Goal: Answer question/provide support: Share knowledge or assist other users

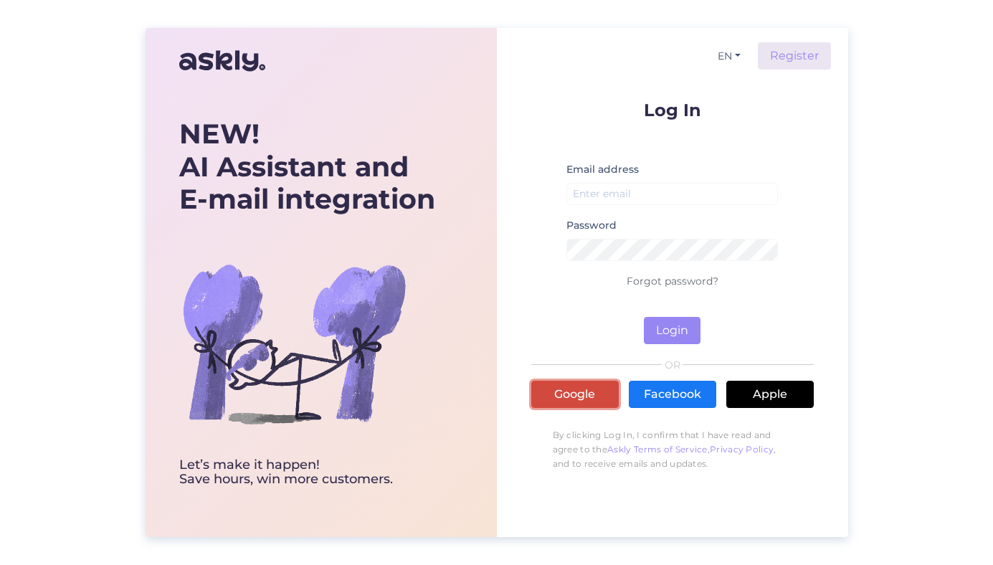
click at [597, 394] on link "Google" at bounding box center [574, 394] width 87 height 27
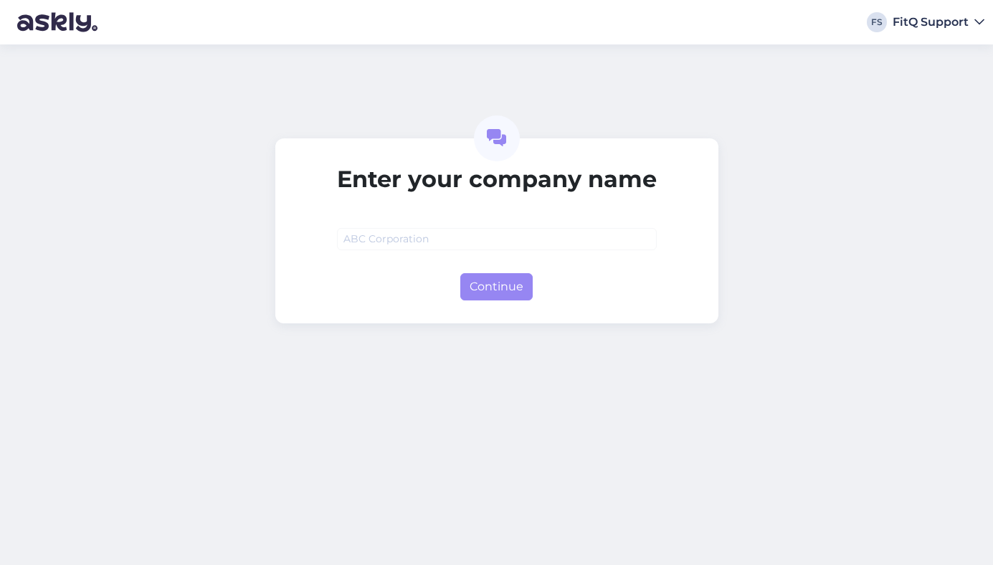
click at [937, 28] on div "FitQ Support" at bounding box center [930, 21] width 76 height 11
click at [948, 56] on div "Log out" at bounding box center [950, 48] width 67 height 26
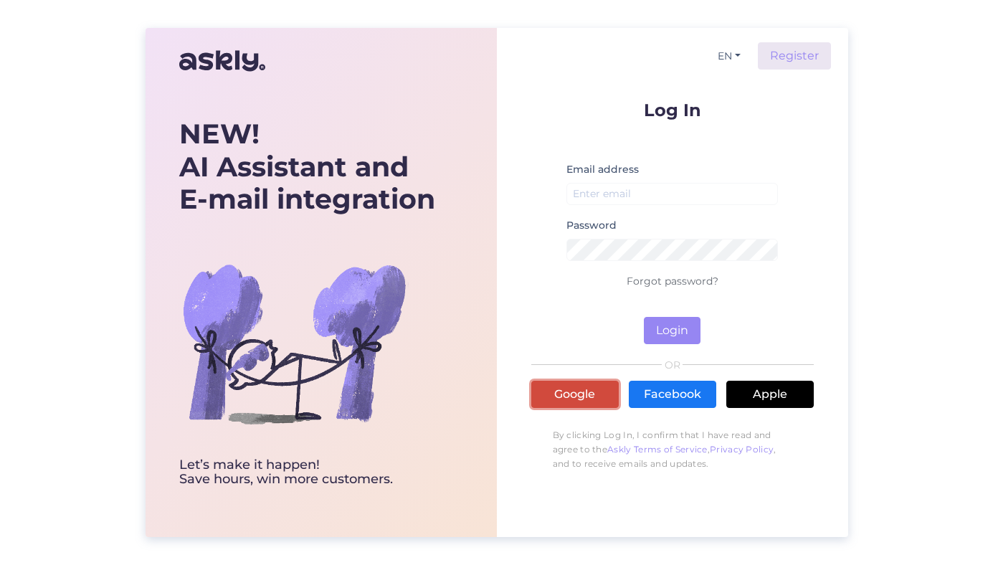
click at [577, 394] on link "Google" at bounding box center [574, 394] width 87 height 27
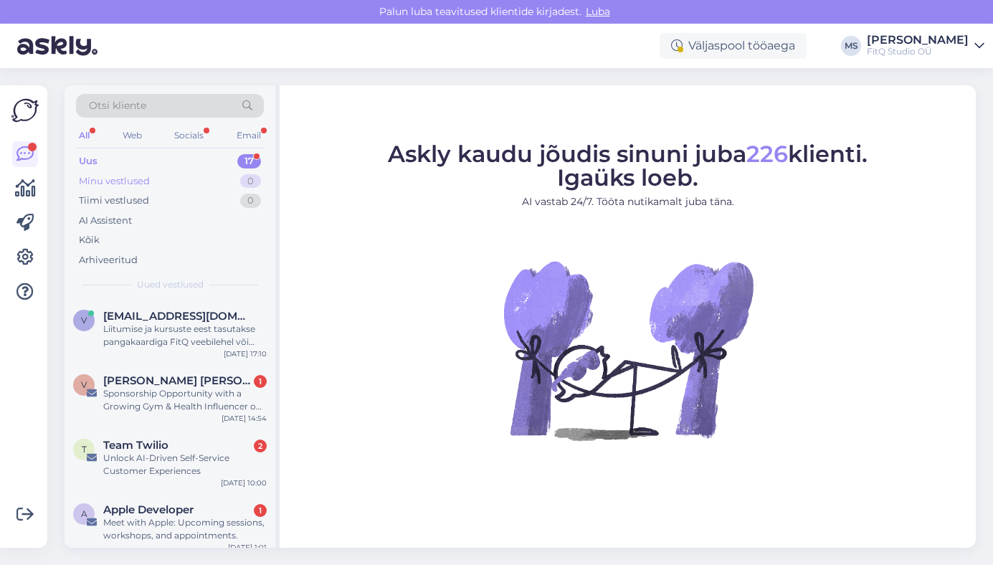
click at [114, 180] on div "Minu vestlused" at bounding box center [114, 181] width 71 height 14
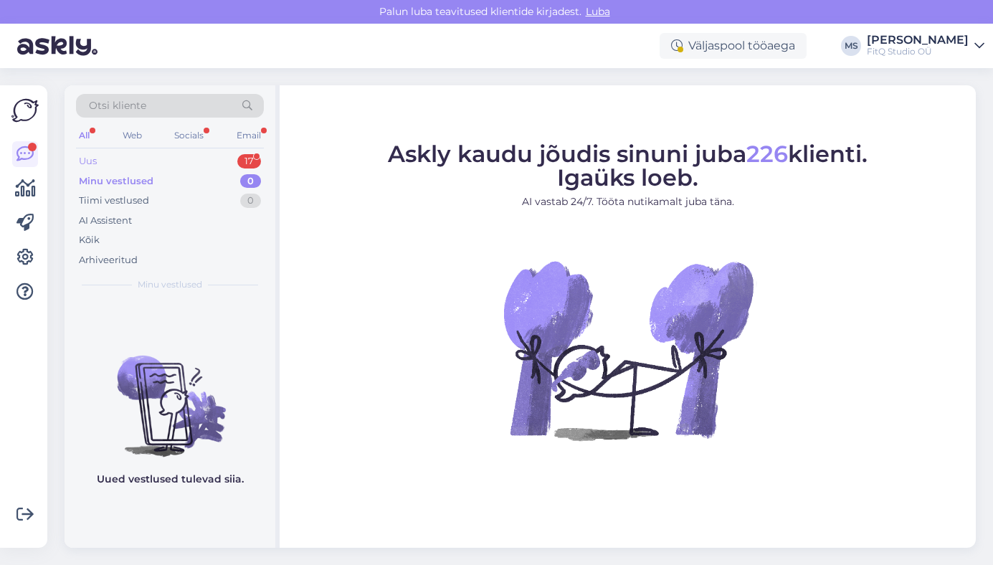
click at [110, 163] on div "Uus 17" at bounding box center [170, 161] width 188 height 20
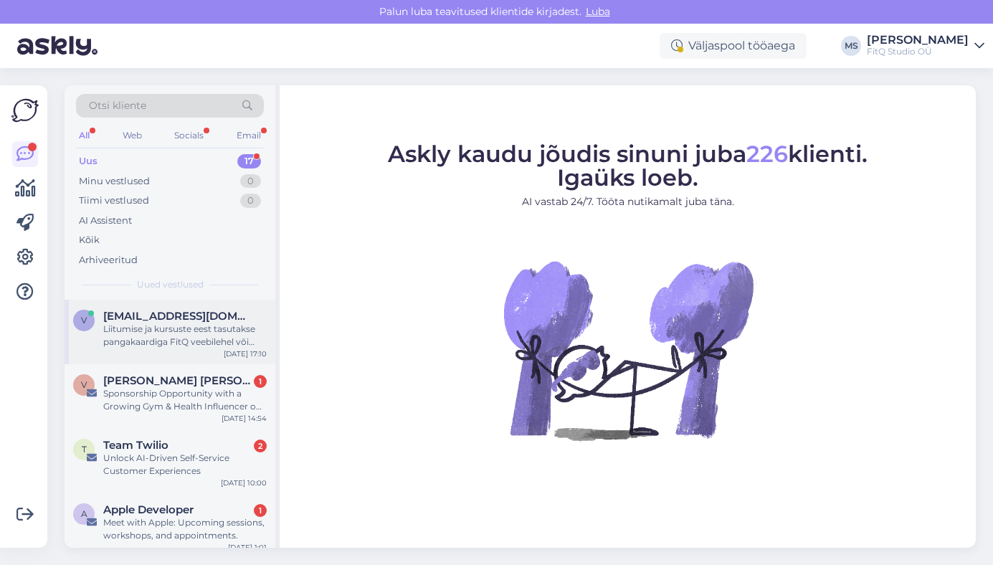
click at [143, 338] on div "Liitumise ja kursuste eest tasutakse pangakaardiga FitQ veebilehel või Stebby k…" at bounding box center [184, 335] width 163 height 26
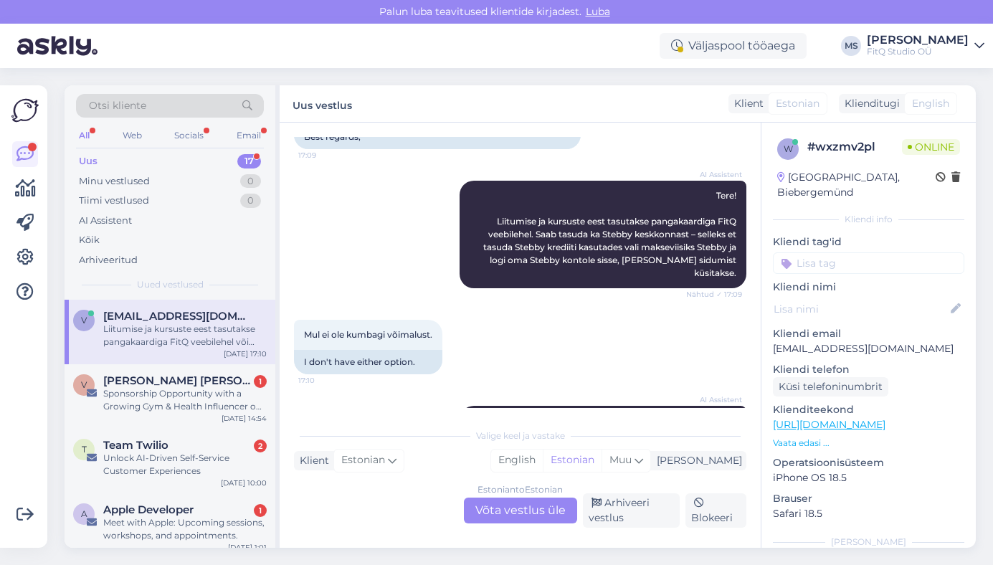
scroll to position [291, 0]
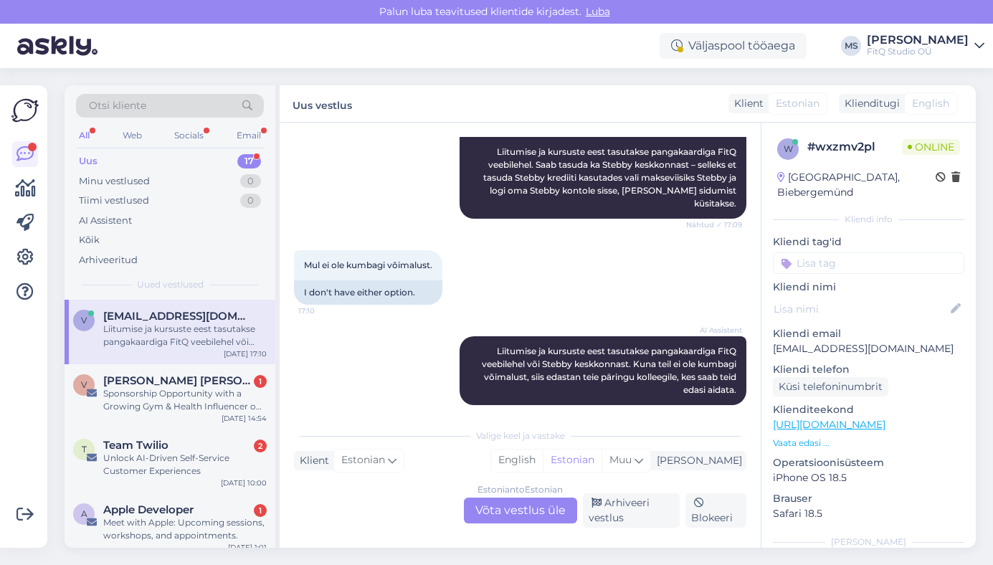
click at [510, 505] on div "Estonian to Estonian Võta vestlus üle" at bounding box center [520, 510] width 113 height 26
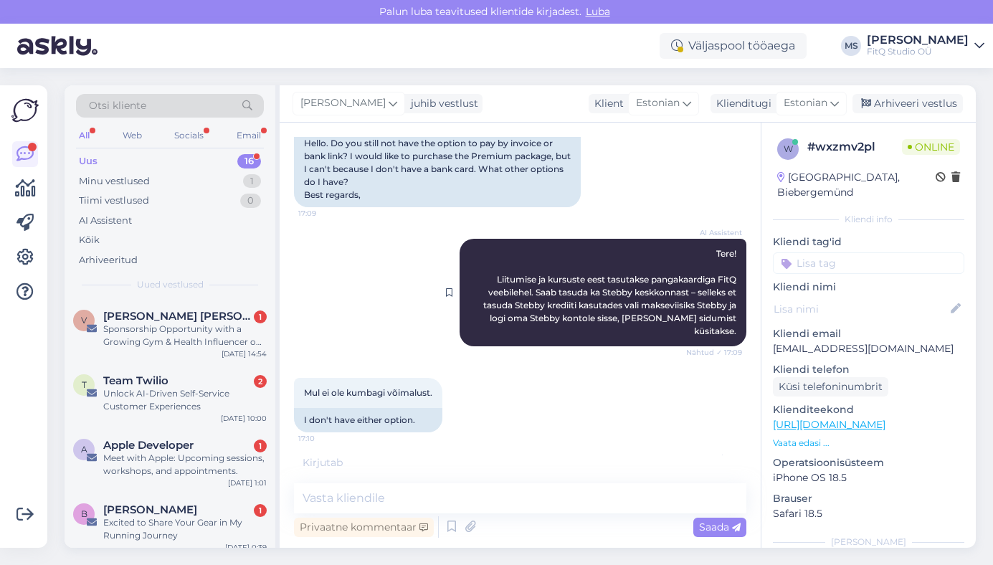
scroll to position [244, 0]
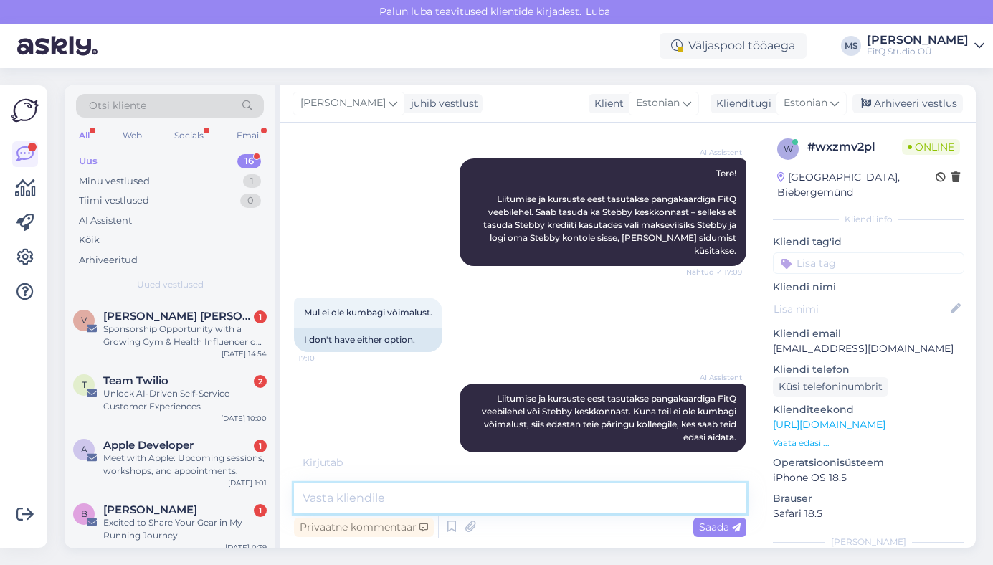
click at [459, 494] on textarea at bounding box center [520, 498] width 452 height 30
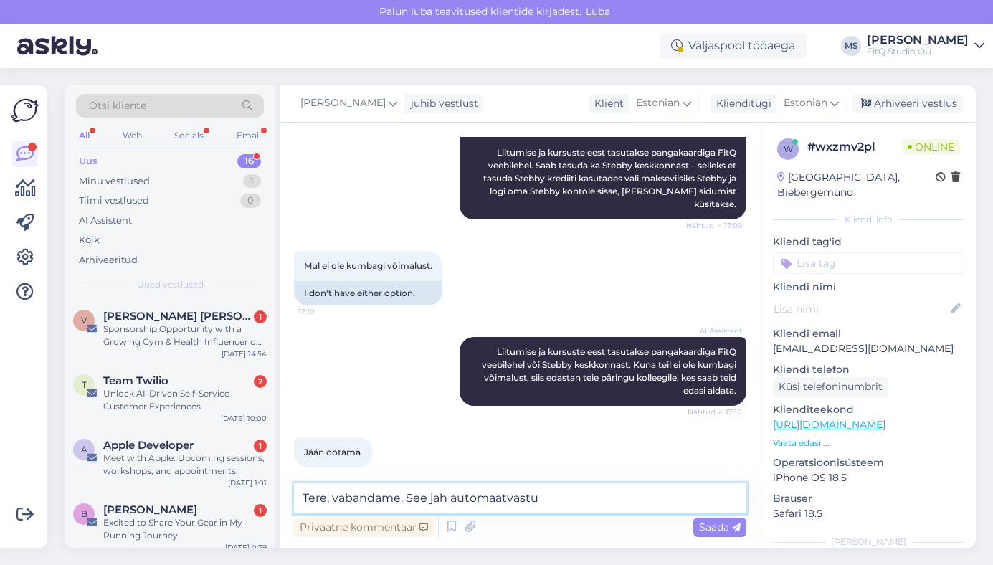
type textarea "Tere, vabandame. See jah automaatvastus"
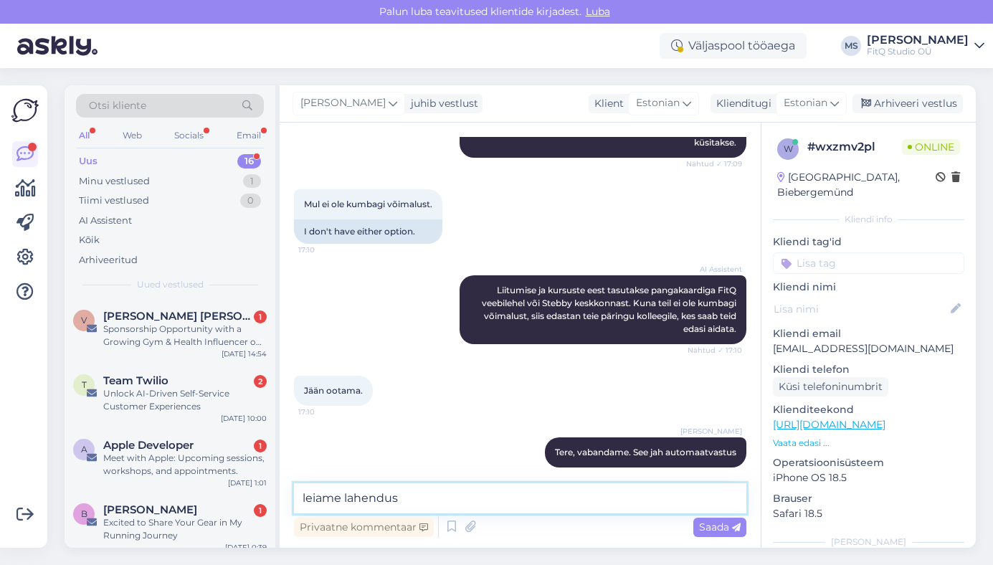
type textarea "leiame lahenduse"
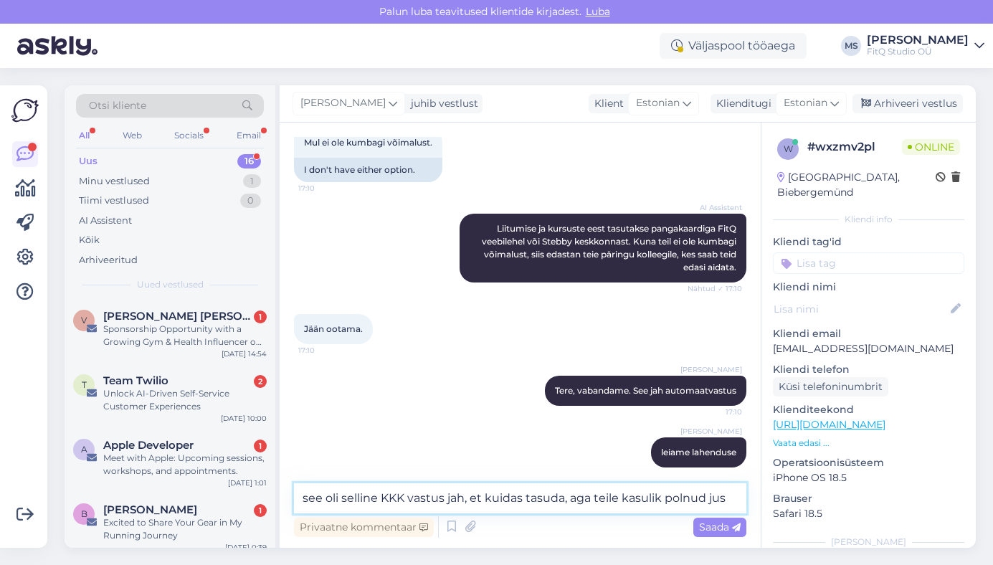
type textarea "see oli selline KKK vastus jah, et kuidas tasuda, aga teile kasulik polnud just"
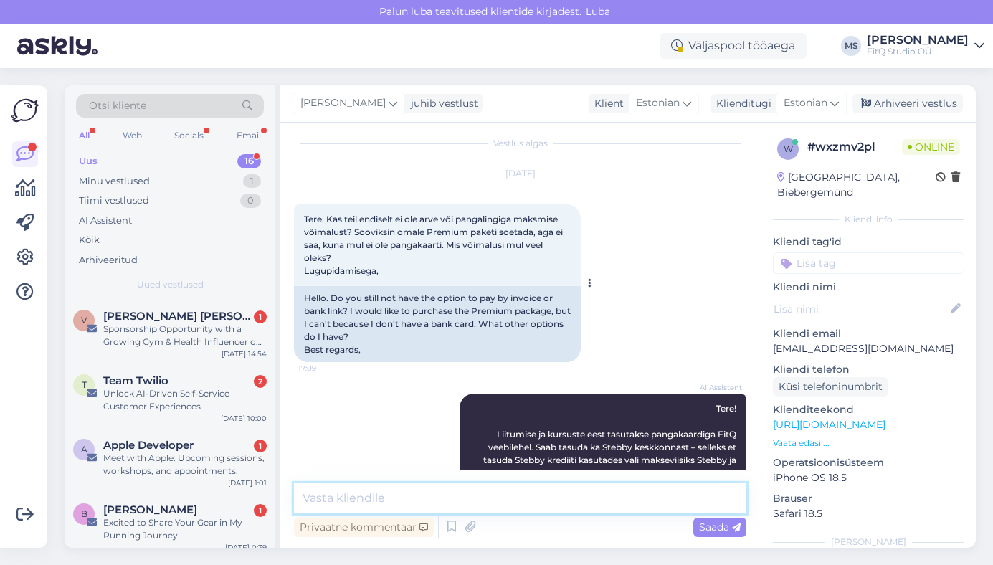
scroll to position [8, 0]
drag, startPoint x: 364, startPoint y: 221, endPoint x: 496, endPoint y: 224, distance: 131.9
click at [496, 224] on span "Tere. Kas teil endiselt ei ole arve või pangalingiga maksmise võimalust? Soovik…" at bounding box center [434, 245] width 261 height 62
click at [362, 226] on span "Tere. Kas teil endiselt ei ole arve või pangalingiga maksmise võimalust? Soovik…" at bounding box center [434, 245] width 261 height 62
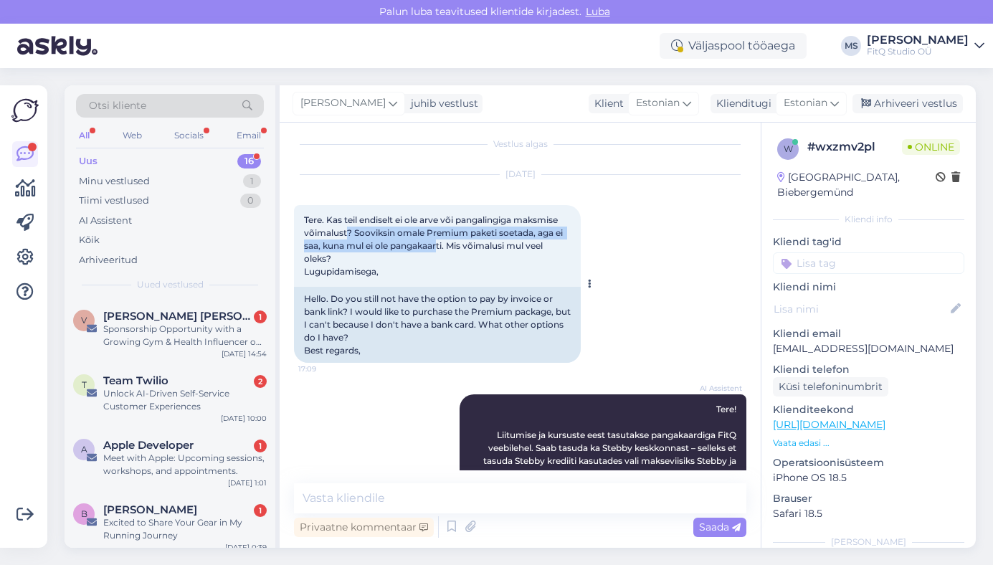
drag, startPoint x: 383, startPoint y: 234, endPoint x: 439, endPoint y: 239, distance: 56.2
click at [439, 239] on span "Tere. Kas teil endiselt ei ole arve või pangalingiga maksmise võimalust? Soovik…" at bounding box center [434, 245] width 261 height 62
click at [353, 240] on span "Tere. Kas teil endiselt ei ole arve või pangalingiga maksmise võimalust? Soovik…" at bounding box center [434, 245] width 261 height 62
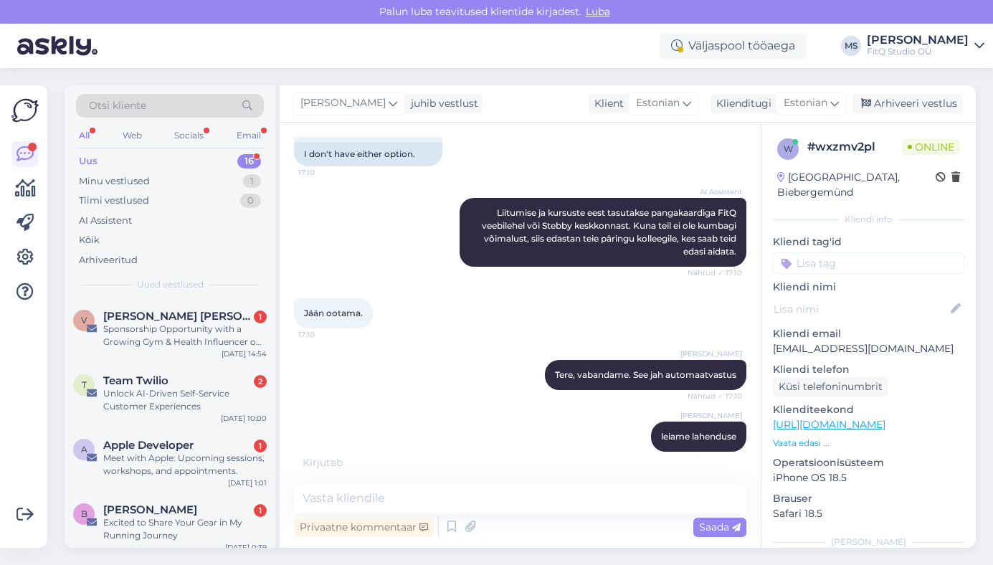
scroll to position [503, 0]
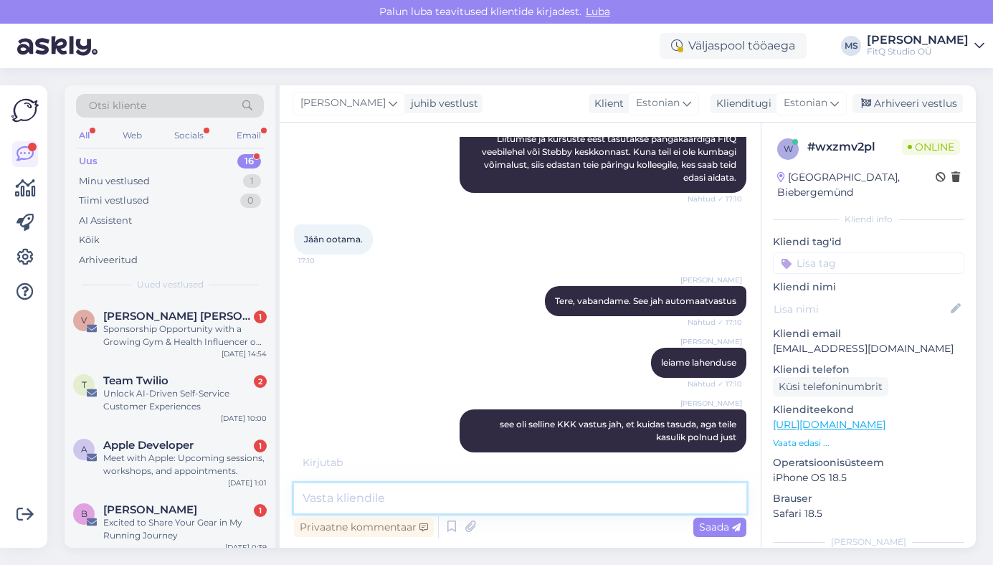
click at [358, 498] on textarea at bounding box center [520, 498] width 452 height 30
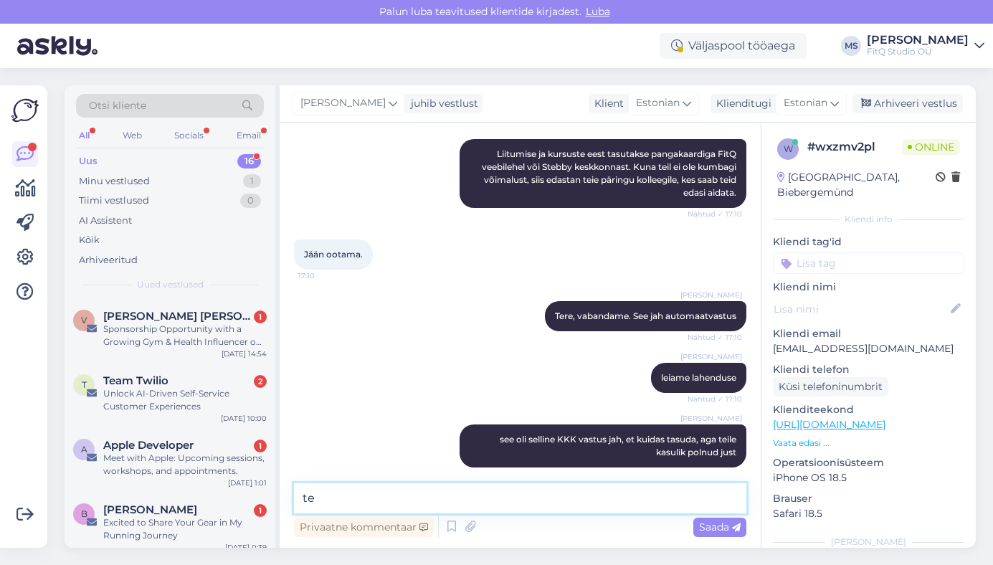
type textarea "t"
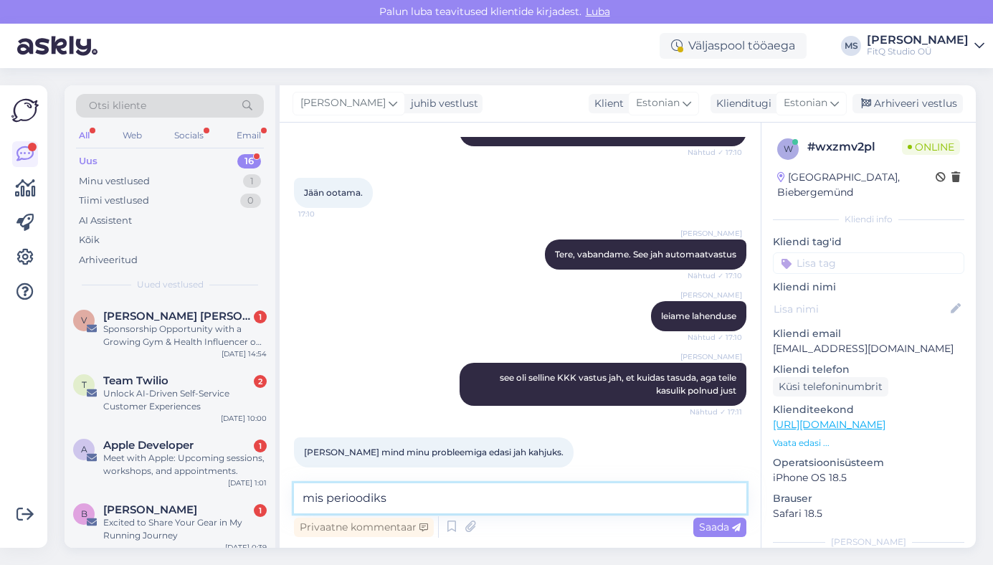
type textarea "mis perioodiks?"
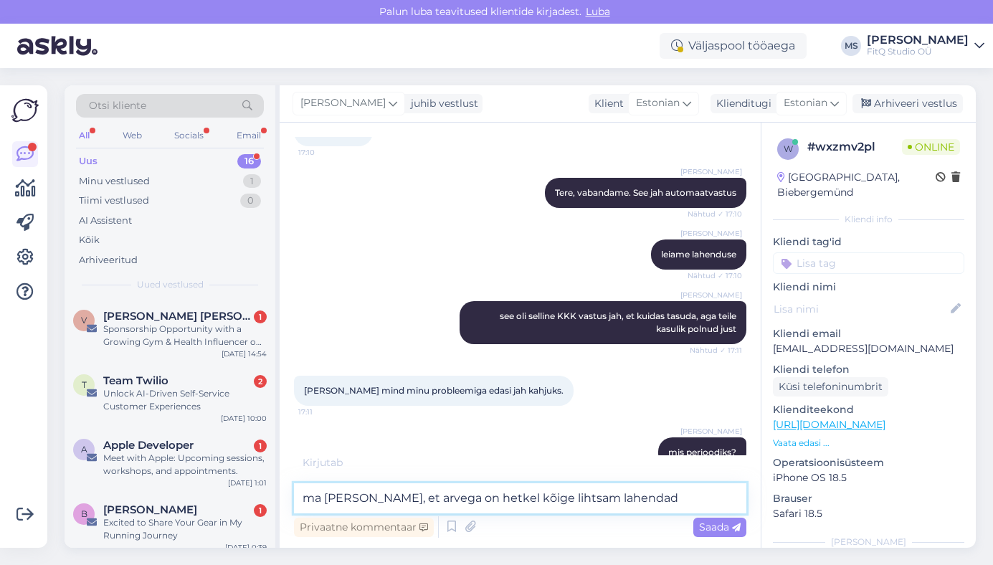
type textarea "ma arvan, et arvega on hetkel kõige lihtsam lahendada"
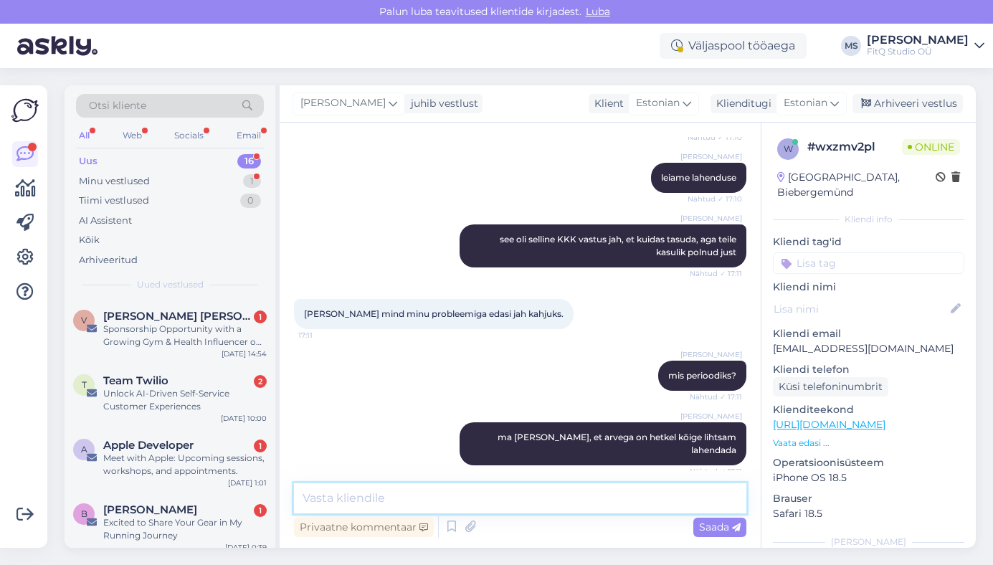
scroll to position [735, 0]
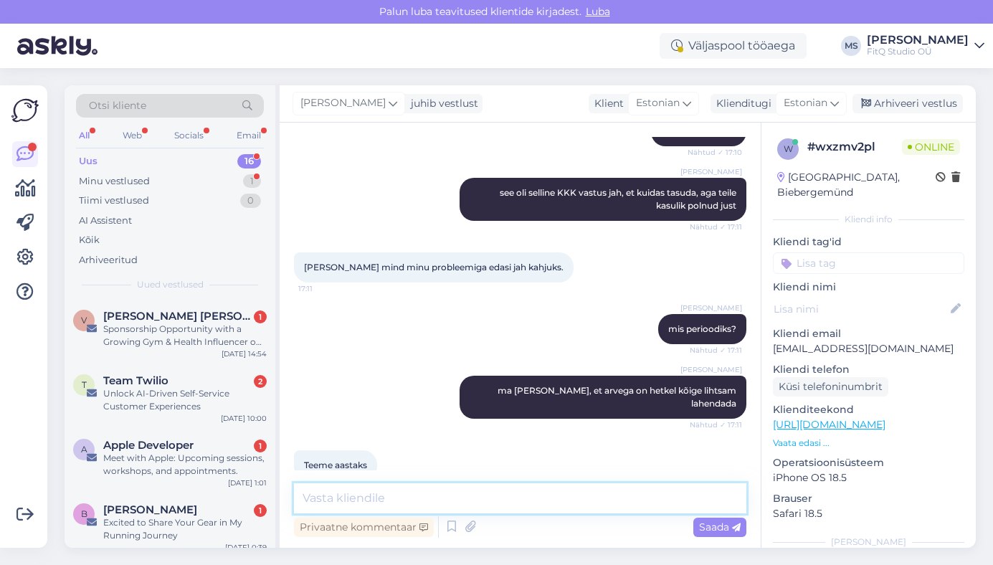
click at [403, 492] on textarea at bounding box center [520, 498] width 452 height 30
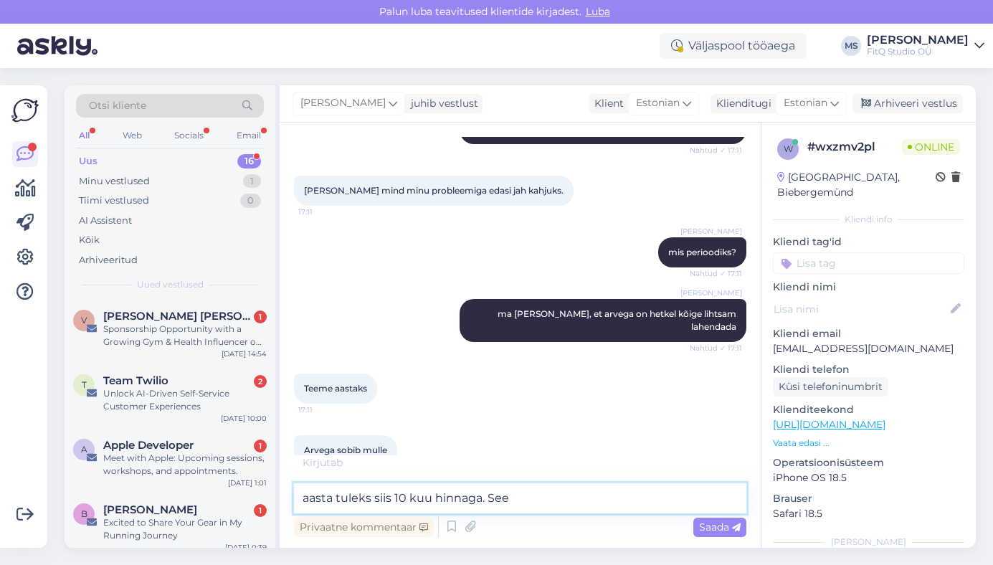
scroll to position [796, 0]
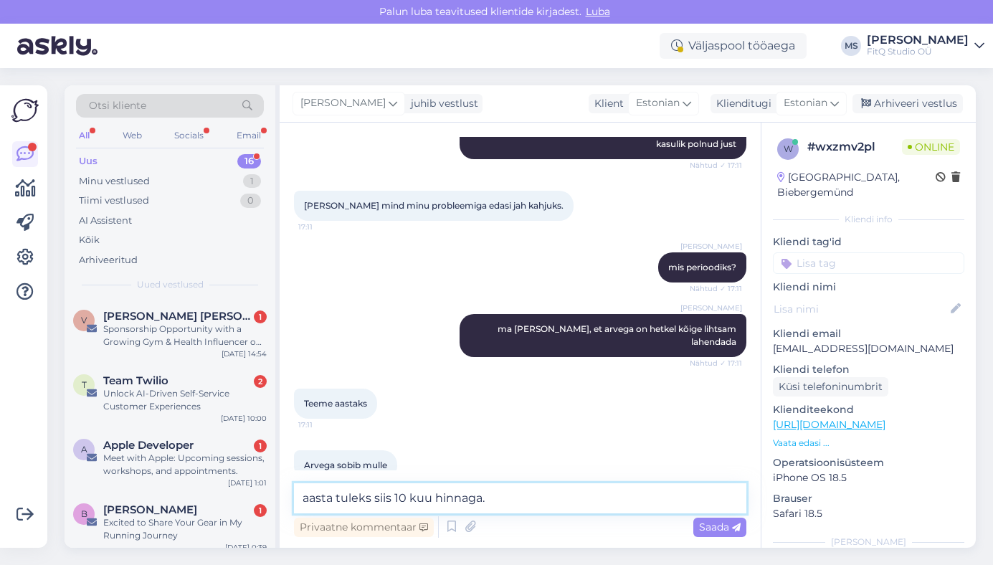
type textarea "aasta tuleks siis 10 kuu hinnaga."
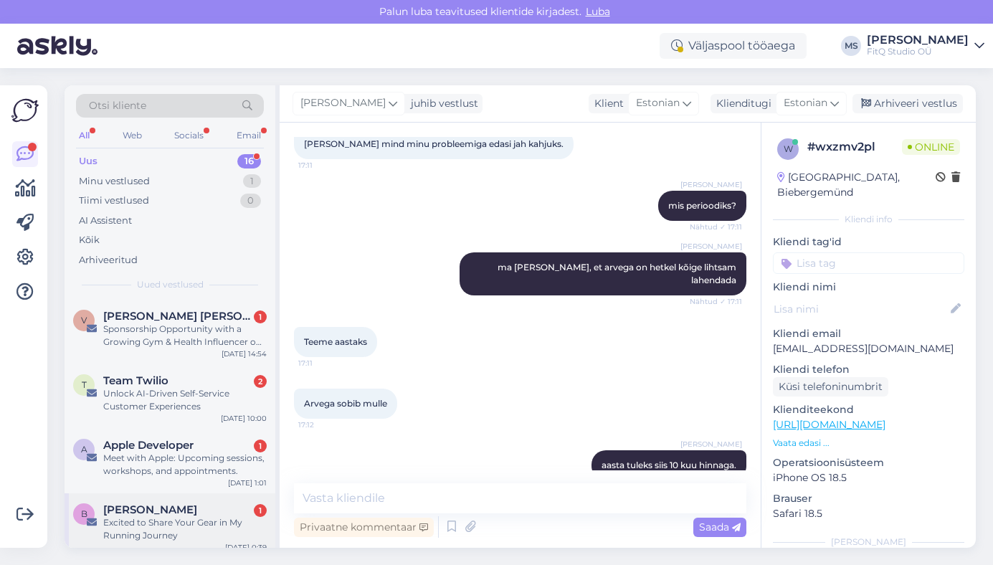
click at [163, 507] on span "[PERSON_NAME]" at bounding box center [150, 509] width 94 height 13
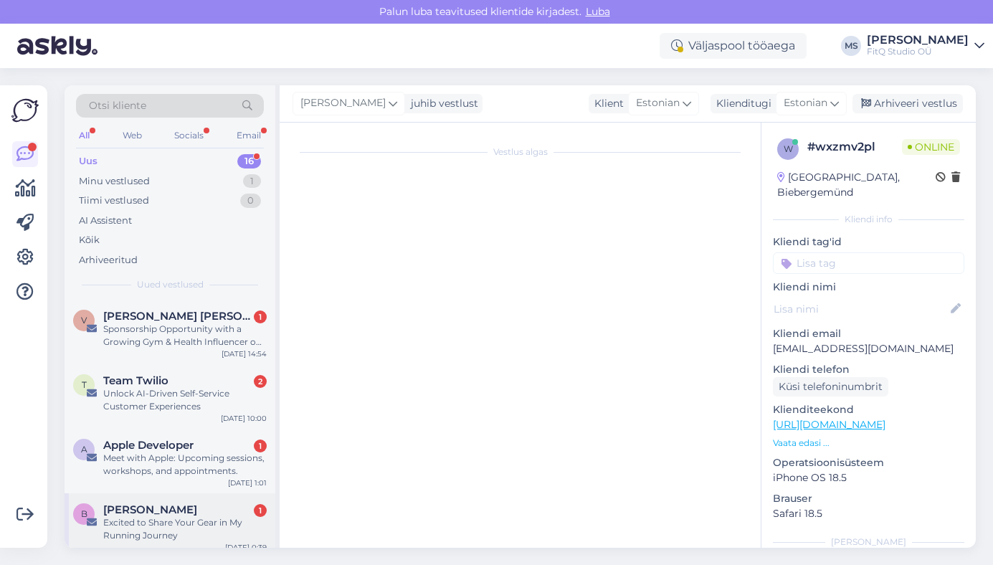
scroll to position [0, 0]
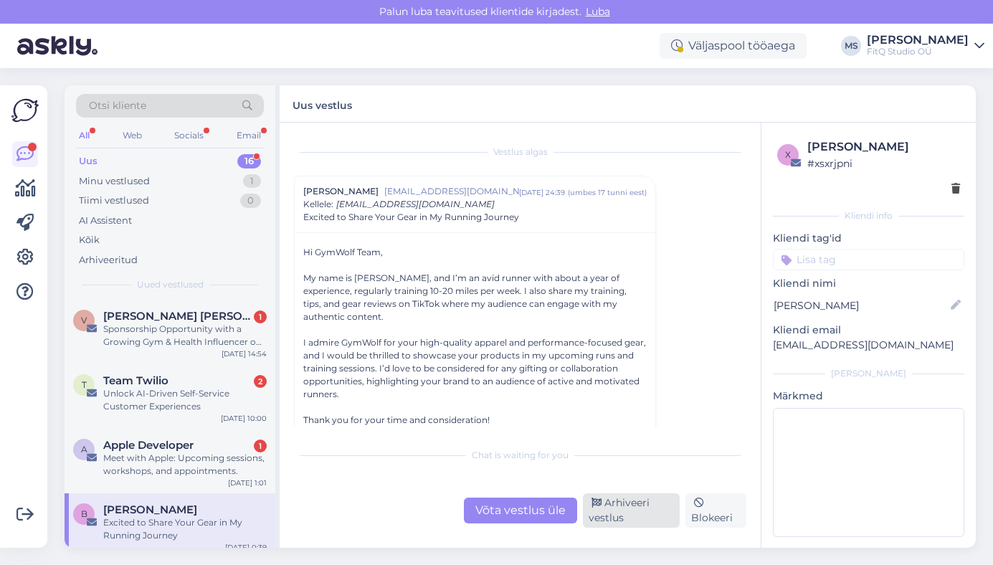
click at [608, 500] on div "Arhiveeri vestlus" at bounding box center [631, 510] width 97 height 34
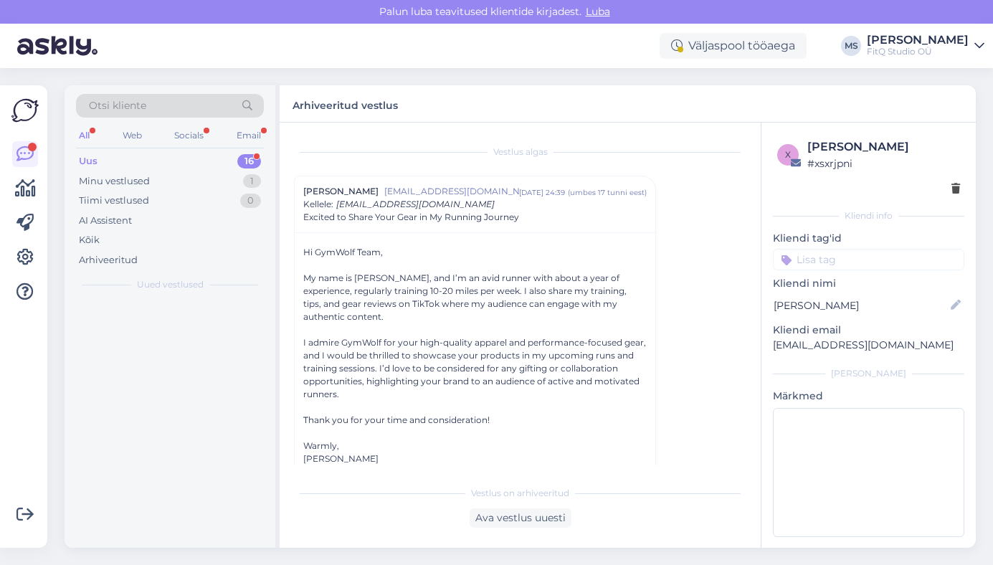
scroll to position [18, 0]
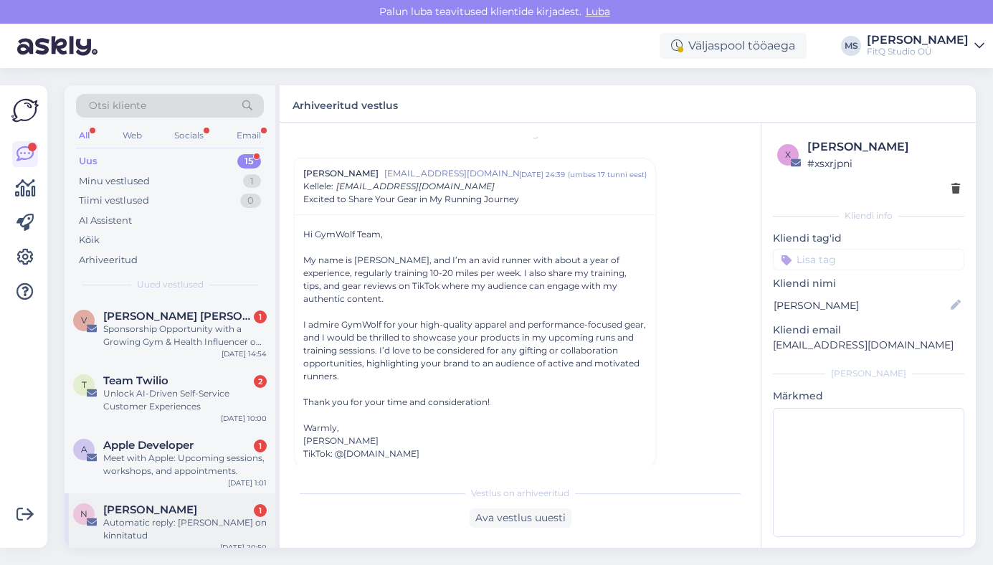
click at [151, 513] on span "[PERSON_NAME]" at bounding box center [150, 509] width 94 height 13
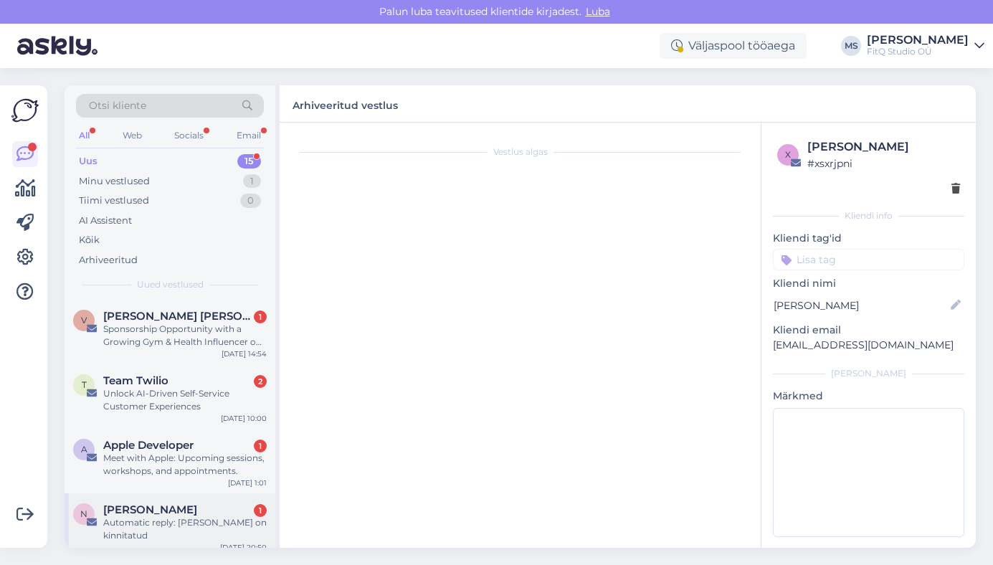
scroll to position [0, 0]
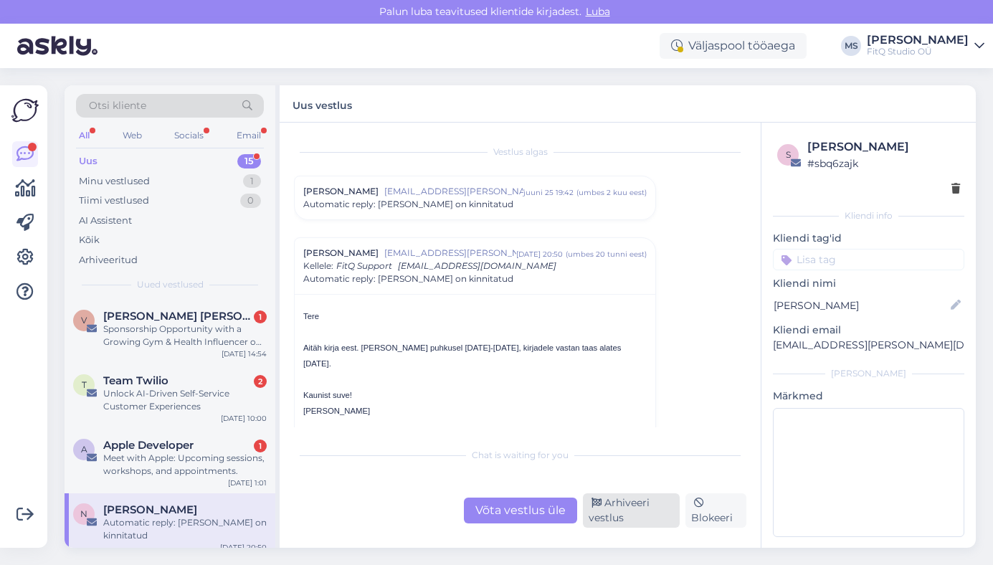
click at [608, 505] on div "Arhiveeri vestlus" at bounding box center [631, 510] width 97 height 34
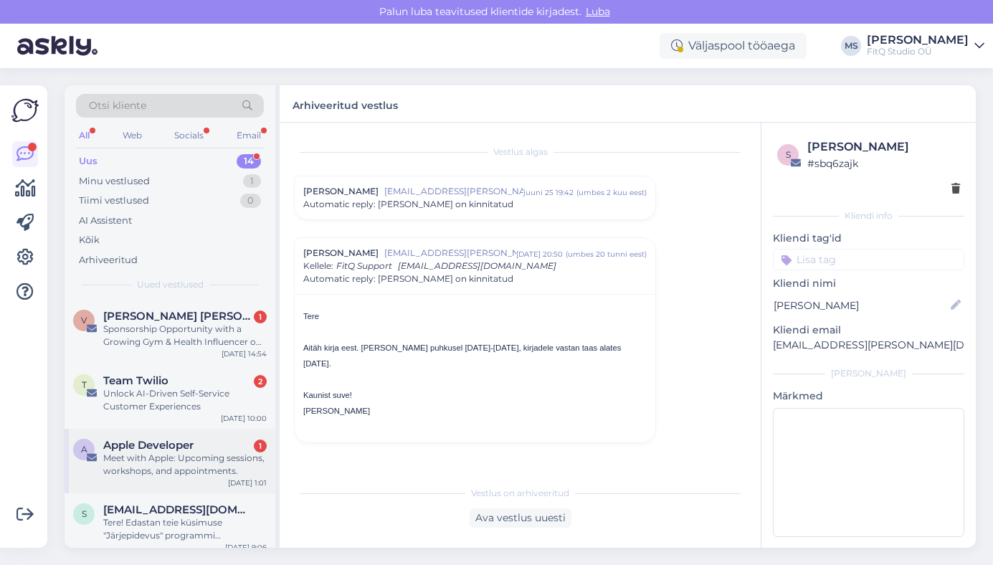
click at [156, 468] on div "Meet with Apple: Upcoming sessions, workshops, and appointments." at bounding box center [184, 464] width 163 height 26
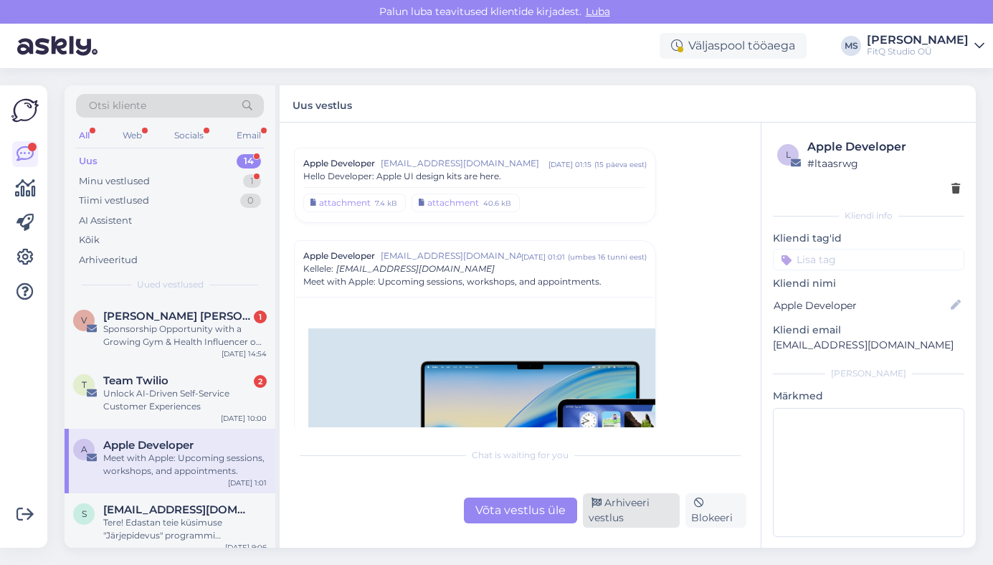
click at [614, 515] on div "Arhiveeri vestlus" at bounding box center [631, 510] width 97 height 34
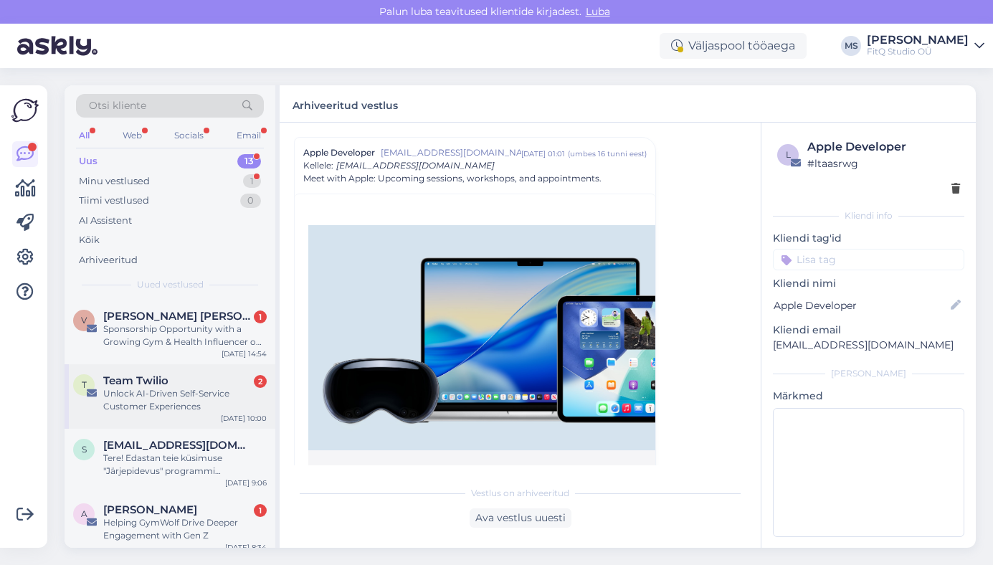
click at [162, 387] on div "Unlock AI-Driven Self-Service Customer Experiences" at bounding box center [184, 400] width 163 height 26
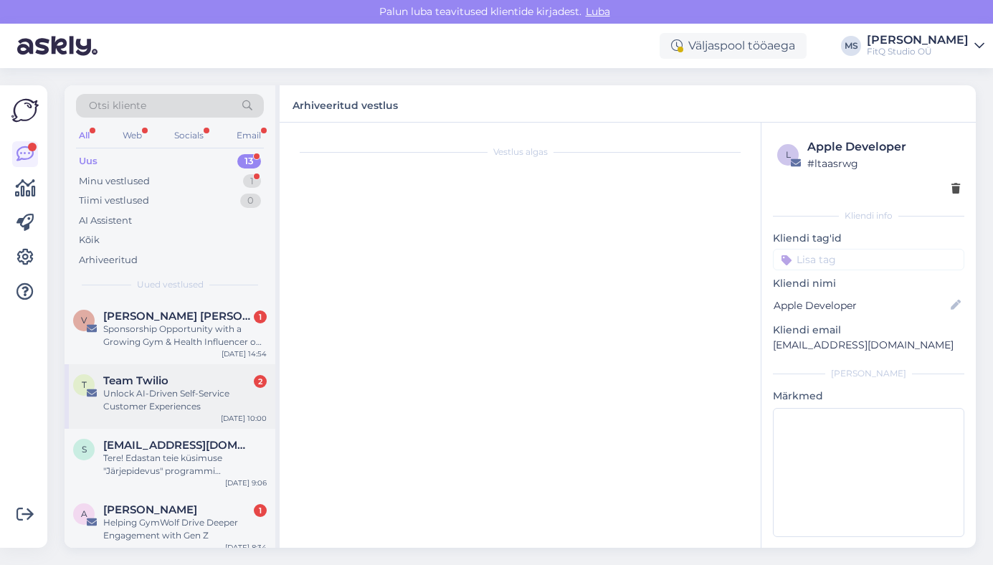
scroll to position [1269, 0]
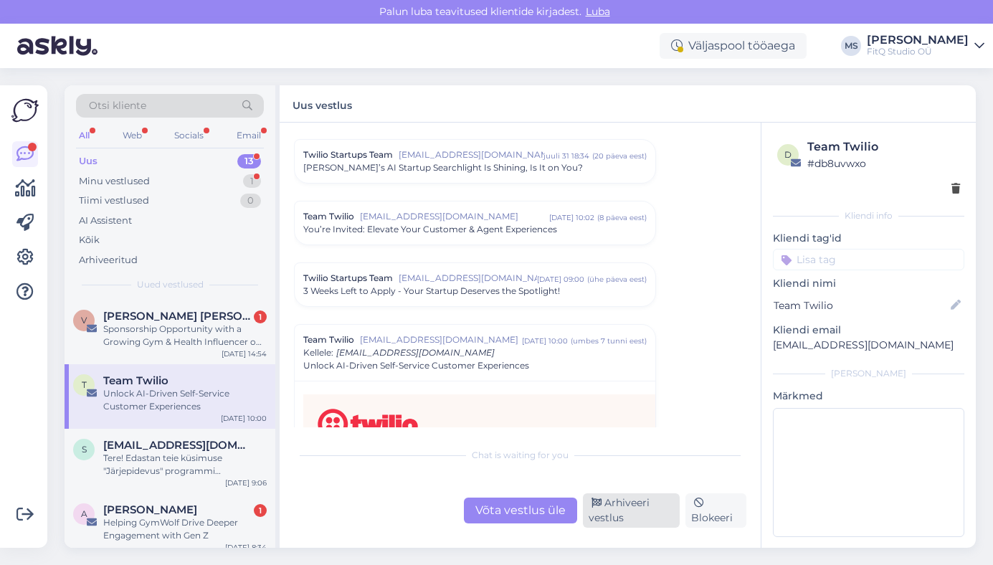
click at [618, 506] on div "Arhiveeri vestlus" at bounding box center [631, 510] width 97 height 34
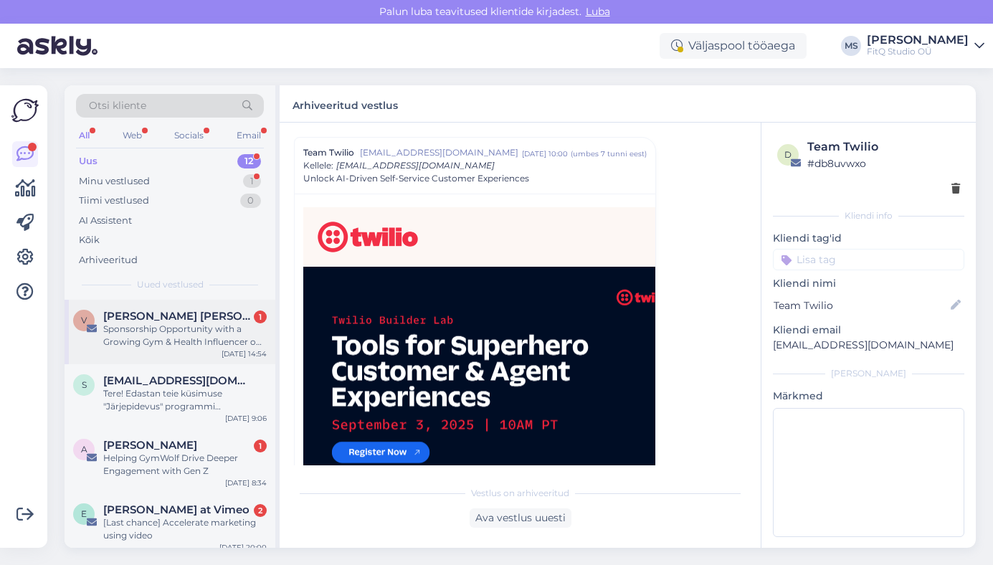
click at [178, 337] on div "Sponsorship Opportunity with a Growing Gym & Health Influencer on Instagram" at bounding box center [184, 335] width 163 height 26
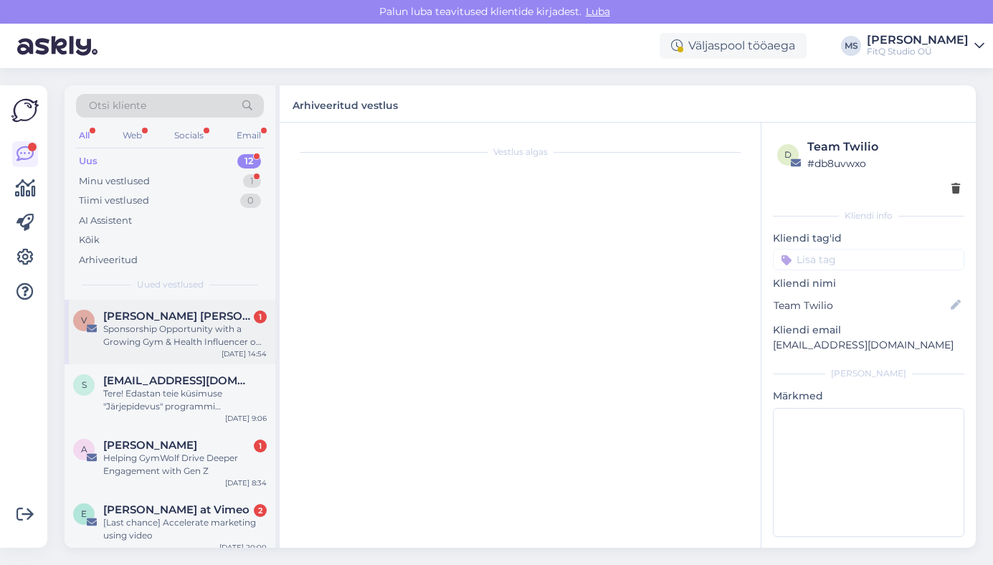
scroll to position [0, 0]
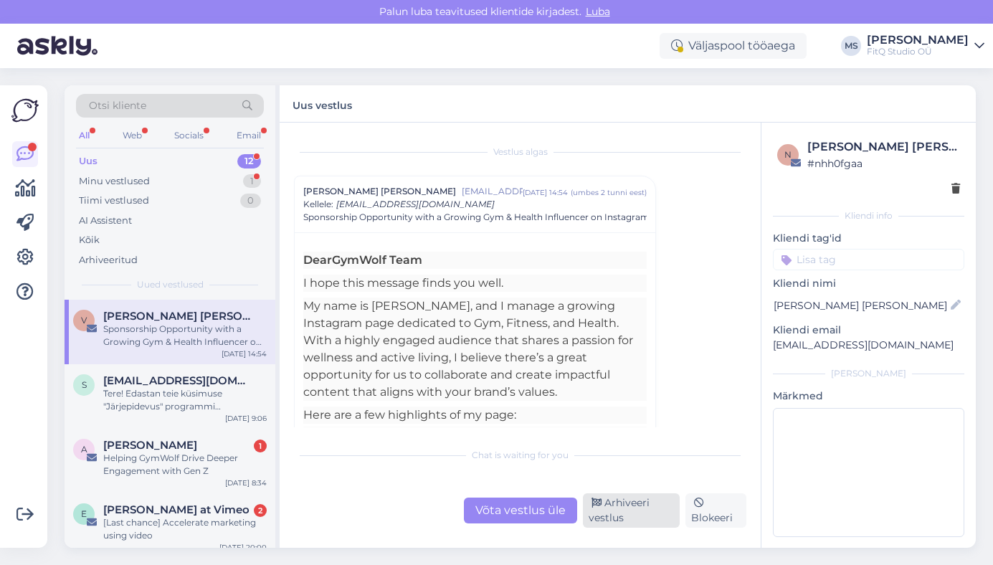
click at [644, 500] on div "Arhiveeri vestlus" at bounding box center [631, 510] width 97 height 34
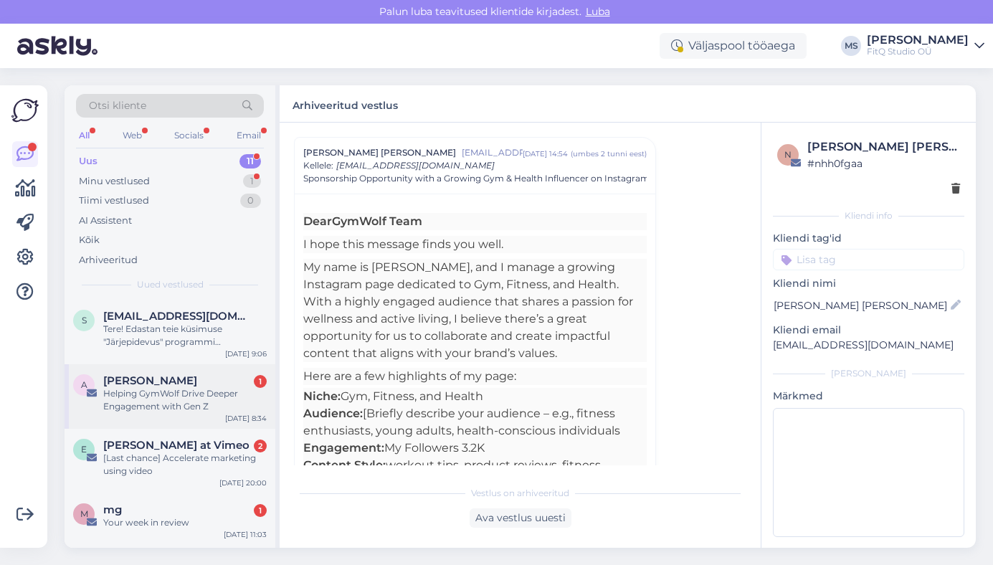
click at [178, 400] on div "Helping GymWolf Drive Deeper Engagement with Gen Z" at bounding box center [184, 400] width 163 height 26
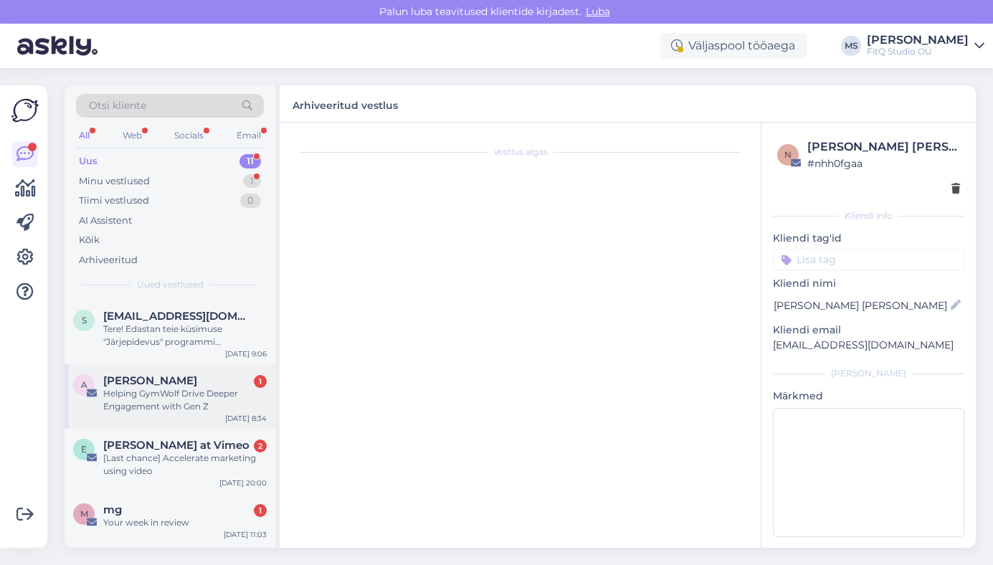
scroll to position [0, 0]
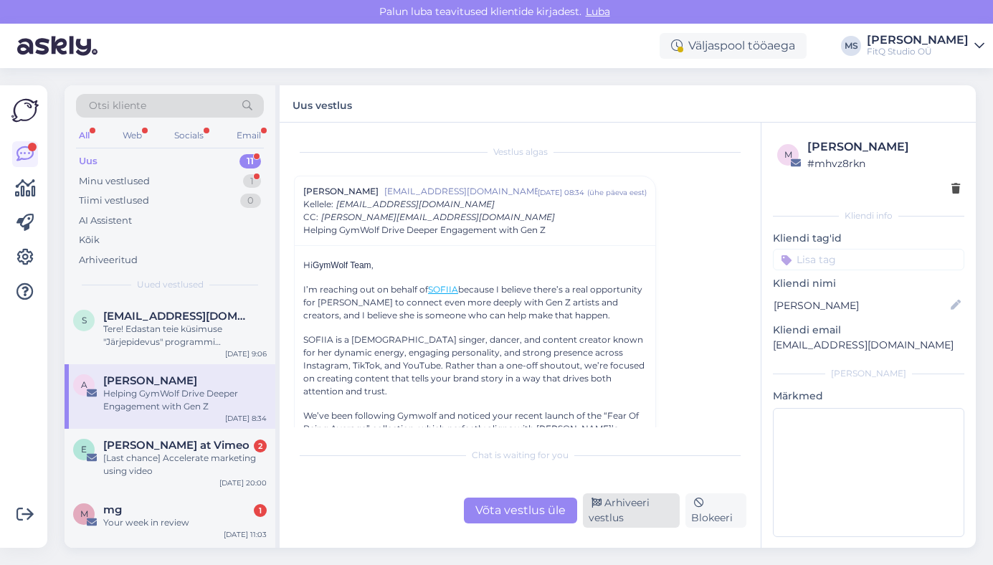
click at [617, 508] on div "Arhiveeri vestlus" at bounding box center [631, 510] width 97 height 34
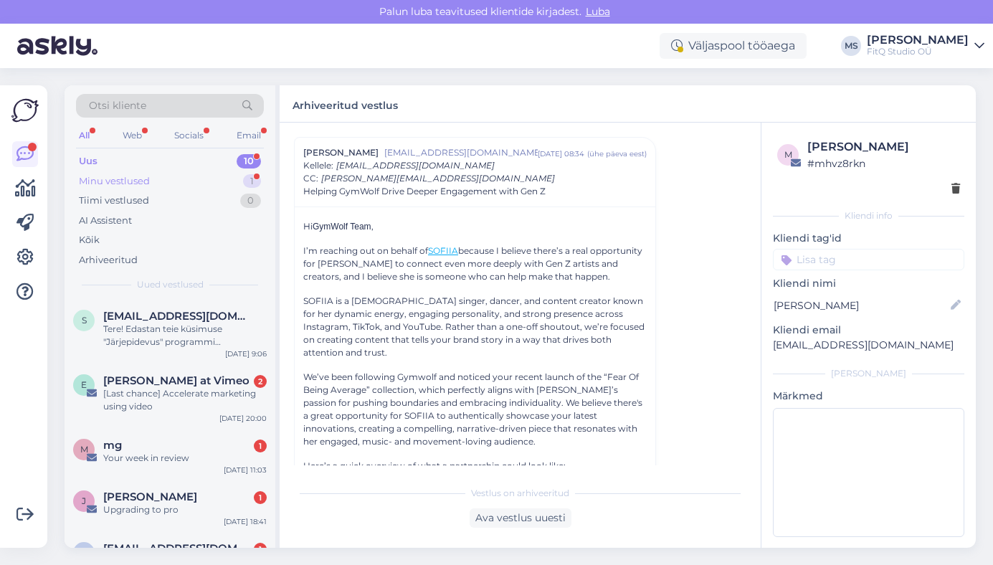
click at [118, 186] on div "Minu vestlused" at bounding box center [114, 181] width 71 height 14
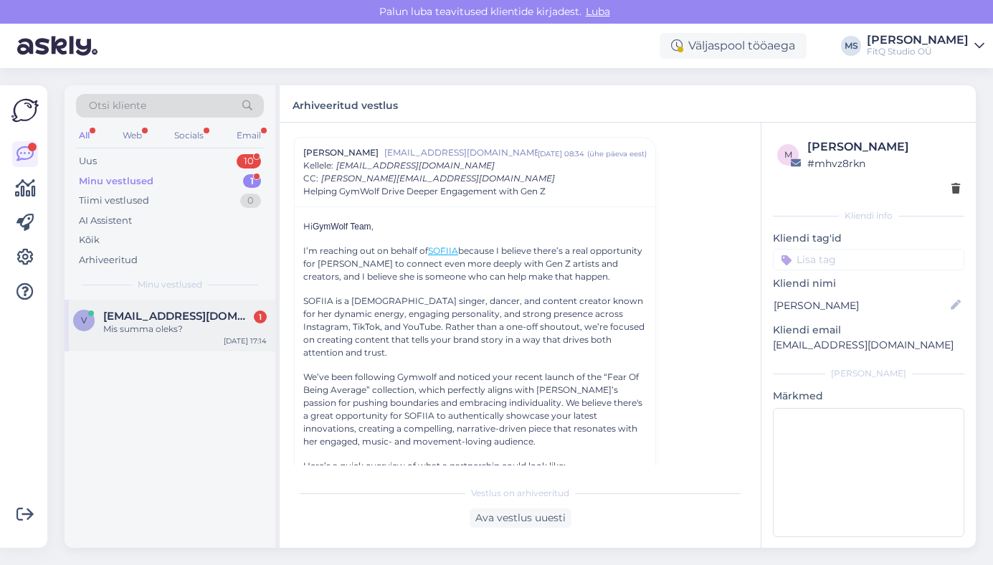
click at [136, 327] on div "Mis summa oleks?" at bounding box center [184, 328] width 163 height 13
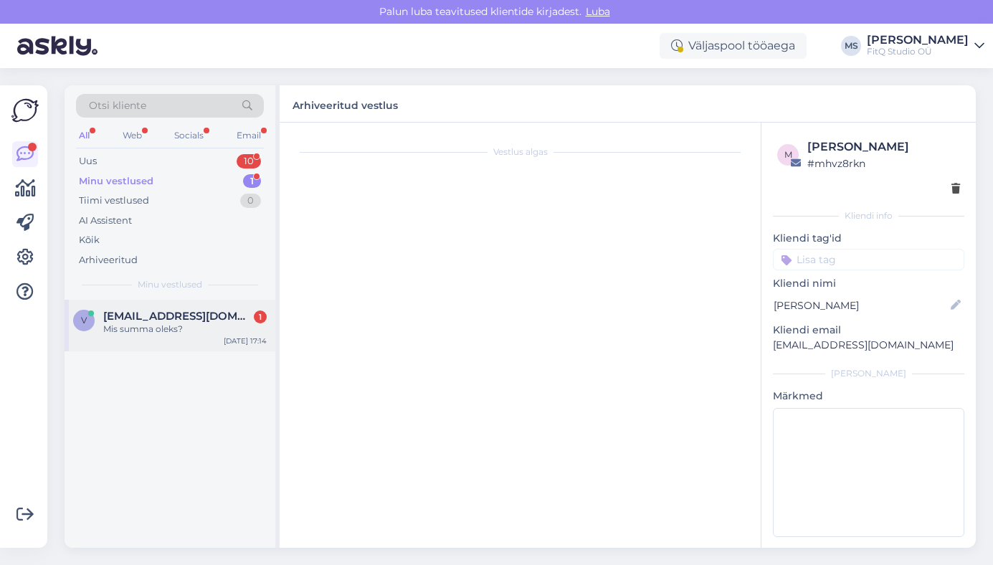
scroll to position [919, 0]
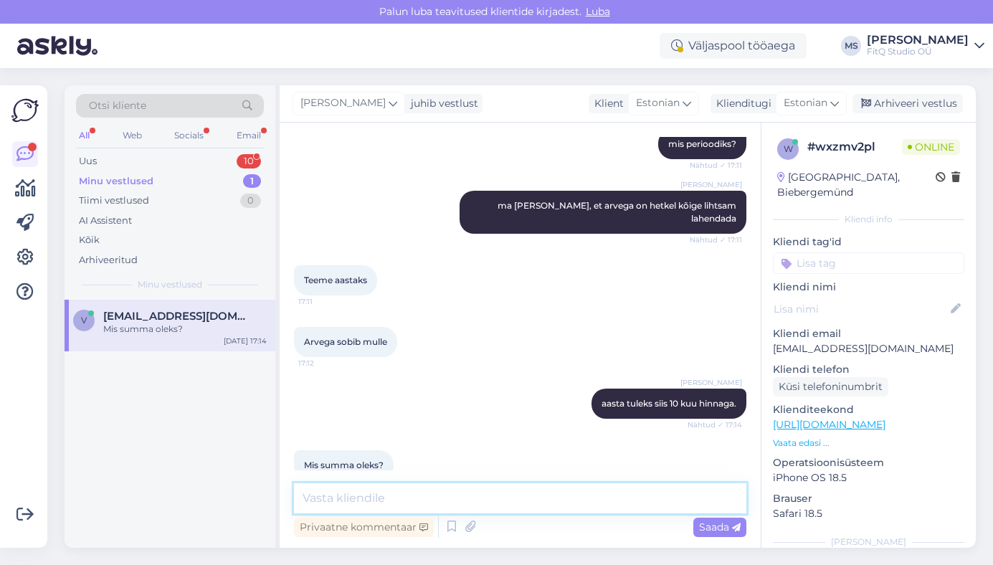
click at [398, 496] on textarea at bounding box center [520, 498] width 452 height 30
type textarea "1"
type textarea "see oleks 149.90"
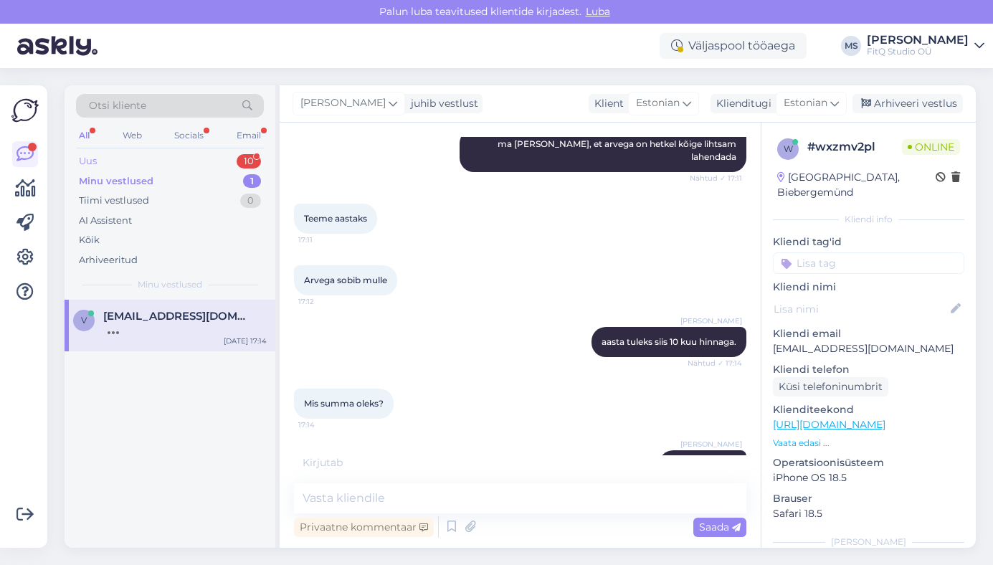
click at [94, 166] on div "Uus" at bounding box center [88, 161] width 18 height 14
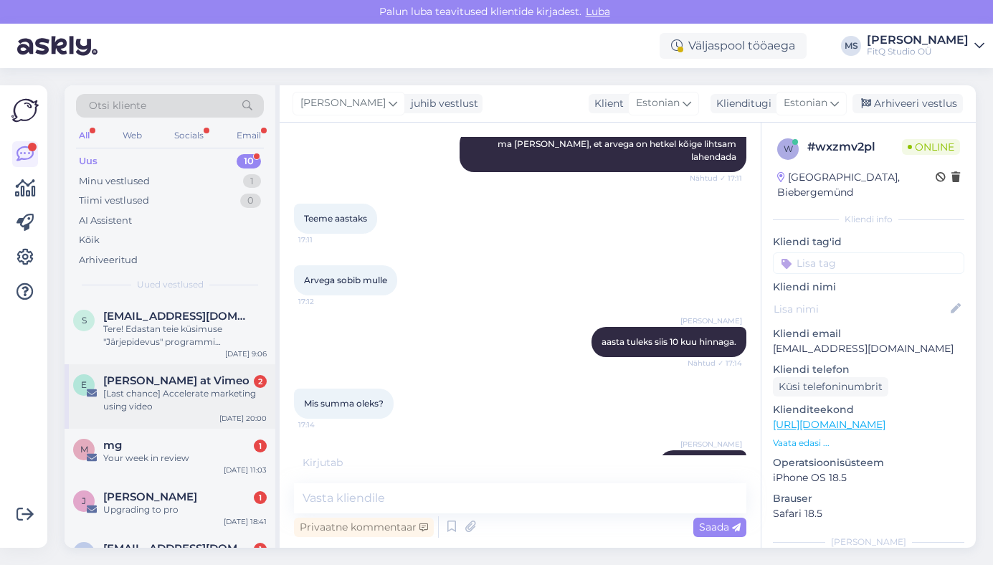
click at [154, 391] on div "[Last chance] Accelerate marketing using video" at bounding box center [184, 400] width 163 height 26
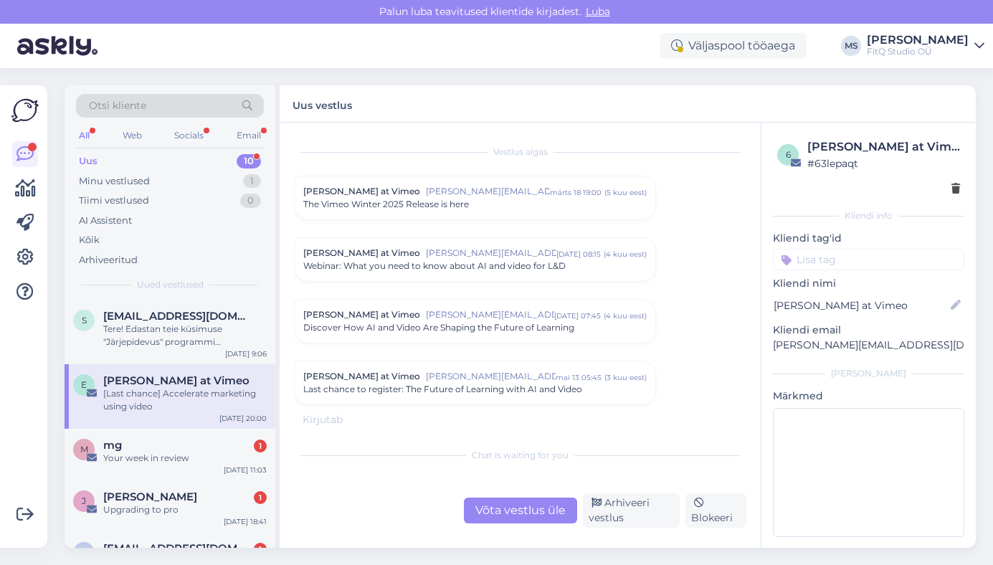
scroll to position [730, 0]
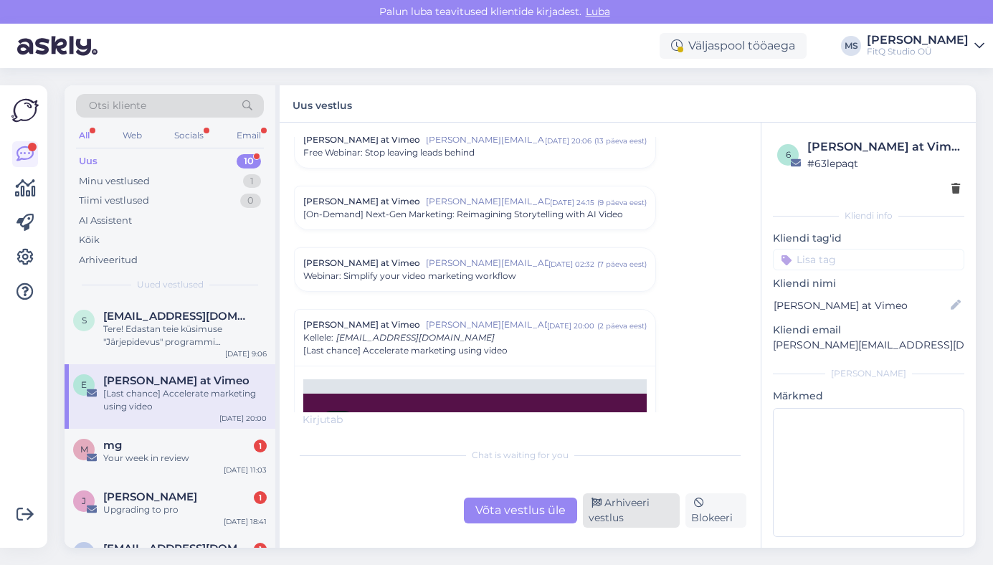
click at [638, 515] on div "Arhiveeri vestlus" at bounding box center [631, 510] width 97 height 34
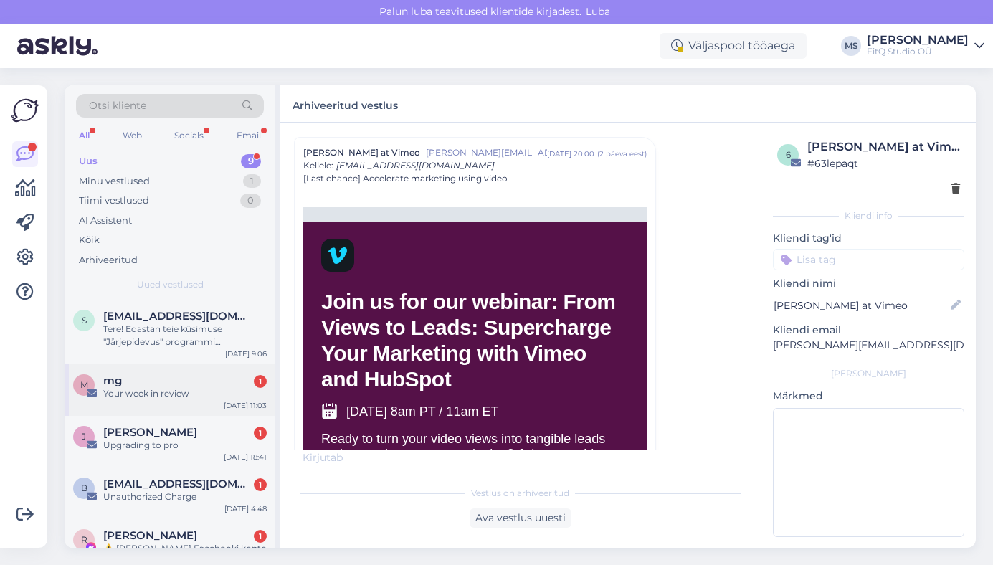
click at [184, 371] on div "m mg 1 Your week in review Aug 18 11:03" at bounding box center [169, 390] width 211 height 52
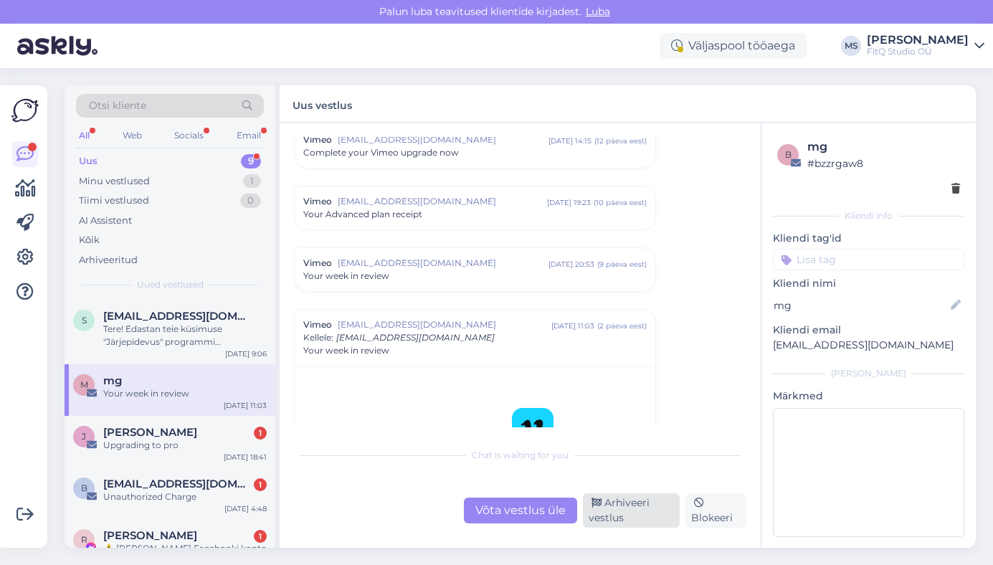
click at [613, 503] on div "Arhiveeri vestlus" at bounding box center [631, 510] width 97 height 34
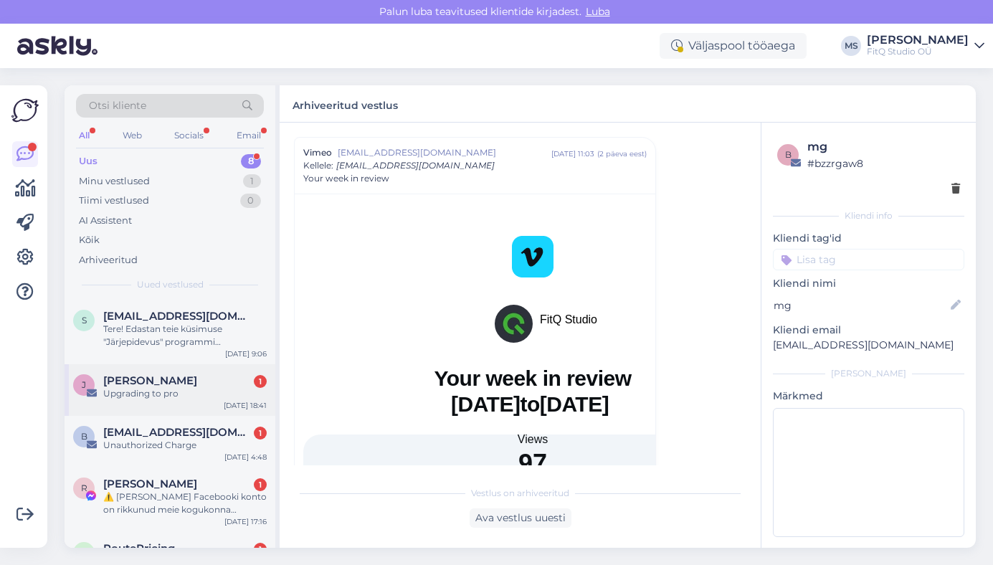
click at [171, 373] on div "J Jarmo Takkinen 1 Upgrading to pro Aug 17 18:41" at bounding box center [169, 390] width 211 height 52
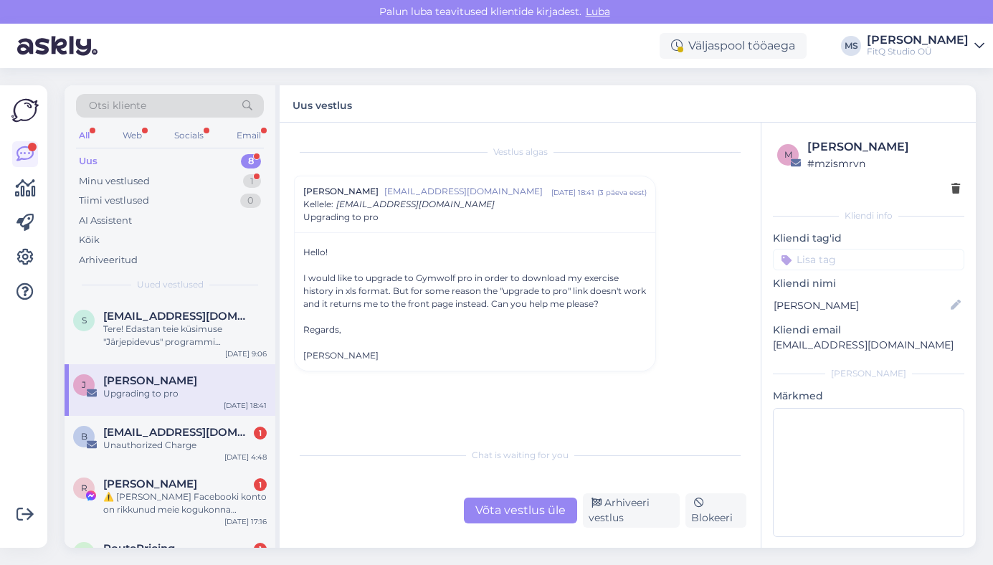
click at [502, 515] on div "Võta vestlus üle" at bounding box center [520, 510] width 113 height 26
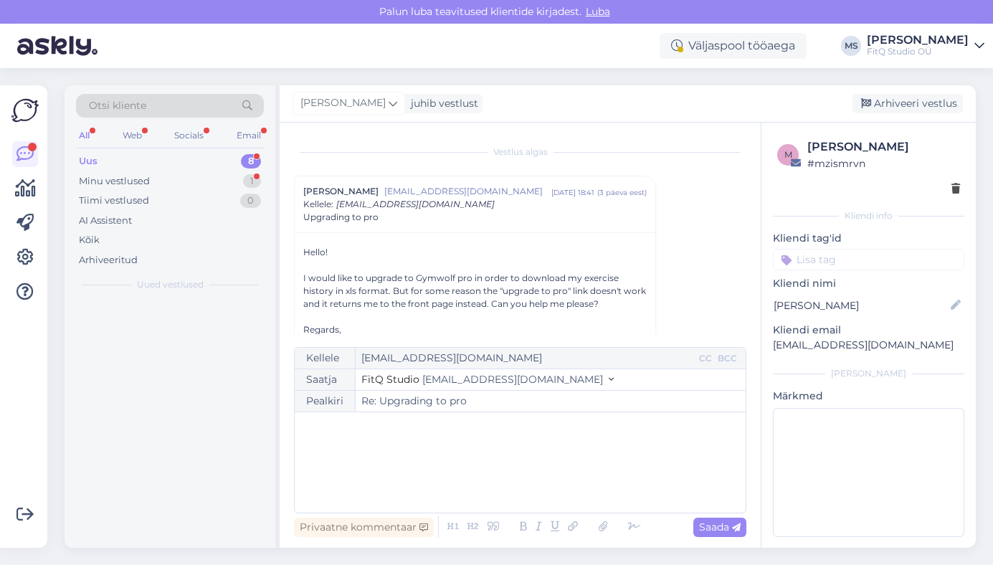
scroll to position [39, 0]
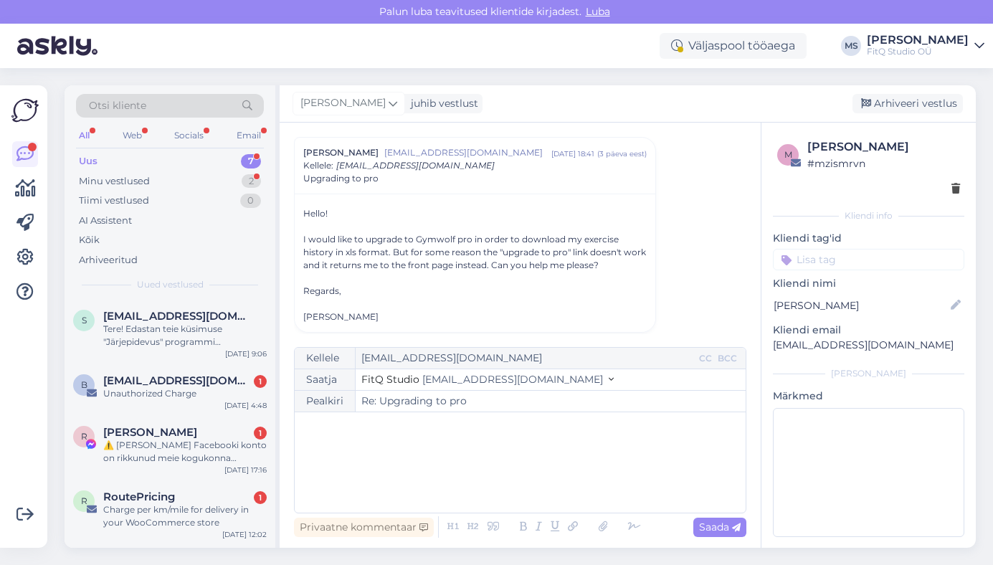
click at [421, 474] on div "﻿" at bounding box center [520, 462] width 436 height 86
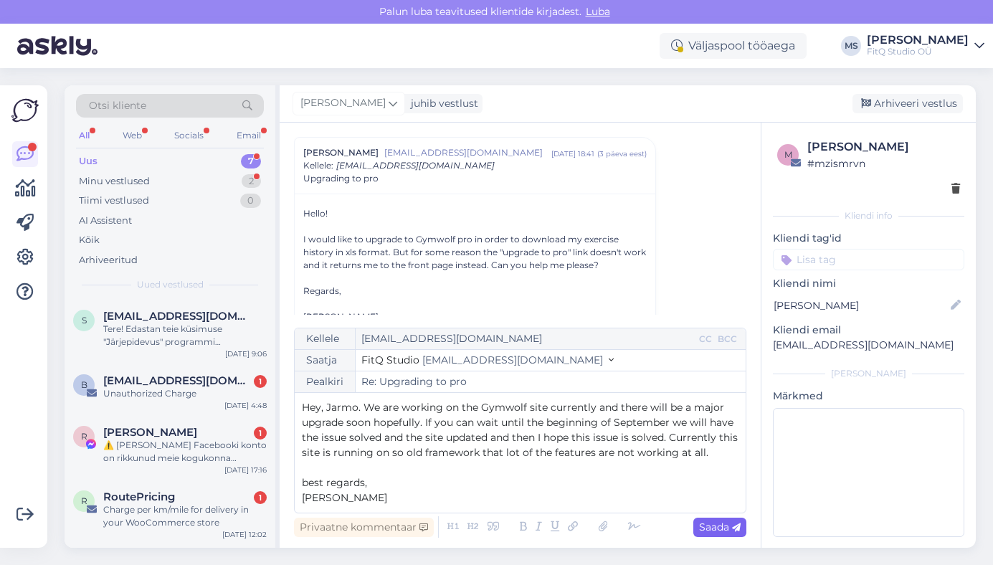
click at [722, 531] on span "Saada" at bounding box center [720, 526] width 42 height 13
type input "Re: Upgrading to pro"
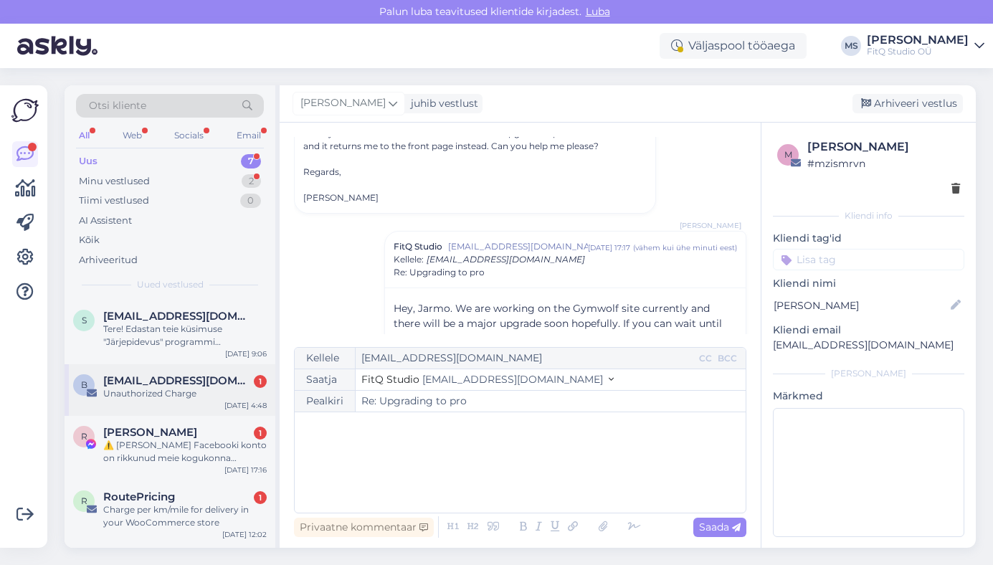
click at [139, 389] on div "Unauthorized Charge" at bounding box center [184, 393] width 163 height 13
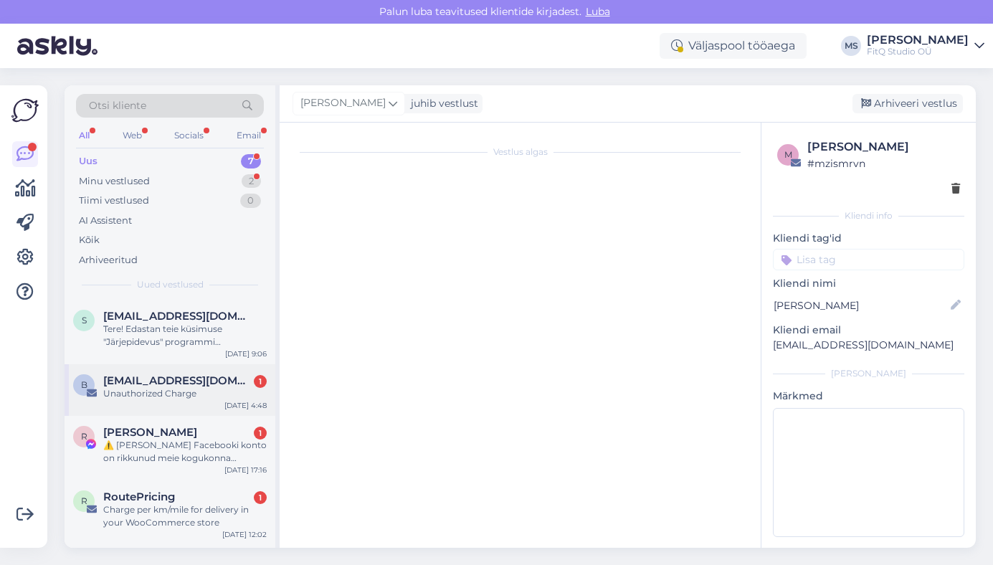
scroll to position [0, 0]
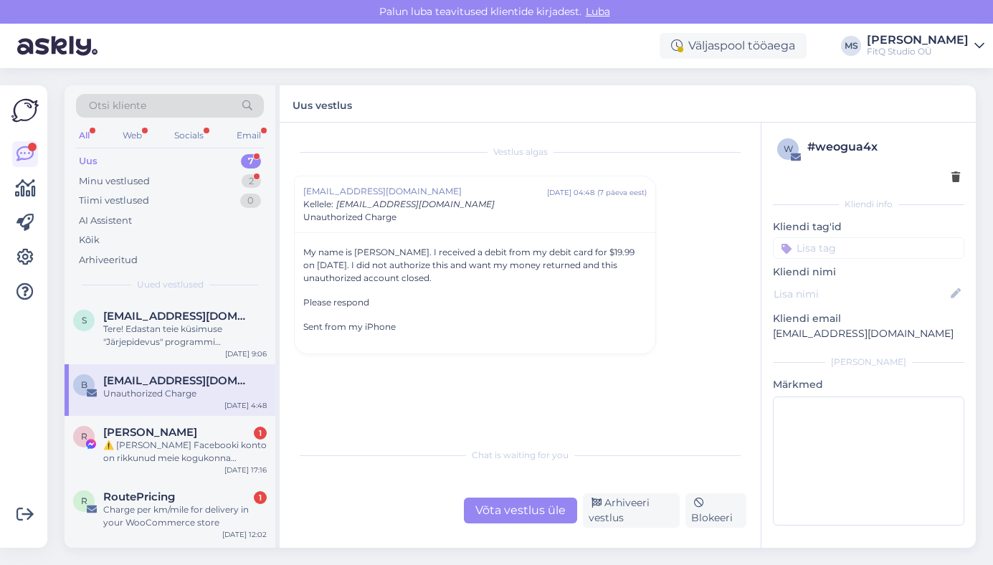
click at [501, 506] on div "Võta vestlus üle" at bounding box center [520, 510] width 113 height 26
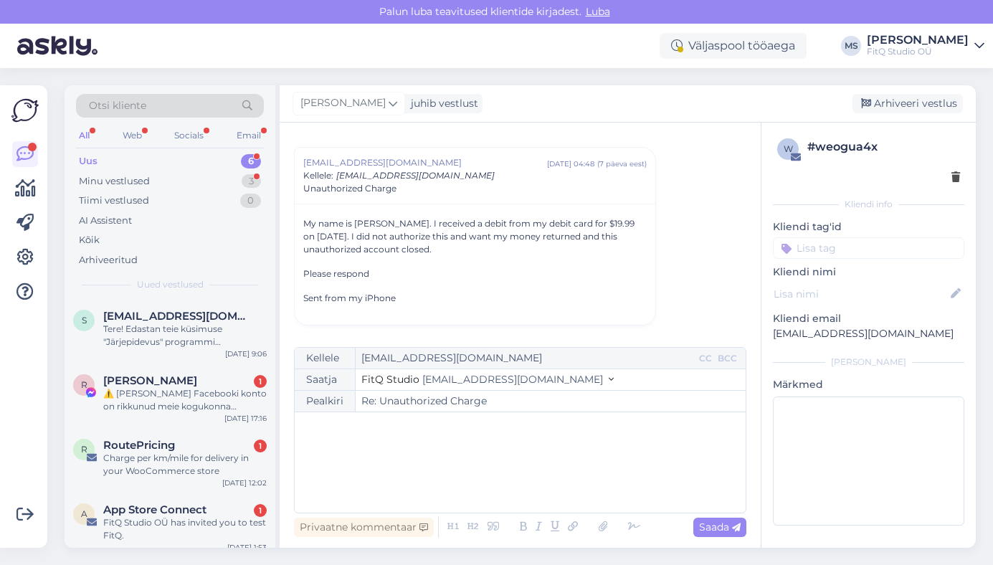
drag, startPoint x: 368, startPoint y: 451, endPoint x: 419, endPoint y: 465, distance: 52.2
click at [368, 451] on div "﻿" at bounding box center [520, 462] width 436 height 86
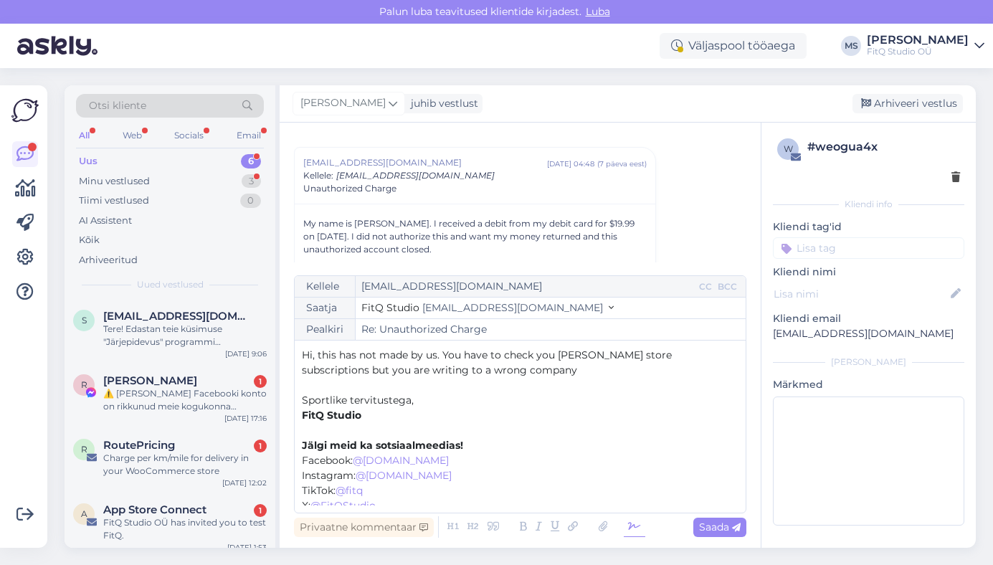
click at [635, 525] on icon at bounding box center [633, 527] width 21 height 20
click at [720, 526] on span "Saada" at bounding box center [720, 526] width 42 height 13
type input "Re: Unauthorized Charge"
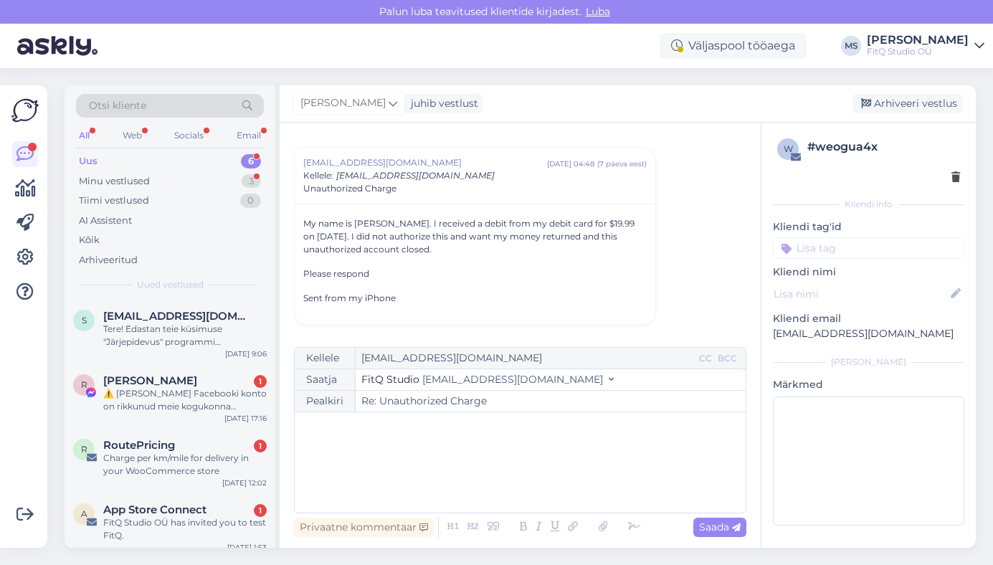
scroll to position [140, 0]
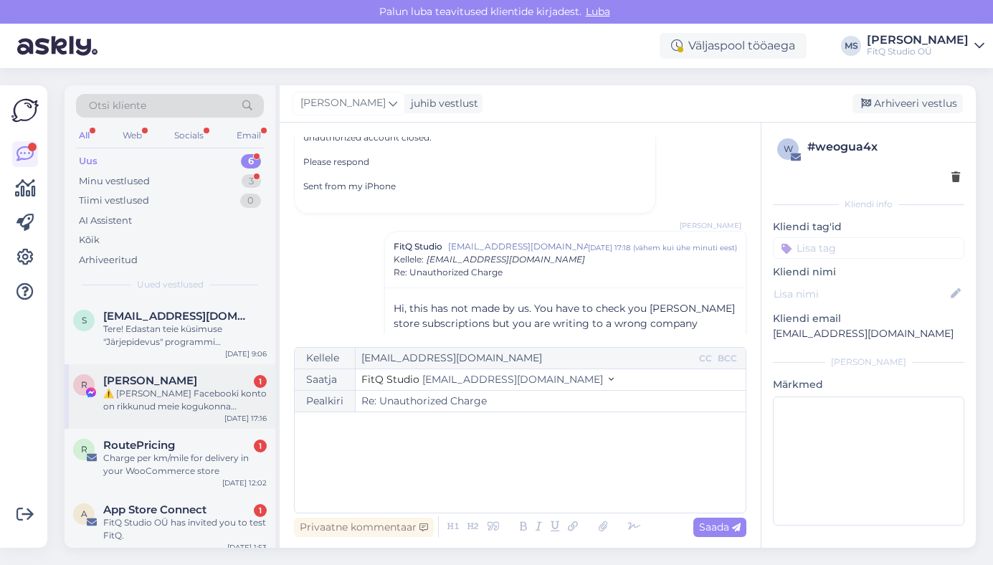
click at [178, 387] on div "⚠️ [PERSON_NAME] Facebooki konto on rikkunud meie kogukonna standardeid. Meie s…" at bounding box center [184, 400] width 163 height 26
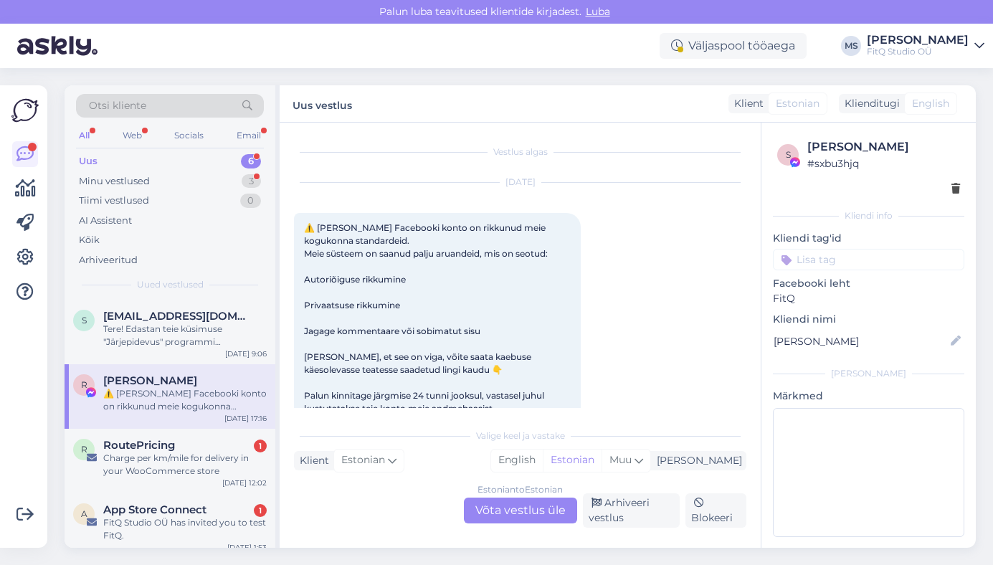
scroll to position [30, 0]
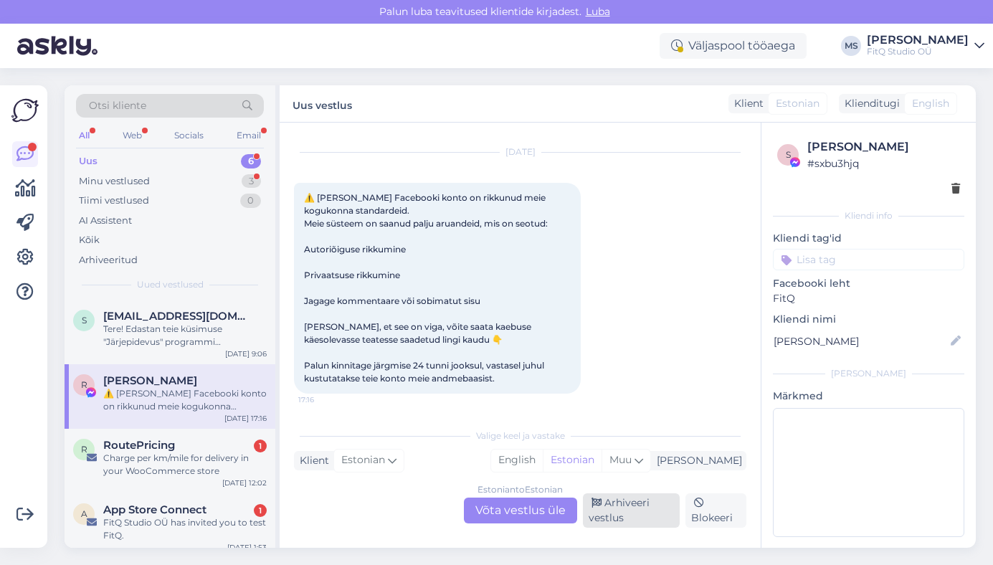
click at [633, 505] on div "Arhiveeri vestlus" at bounding box center [631, 510] width 97 height 34
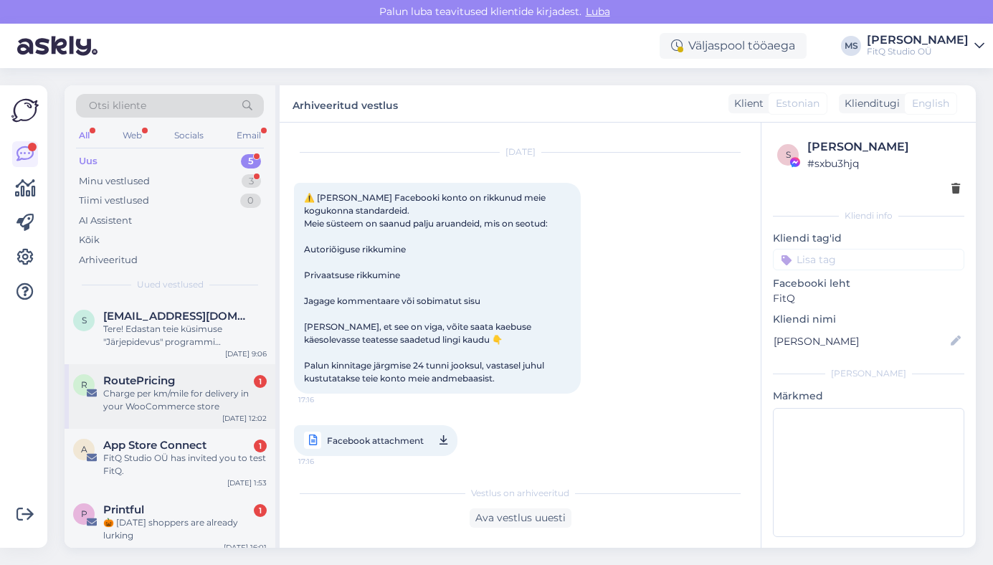
click at [156, 393] on div "Charge per km/mile for delivery in your WooCommerce store" at bounding box center [184, 400] width 163 height 26
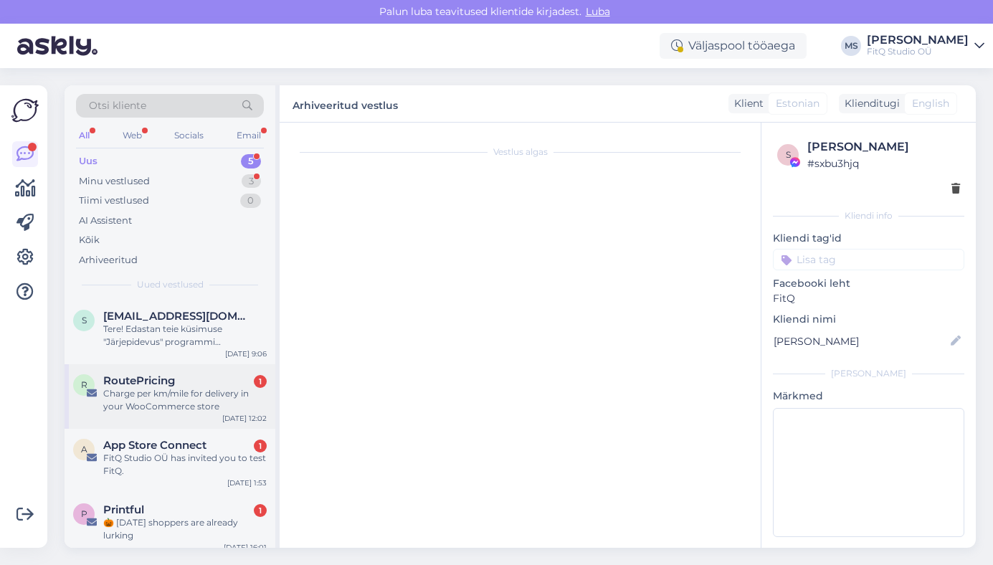
scroll to position [0, 0]
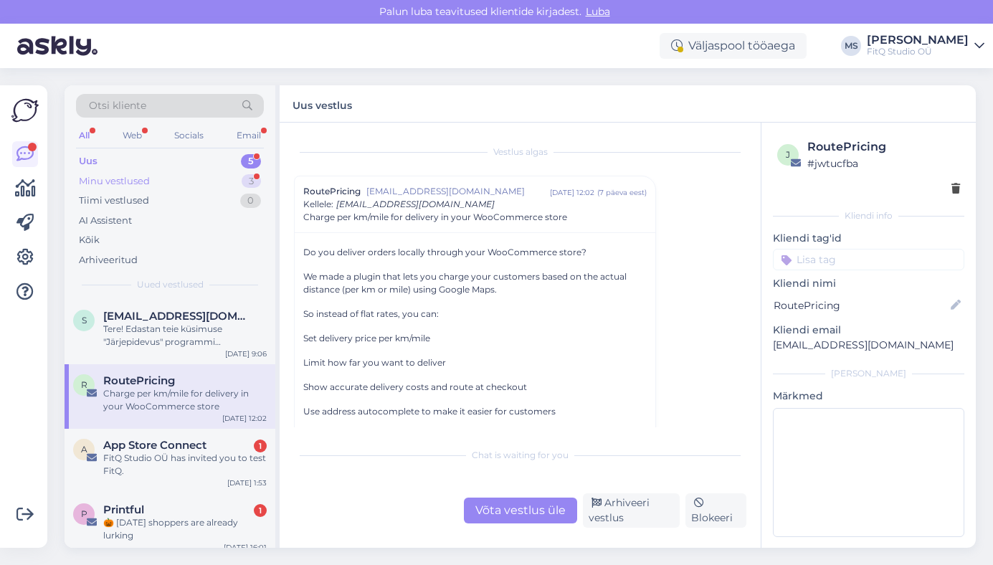
click at [96, 177] on div "Minu vestlused" at bounding box center [114, 181] width 71 height 14
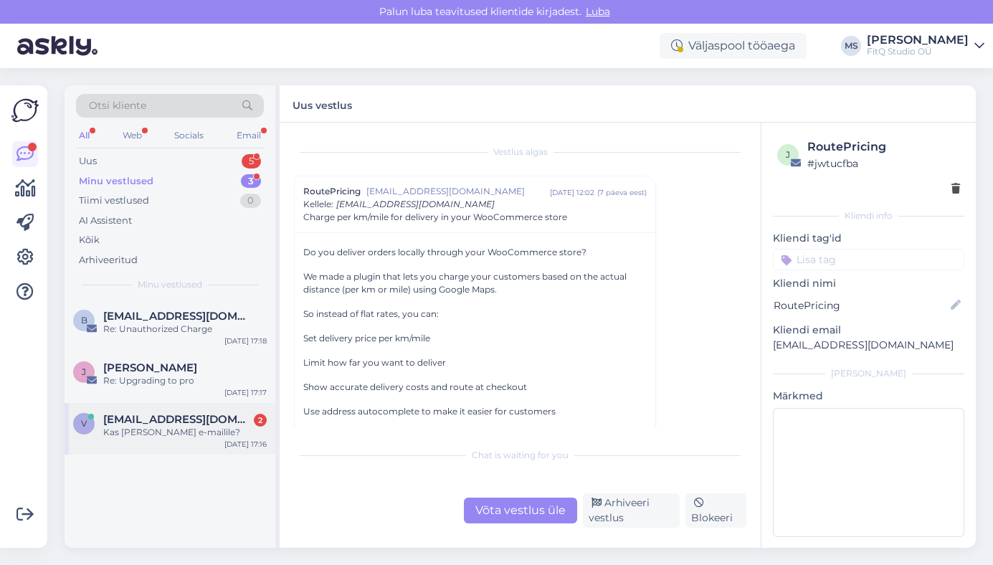
click at [166, 423] on span "vaikejaanika@gmail.com" at bounding box center [177, 419] width 149 height 13
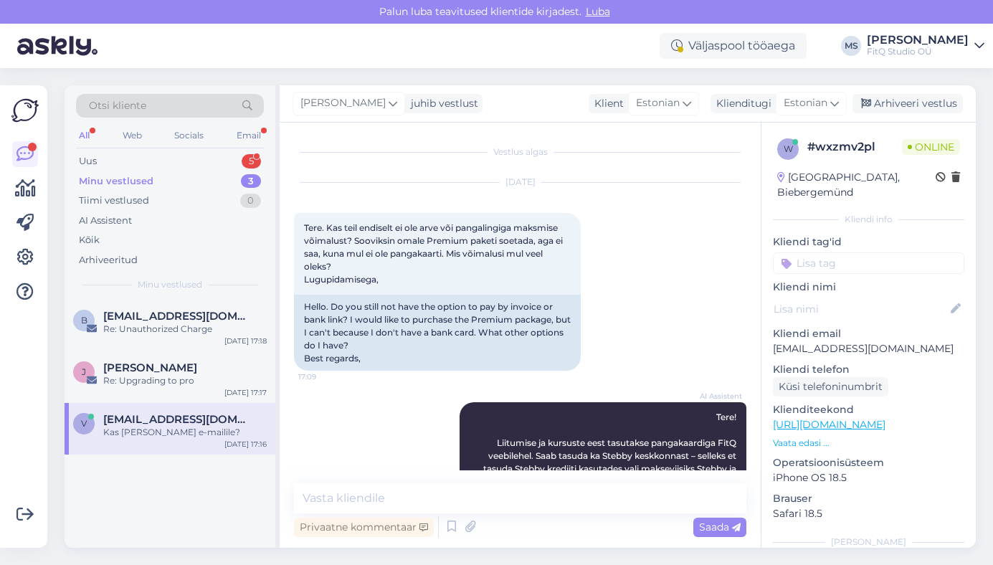
scroll to position [1104, 0]
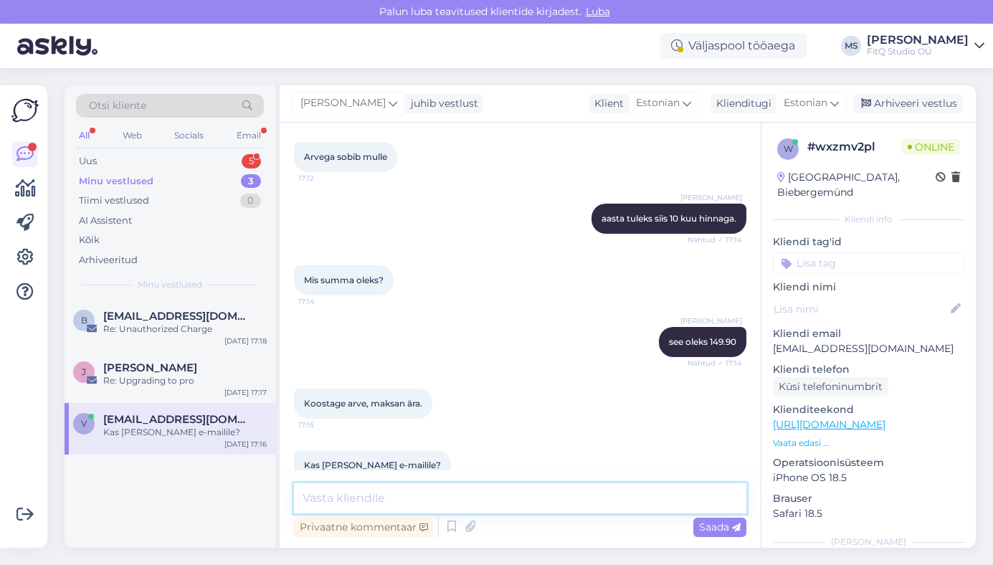
click at [393, 502] on textarea at bounding box center [520, 498] width 452 height 30
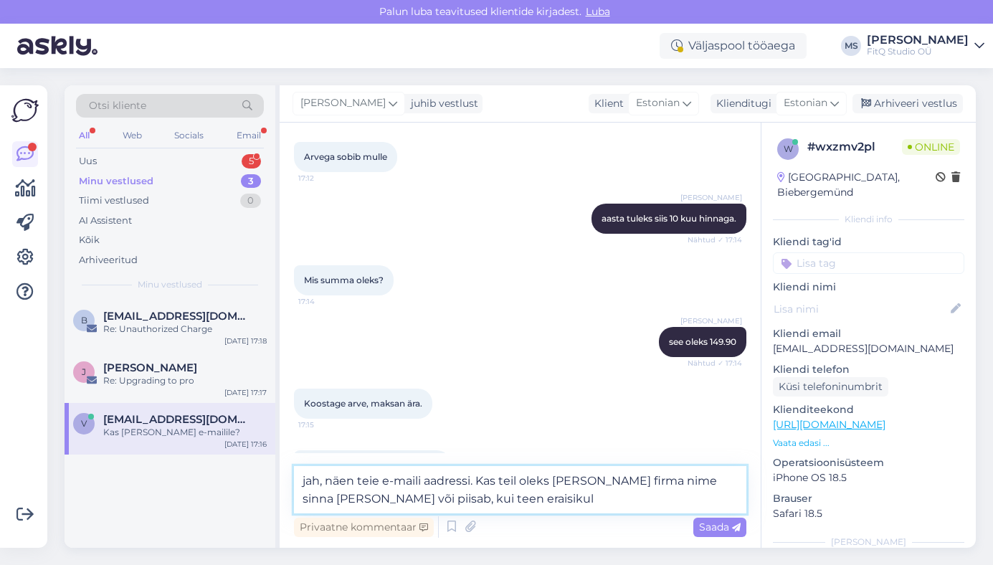
type textarea "jah, näen teie e-maili aadressi. Kas teil oleks vaja ka firma nime sinna peale …"
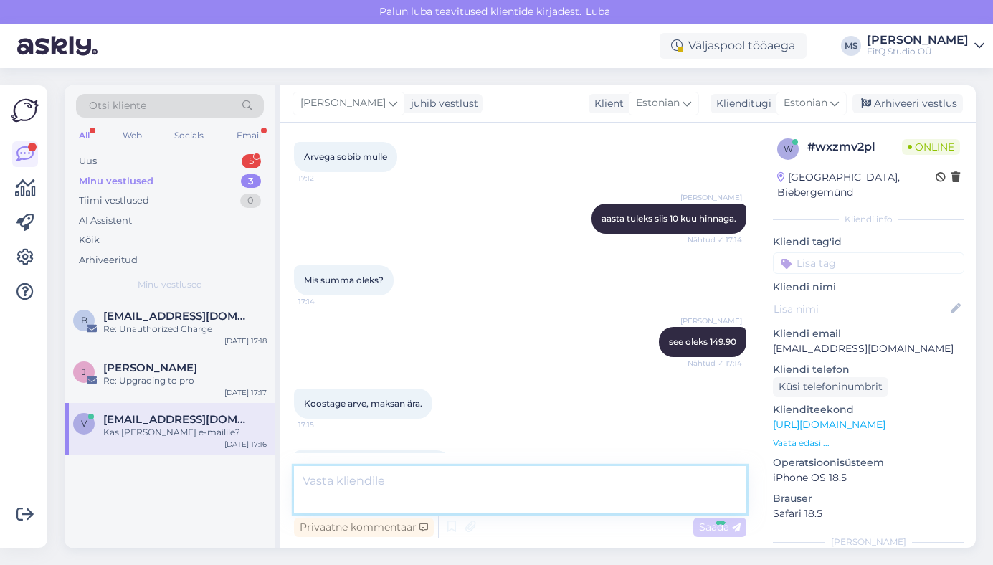
scroll to position [1179, 0]
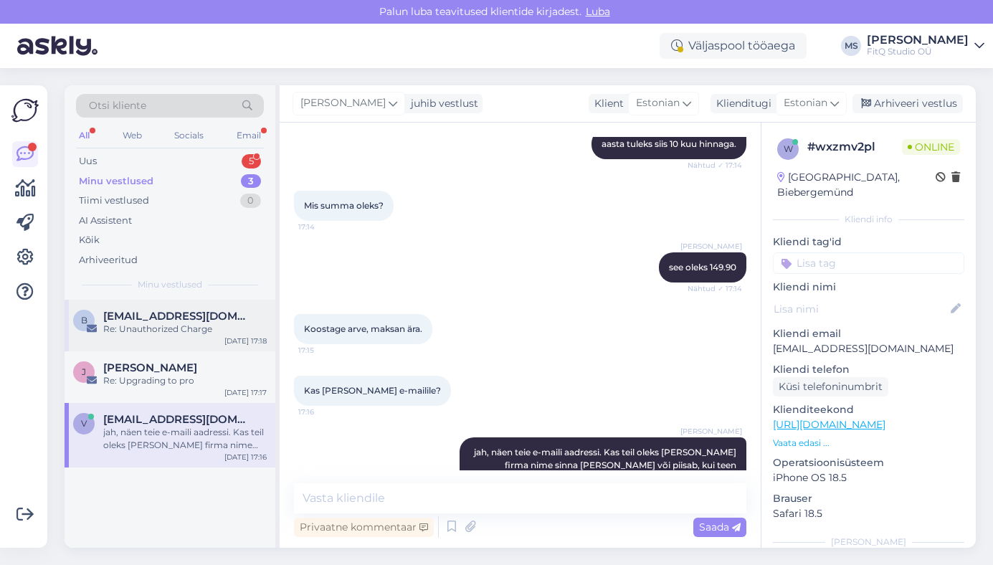
click at [168, 322] on div "Re: Unauthorized Charge" at bounding box center [184, 328] width 163 height 13
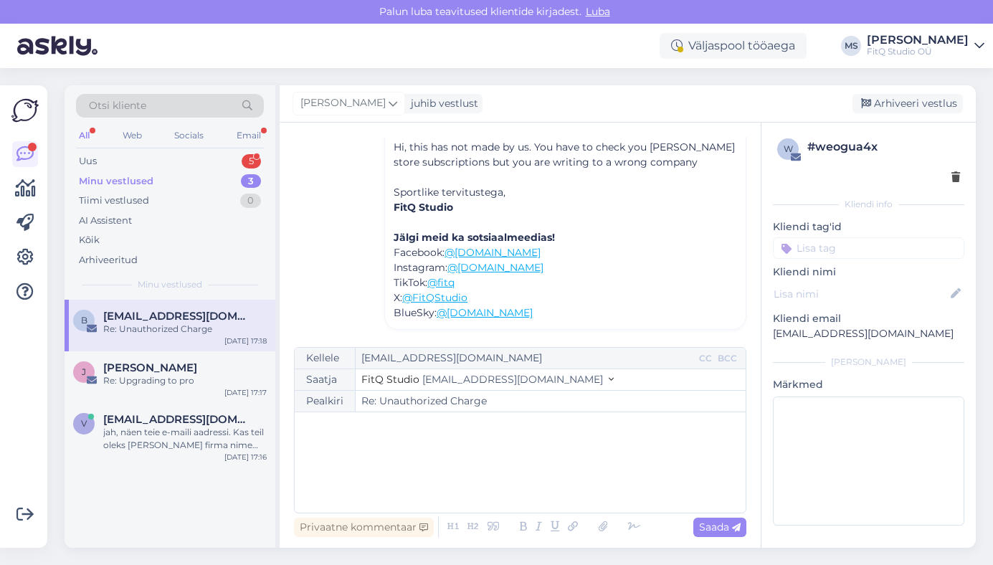
scroll to position [172, 0]
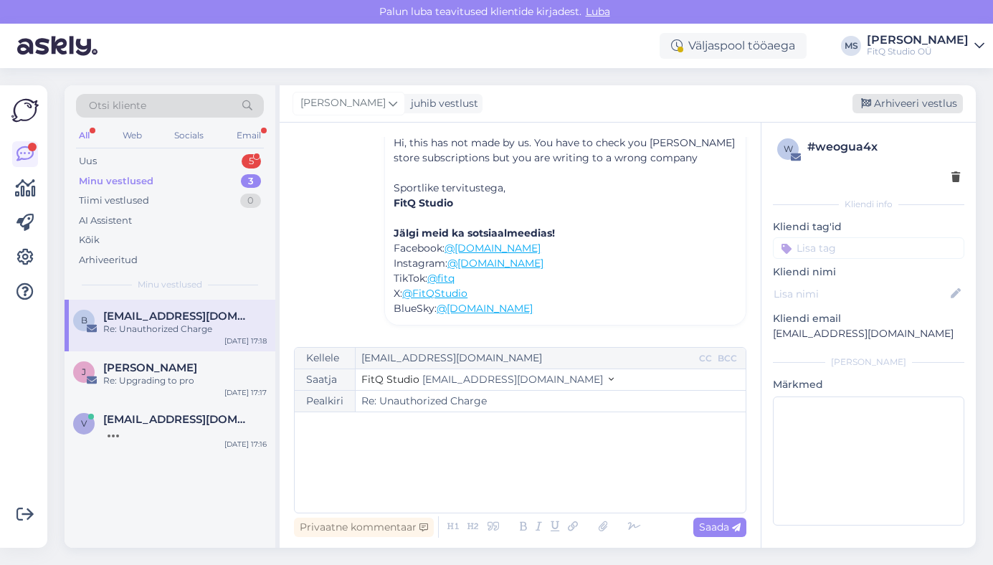
click at [930, 105] on div "Arhiveeri vestlus" at bounding box center [907, 103] width 110 height 19
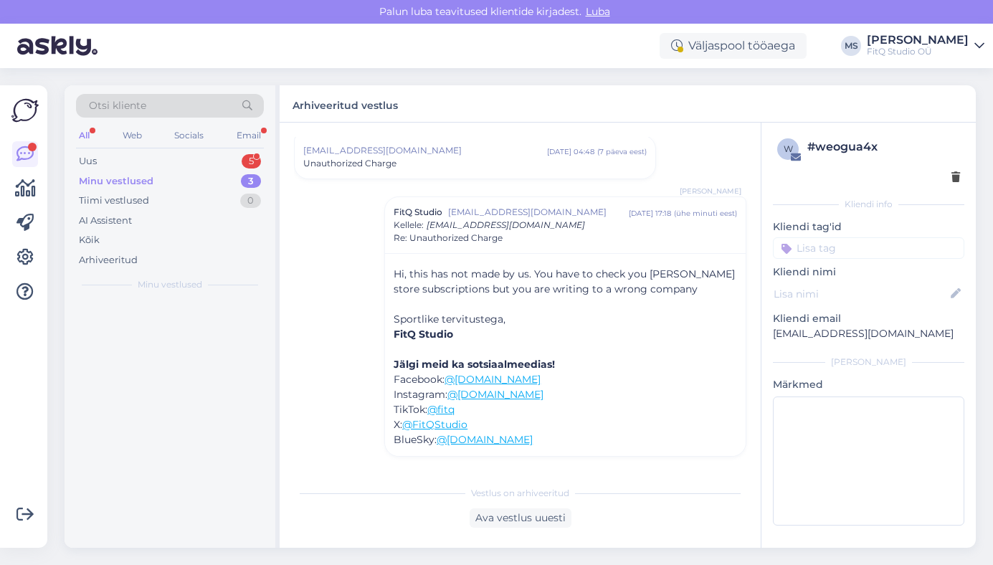
scroll to position [41, 0]
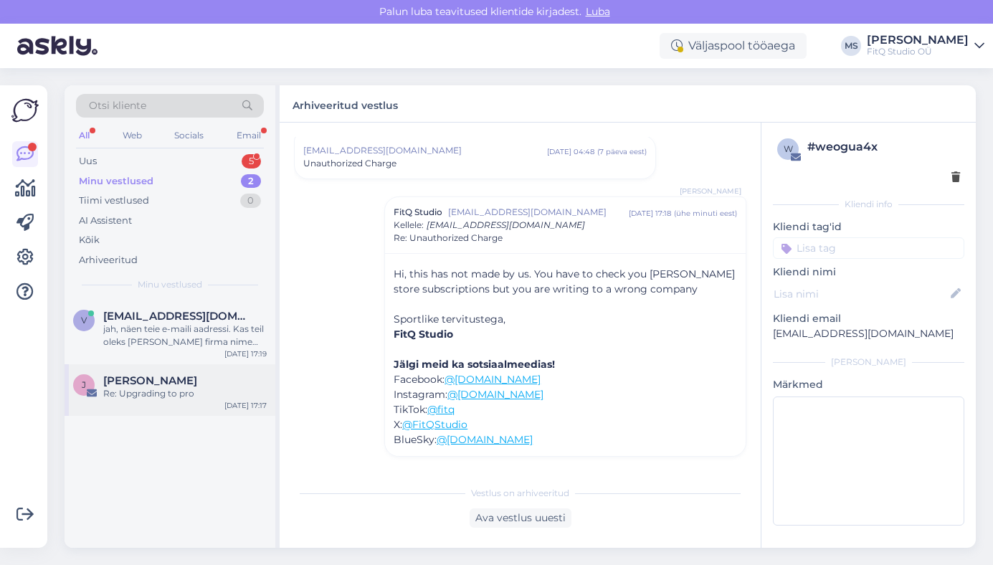
click at [147, 385] on span "[PERSON_NAME]" at bounding box center [150, 380] width 94 height 13
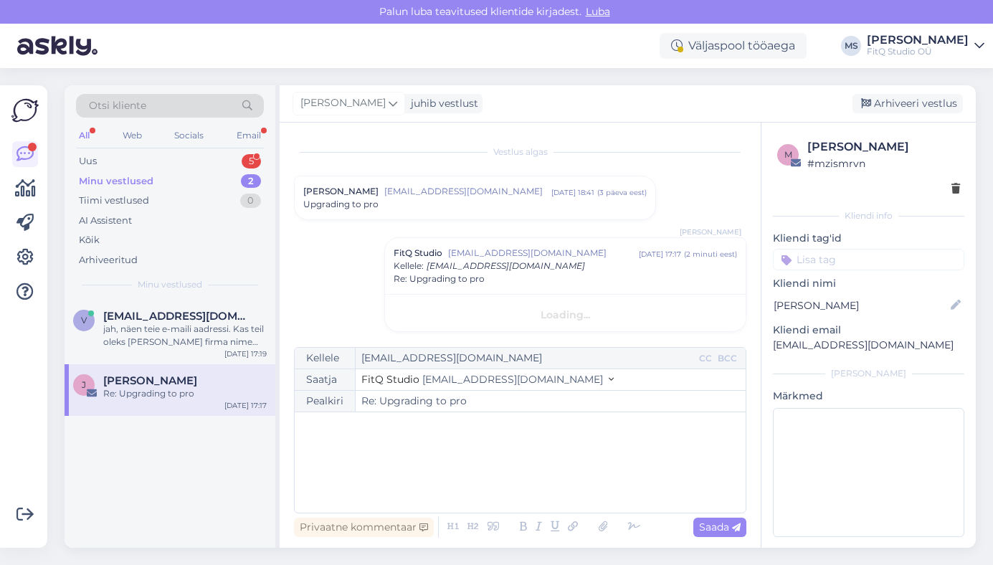
scroll to position [6, 0]
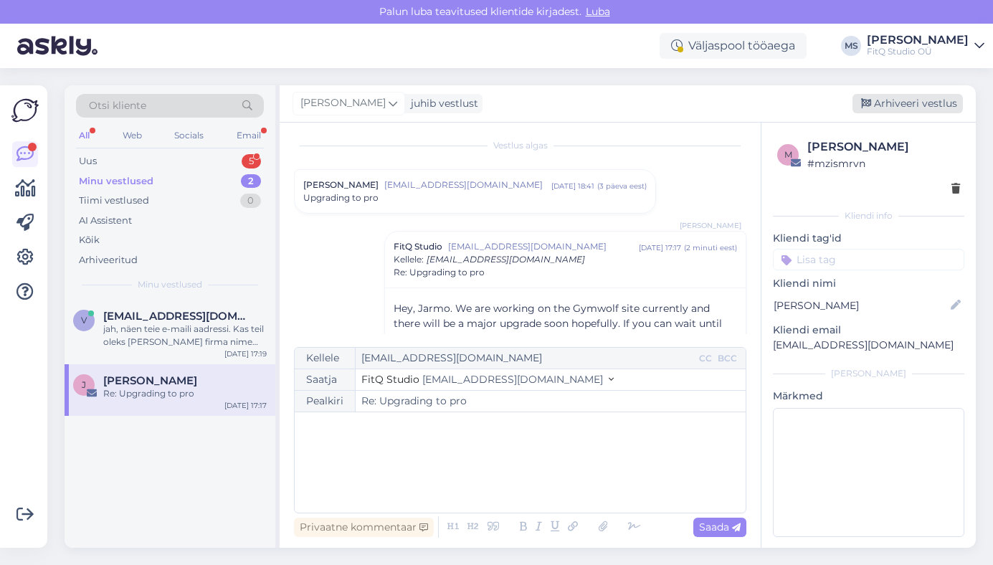
click at [902, 107] on div "Arhiveeri vestlus" at bounding box center [907, 103] width 110 height 19
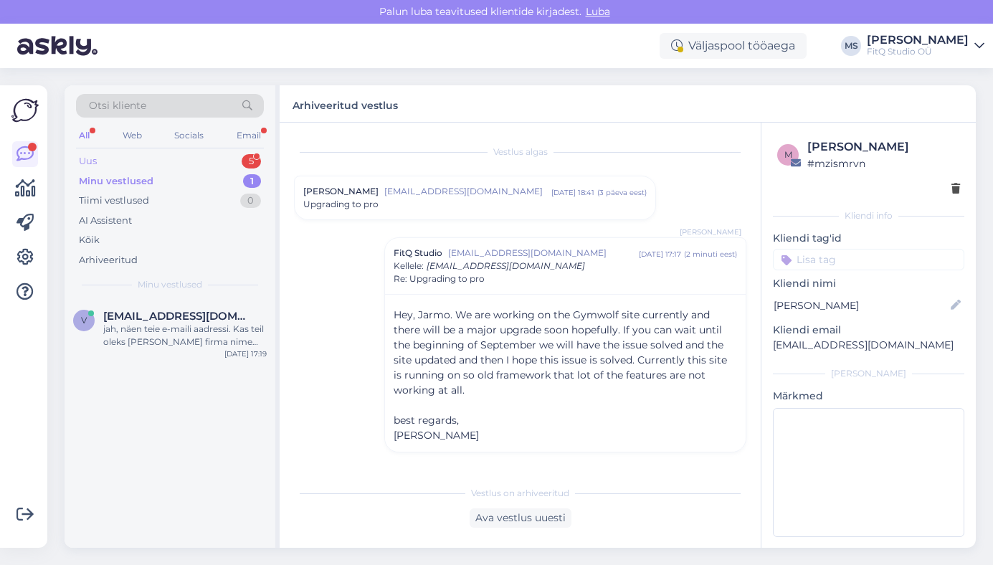
click at [114, 158] on div "Uus 5" at bounding box center [170, 161] width 188 height 20
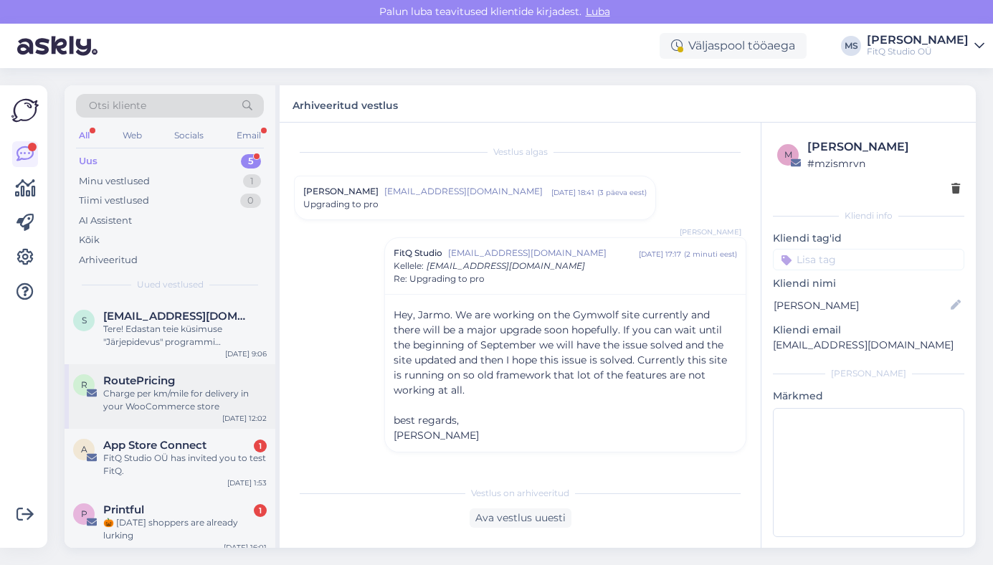
click at [169, 396] on div "Charge per km/mile for delivery in your WooCommerce store" at bounding box center [184, 400] width 163 height 26
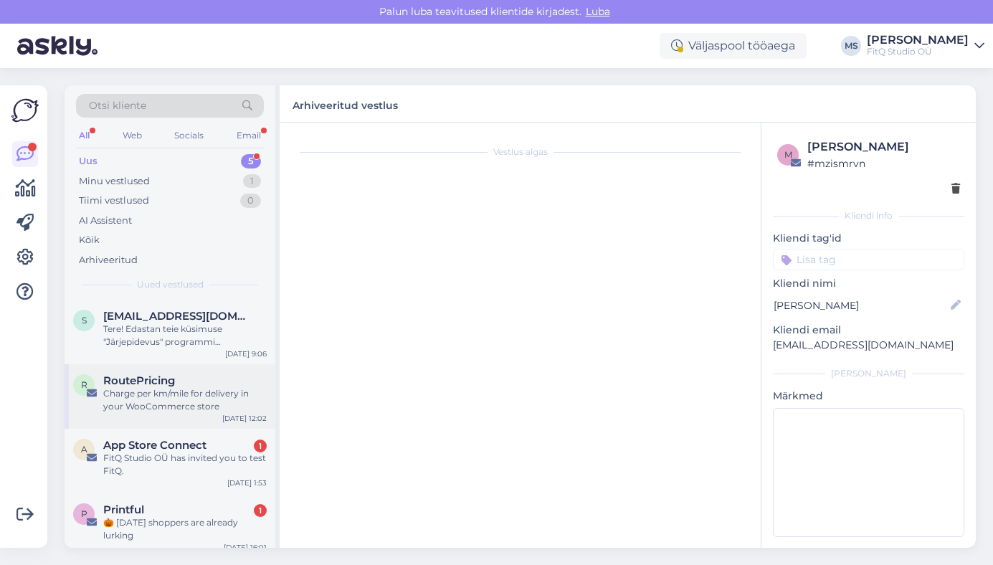
scroll to position [39, 0]
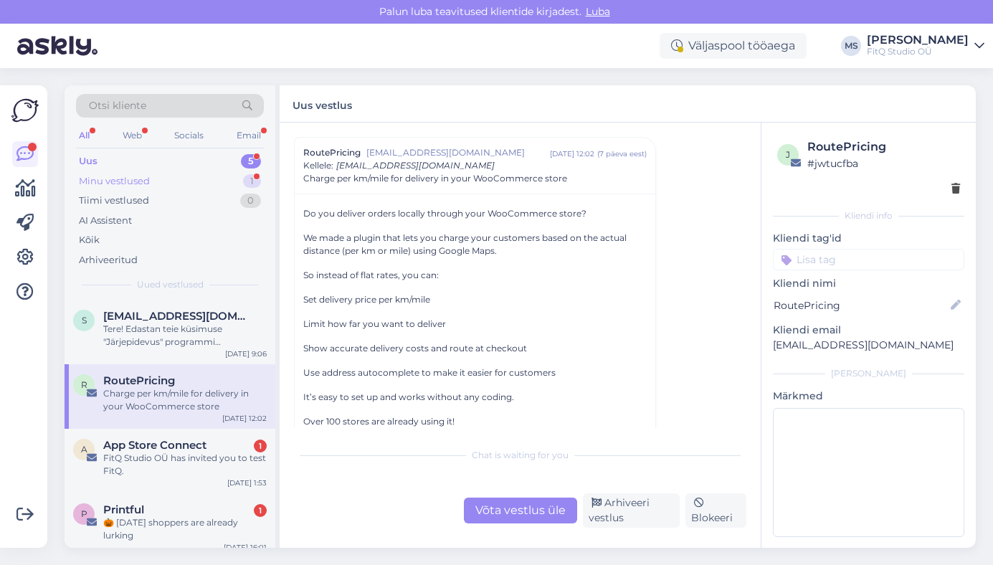
click at [129, 188] on div "Minu vestlused 1" at bounding box center [170, 181] width 188 height 20
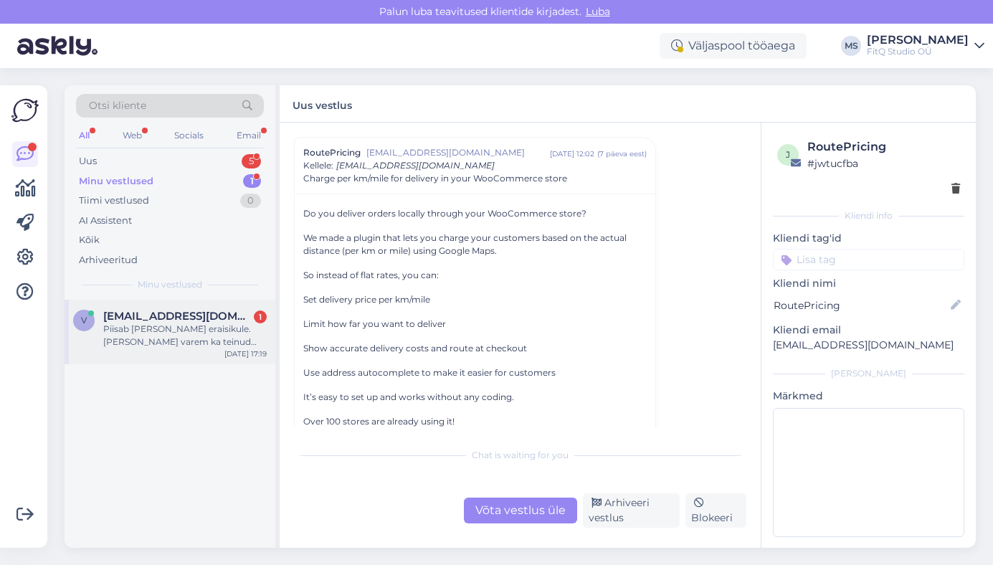
click at [160, 340] on div "Piisab kui teete eraisikule. Olete mulle varem ka teinud muidu." at bounding box center [184, 335] width 163 height 26
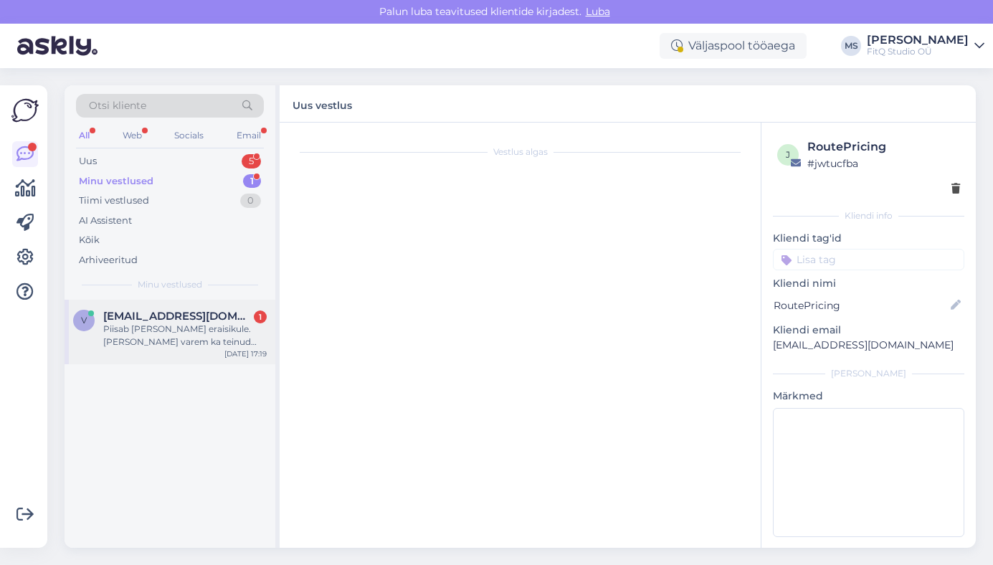
scroll to position [1253, 0]
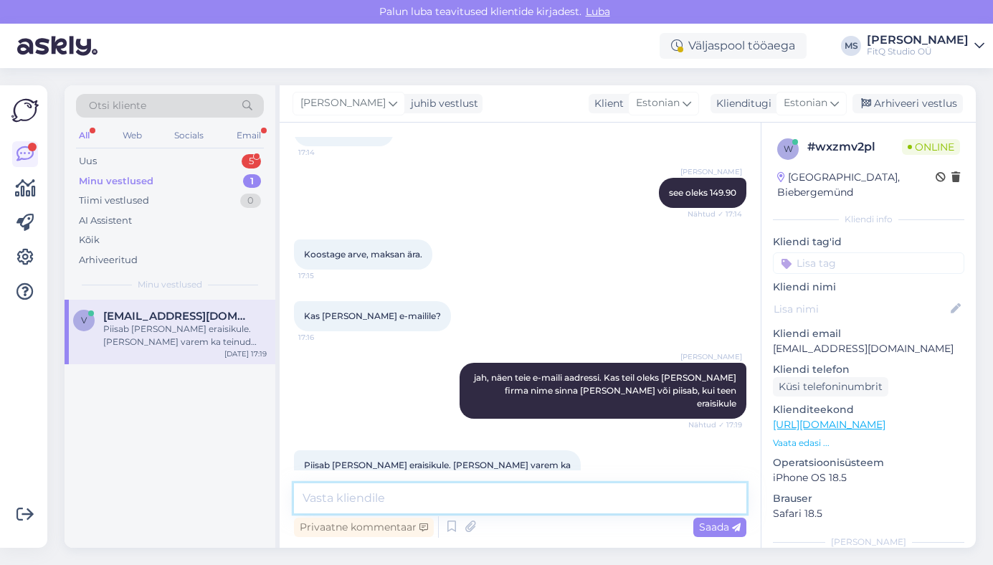
click at [346, 502] on textarea at bounding box center [520, 498] width 452 height 30
click at [361, 486] on textarea at bounding box center [520, 498] width 452 height 30
type textarea "Vaadake, kas jõudis?"
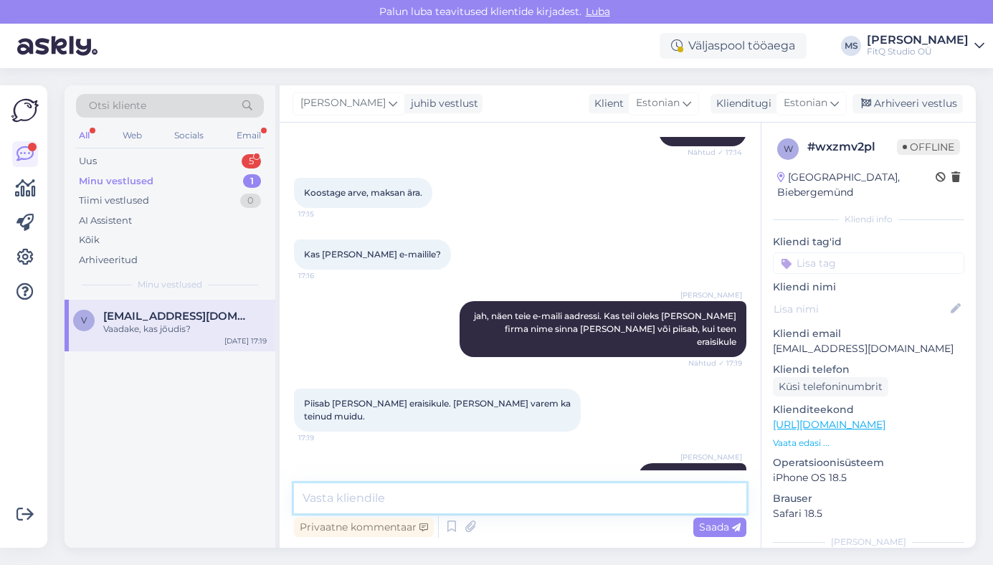
click at [410, 497] on textarea at bounding box center [520, 498] width 452 height 30
type textarea "just läks maili"
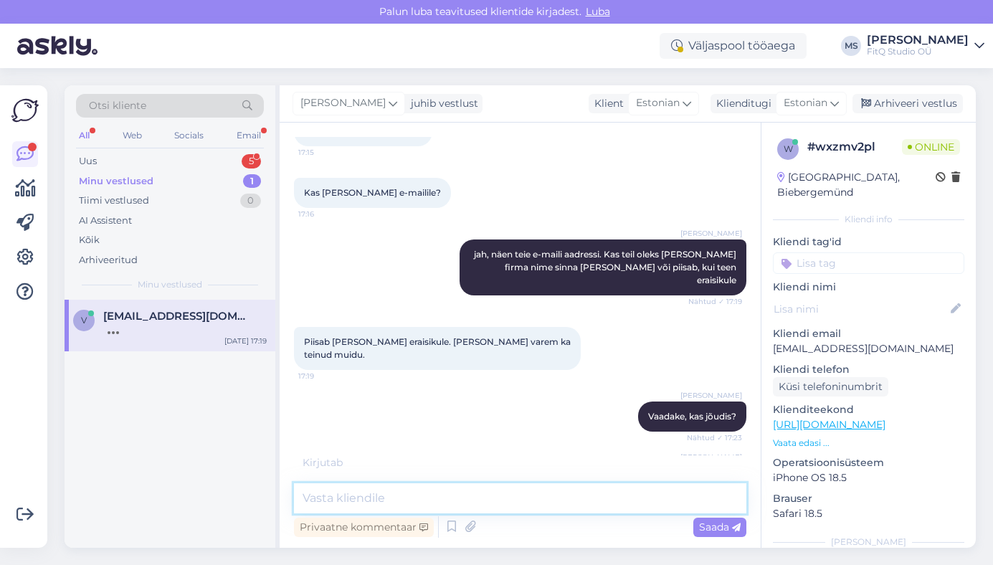
click at [344, 497] on textarea at bounding box center [520, 498] width 452 height 30
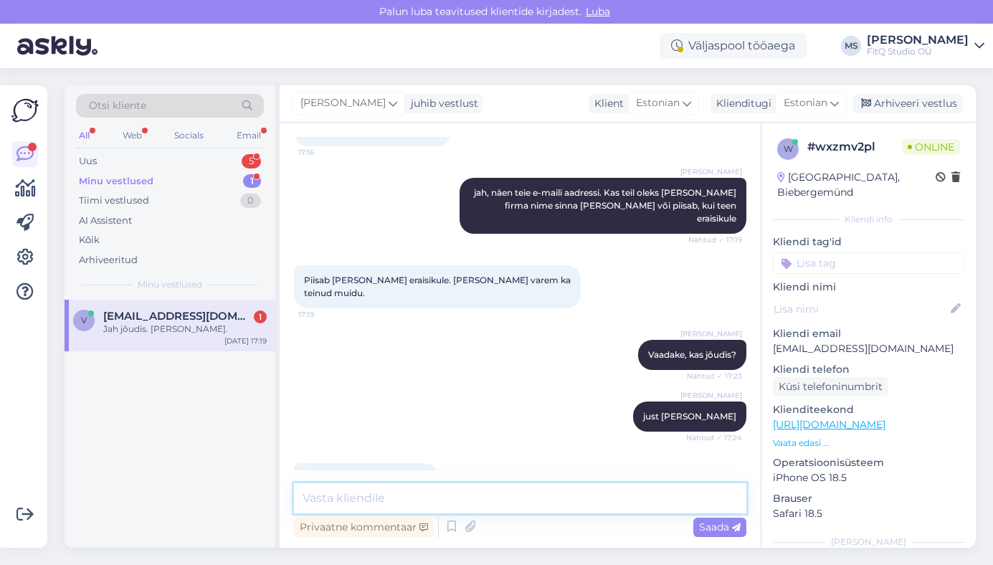
scroll to position [1438, 0]
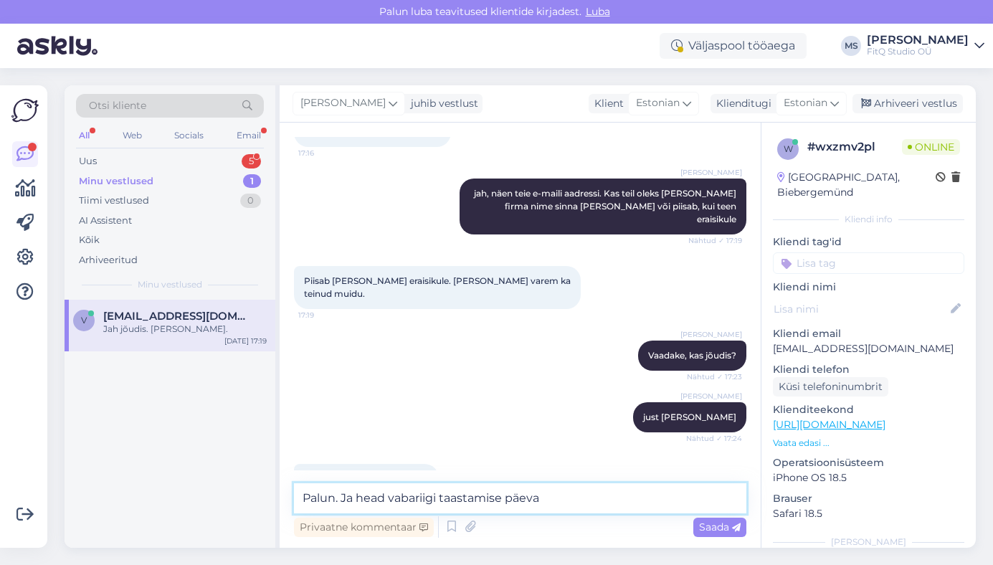
type textarea "Palun. Ja head vabariigi taastamise päeva."
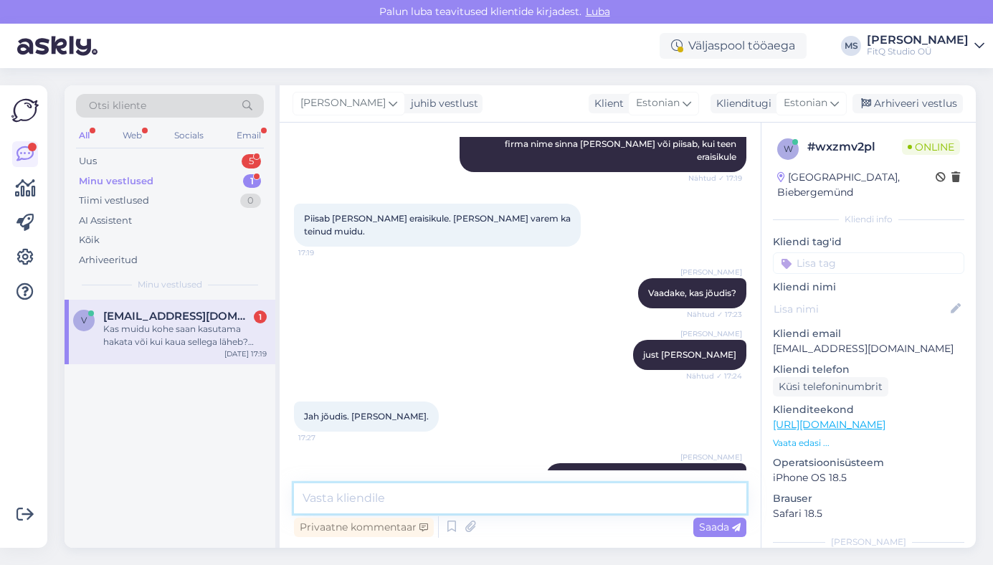
scroll to position [1587, 0]
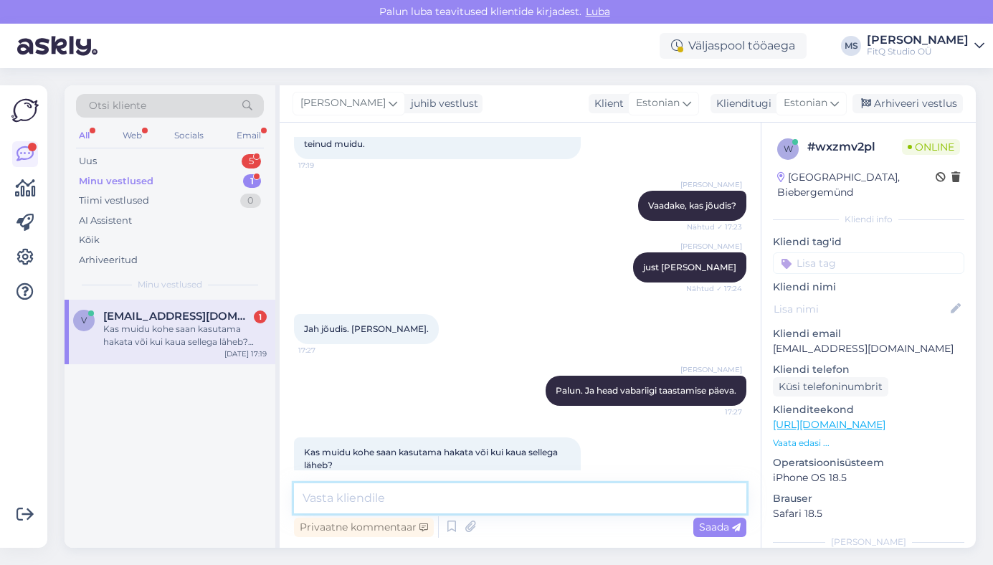
click at [360, 500] on textarea at bounding box center [520, 498] width 452 height 30
type textarea "saaks küll, kui vaja saan aktiveerida"
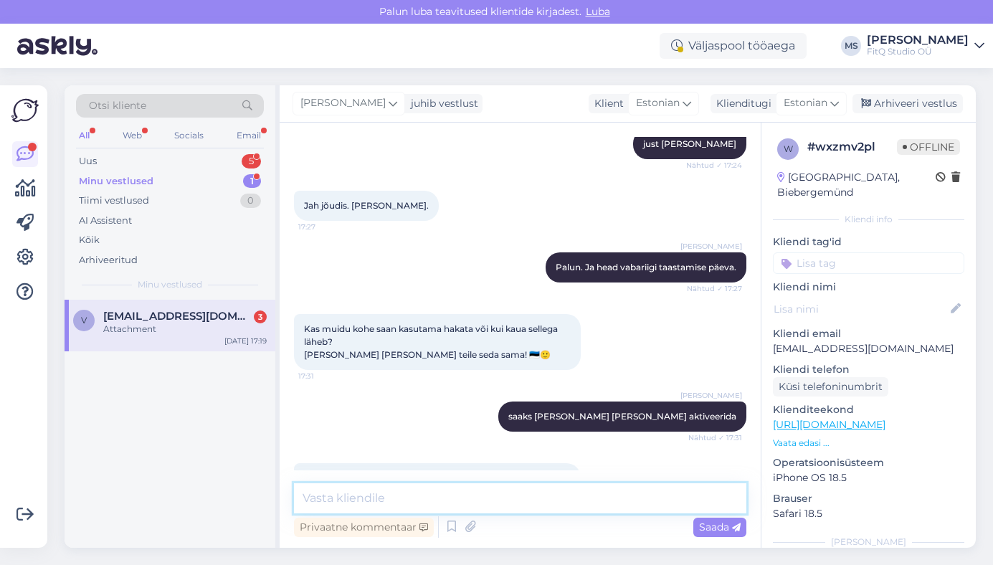
scroll to position [1863, 0]
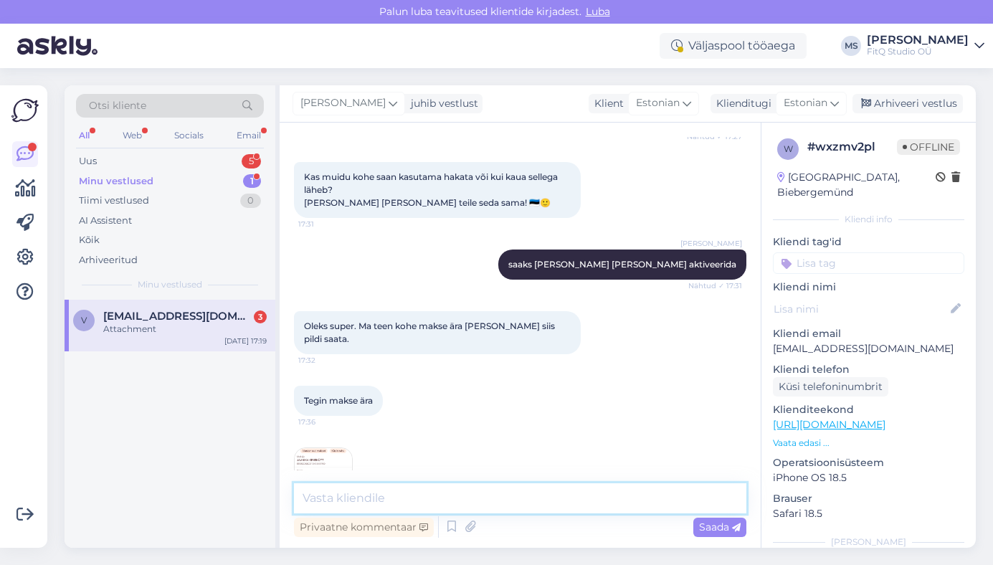
click at [371, 487] on textarea at bounding box center [520, 498] width 452 height 30
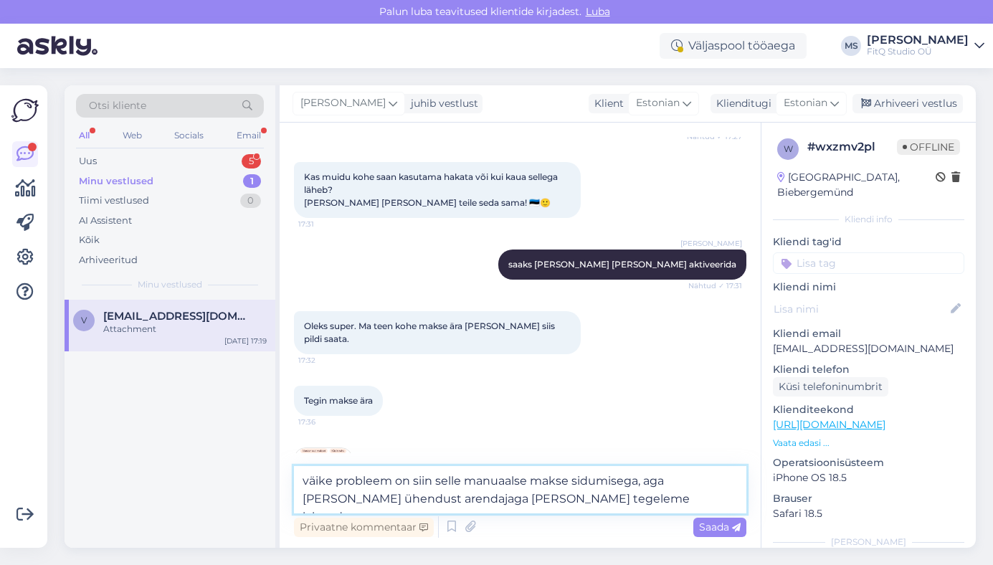
type textarea "väike probleem on siin selle manuaalse makse sidumisega, aga sain ühendust aren…"
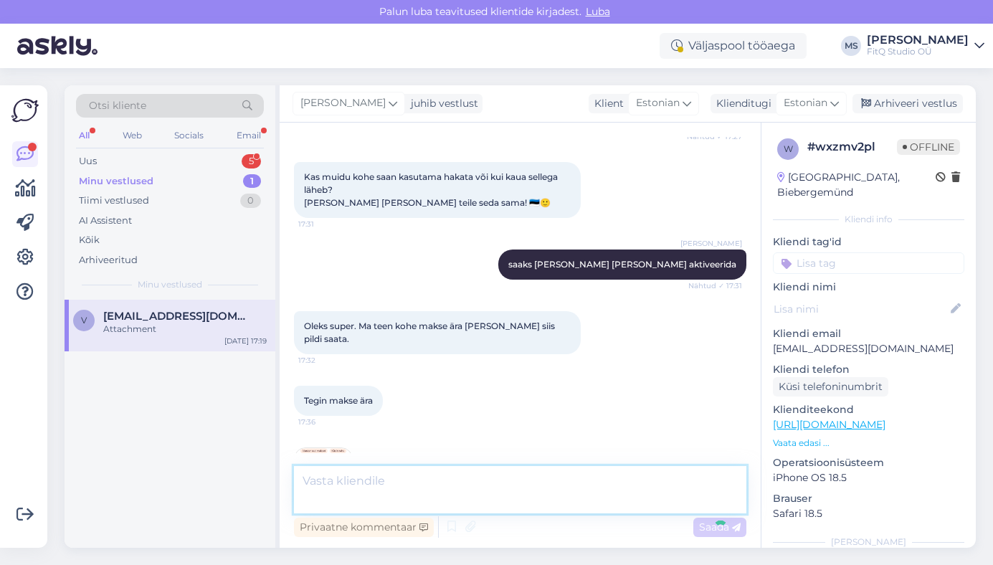
scroll to position [1937, 0]
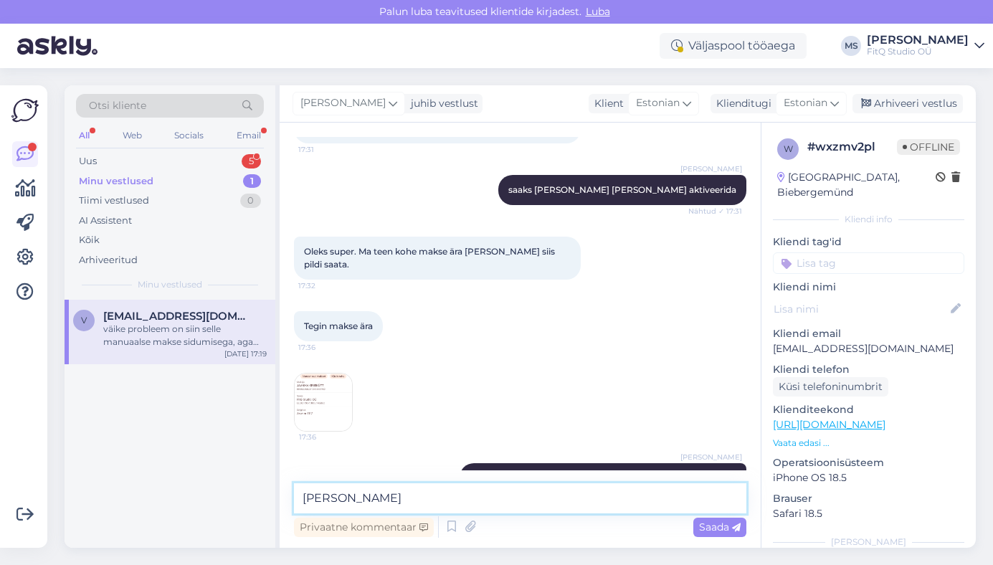
type textarea "annan teada"
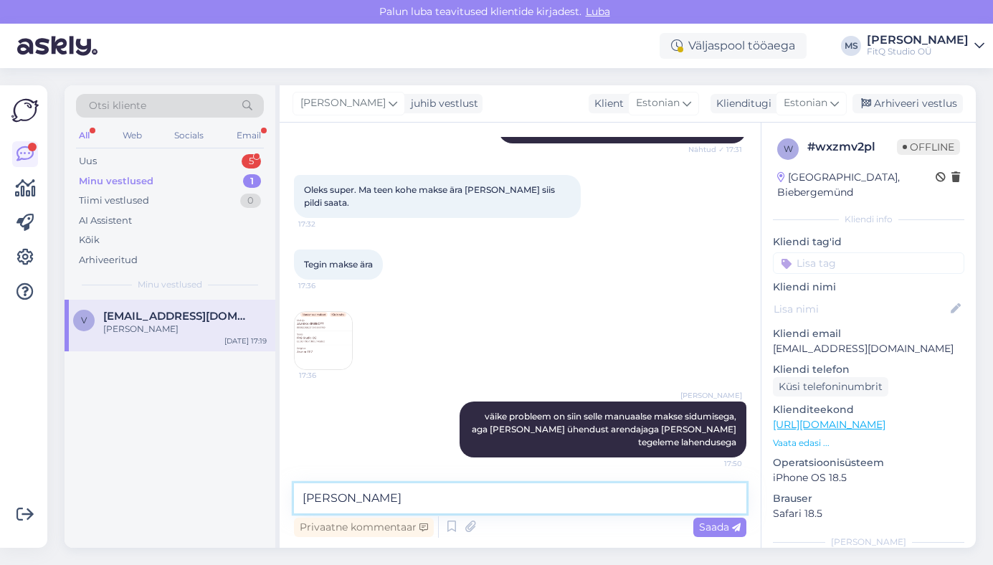
type textarea "saime korda"
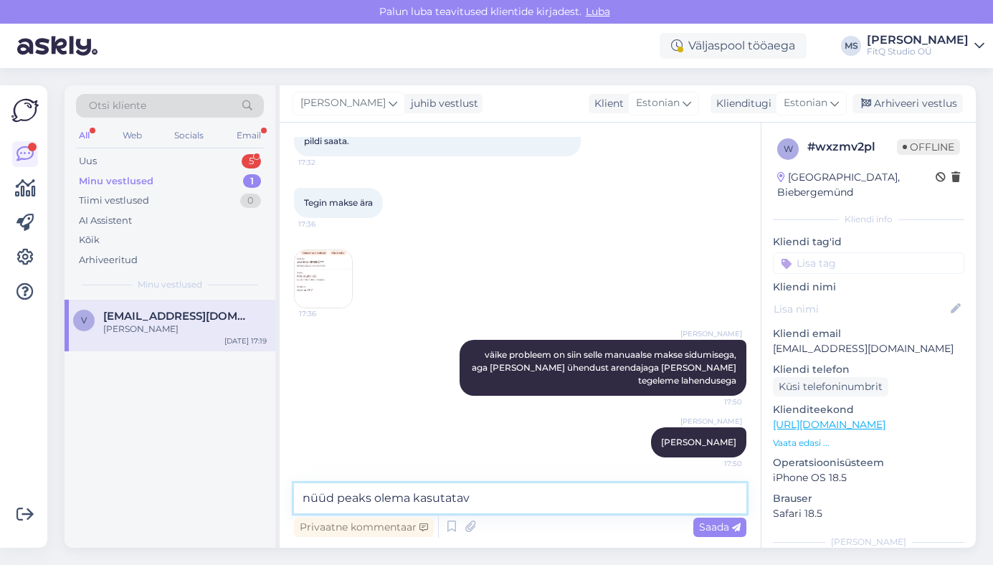
type textarea "nüüd peaks olema kasutatav."
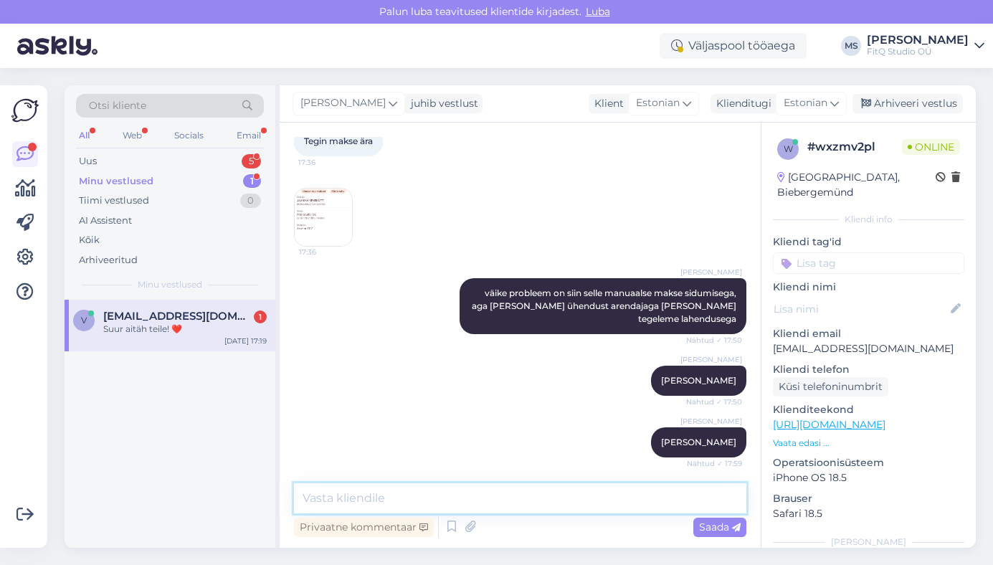
scroll to position [2184, 0]
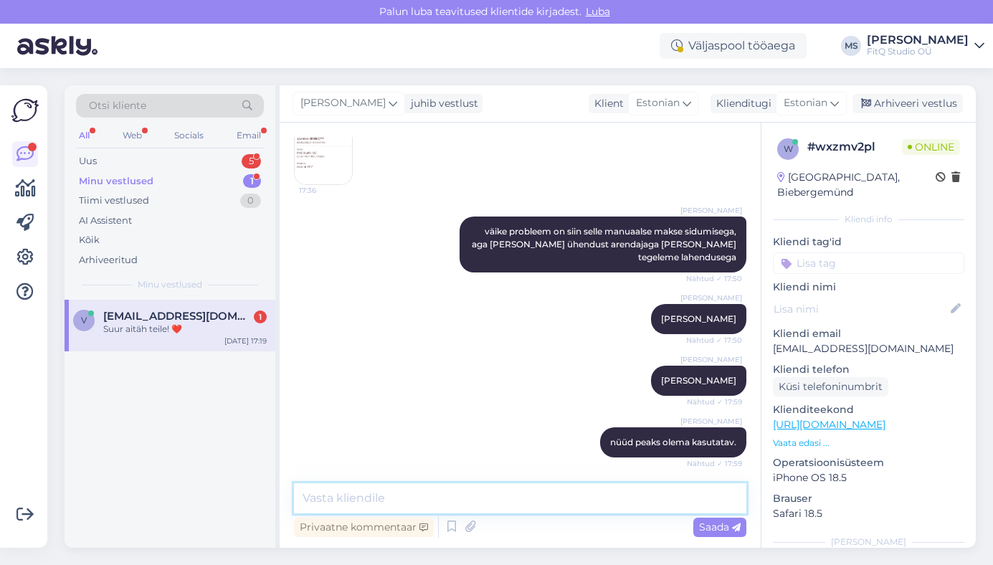
click at [405, 492] on textarea at bounding box center [520, 498] width 452 height 30
click at [900, 100] on div "Arhiveeri vestlus" at bounding box center [907, 103] width 110 height 19
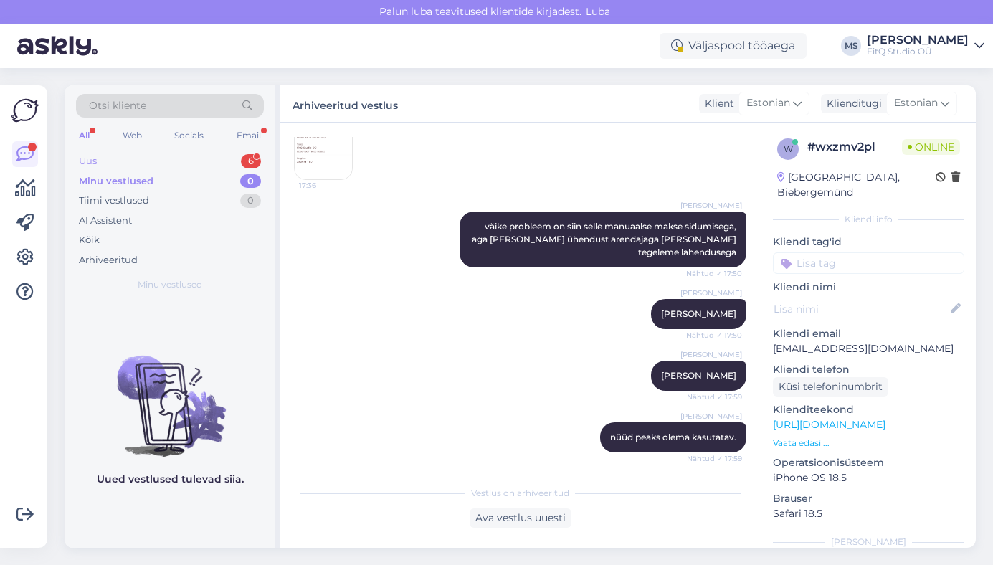
click at [122, 161] on div "Uus 6" at bounding box center [170, 161] width 188 height 20
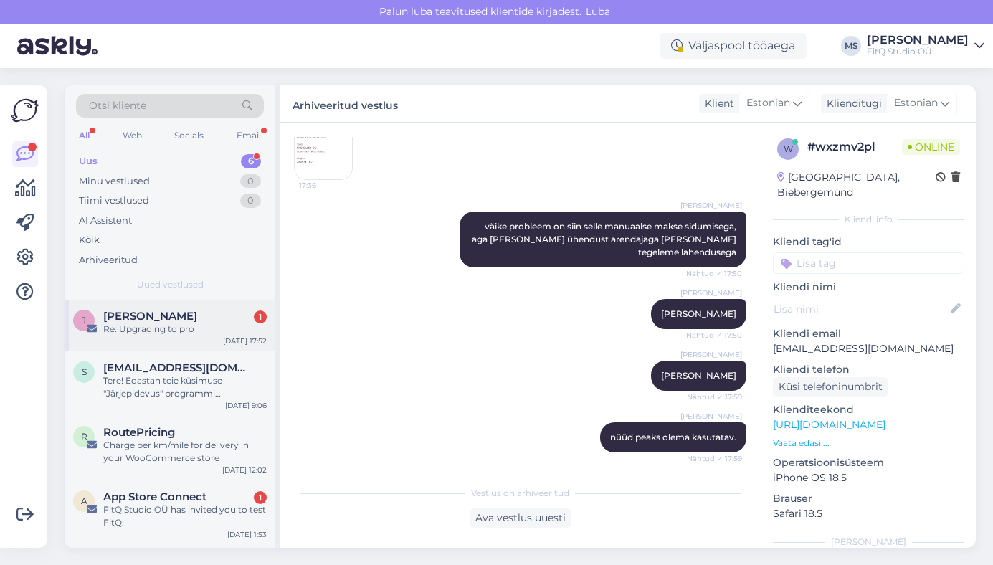
click at [151, 319] on span "[PERSON_NAME]" at bounding box center [150, 316] width 94 height 13
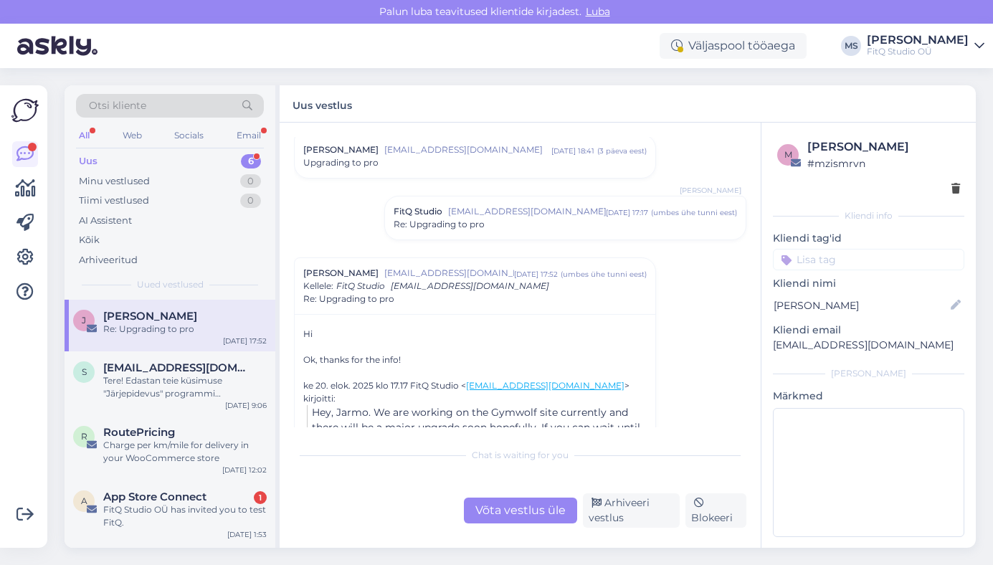
scroll to position [27, 0]
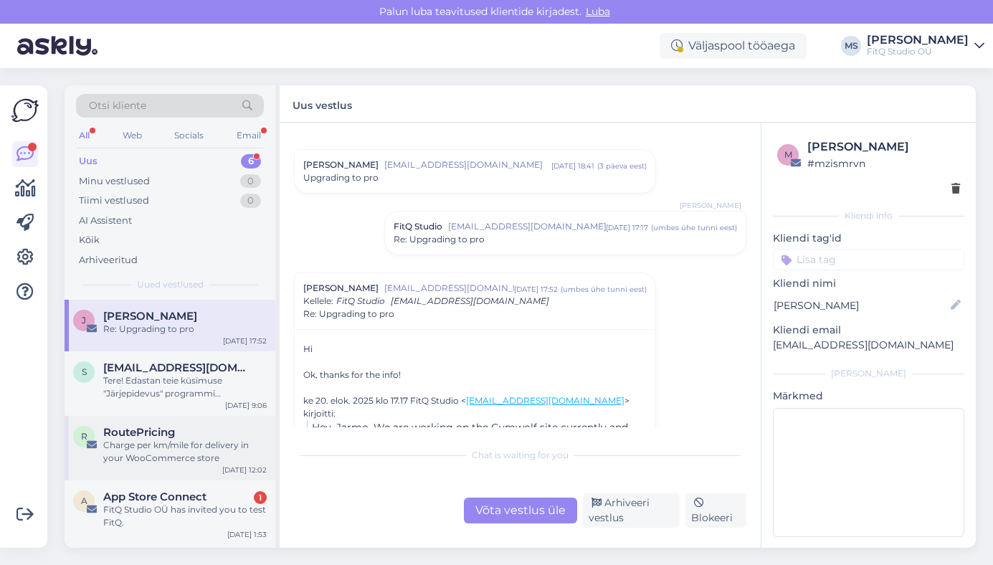
click at [157, 429] on span "RoutePricing" at bounding box center [139, 432] width 72 height 13
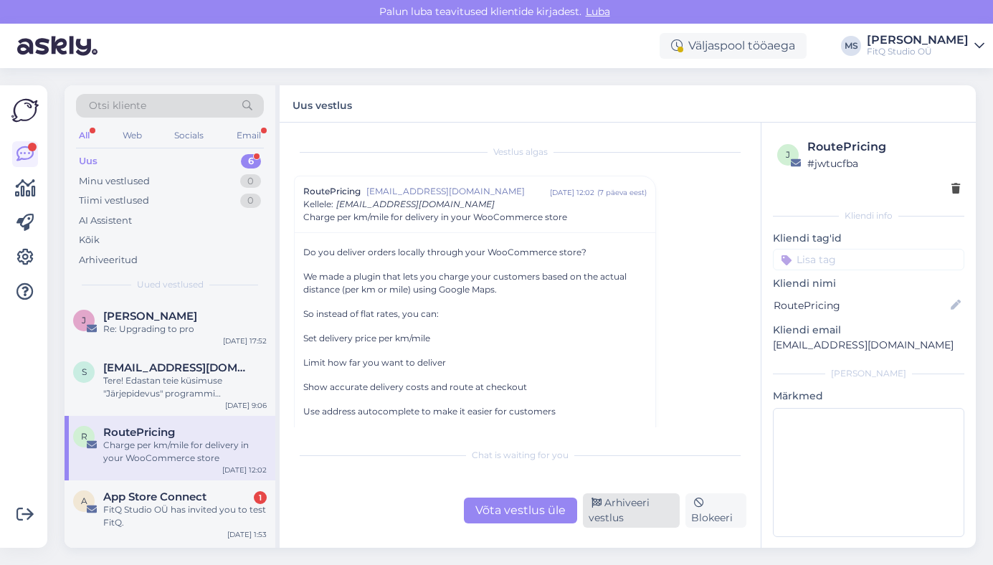
click at [618, 517] on div "Arhiveeri vestlus" at bounding box center [631, 510] width 97 height 34
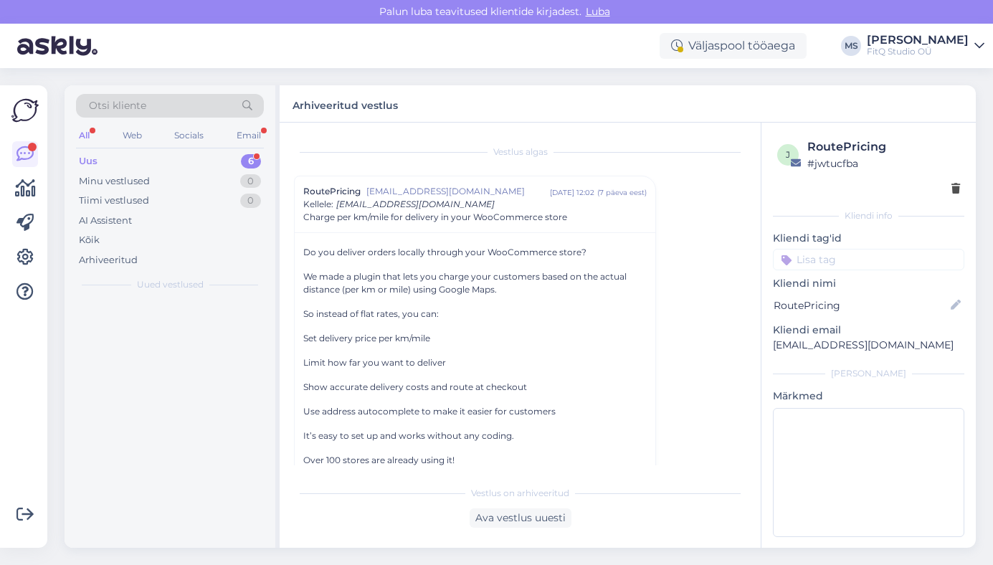
scroll to position [39, 0]
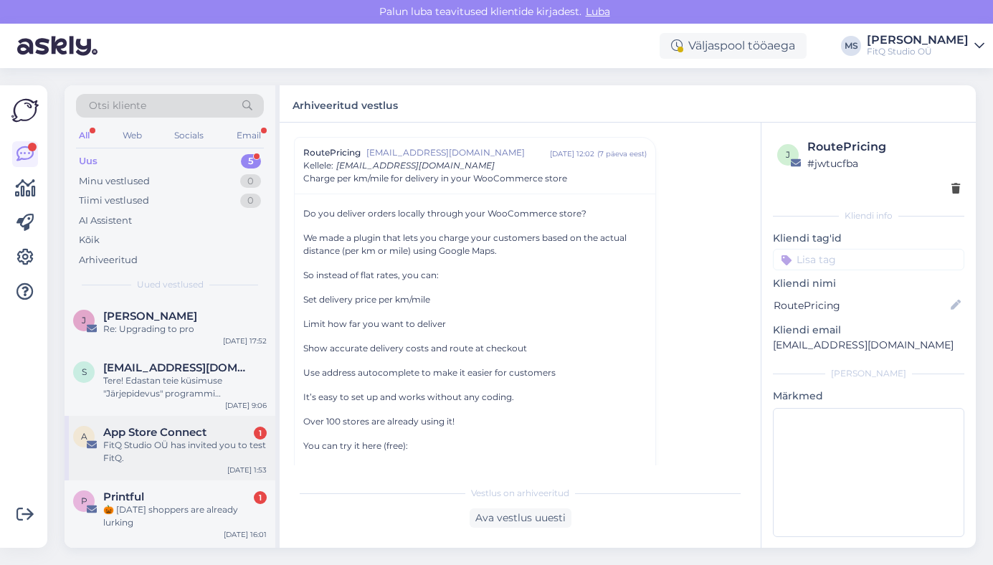
click at [184, 443] on div "FitQ Studio OÜ has invited you to test FitQ." at bounding box center [184, 452] width 163 height 26
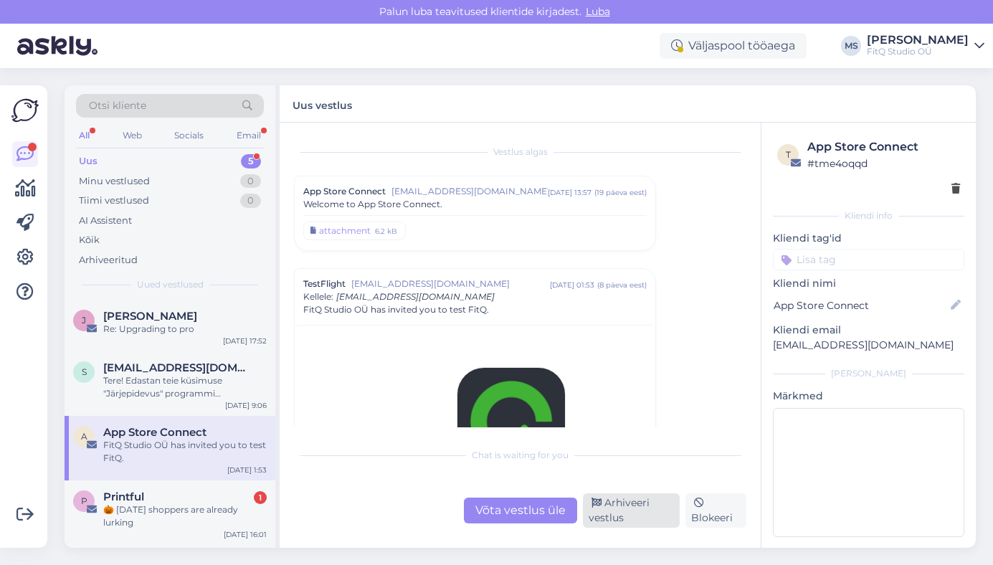
click at [620, 502] on div "Arhiveeri vestlus" at bounding box center [631, 510] width 97 height 34
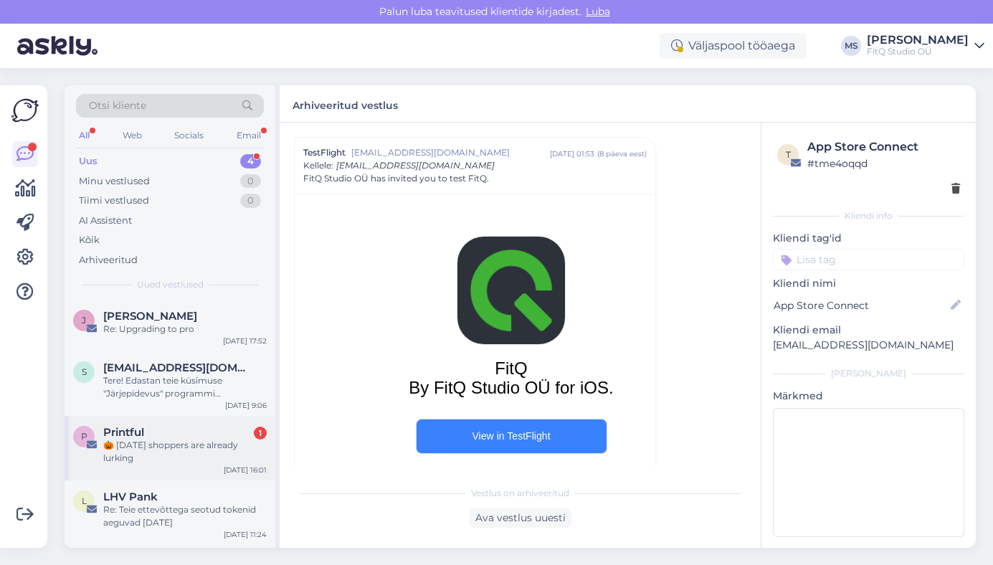
click at [179, 446] on div "🎃 [DATE] shoppers are already lurking" at bounding box center [184, 452] width 163 height 26
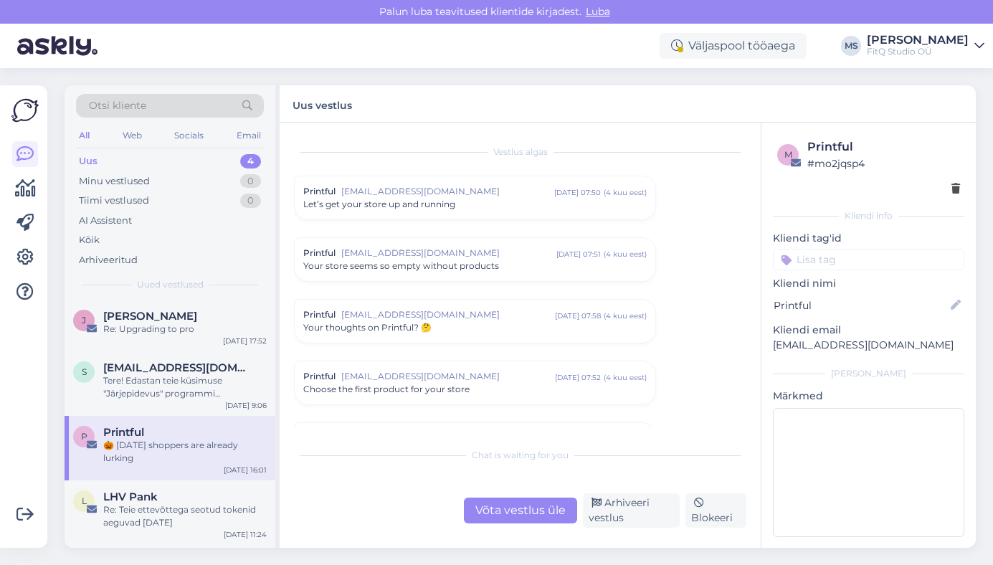
scroll to position [1084, 0]
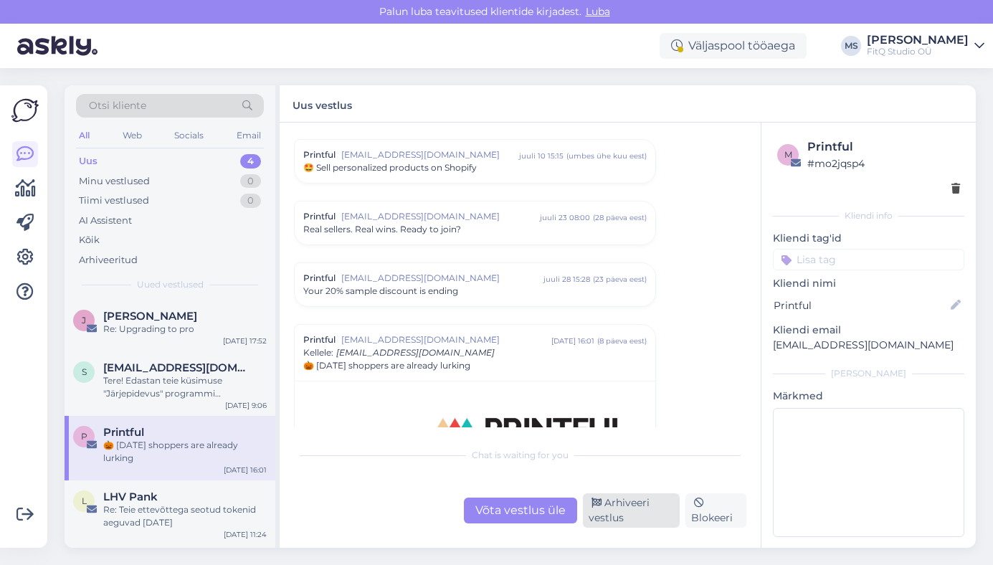
click at [624, 508] on div "Arhiveeri vestlus" at bounding box center [631, 510] width 97 height 34
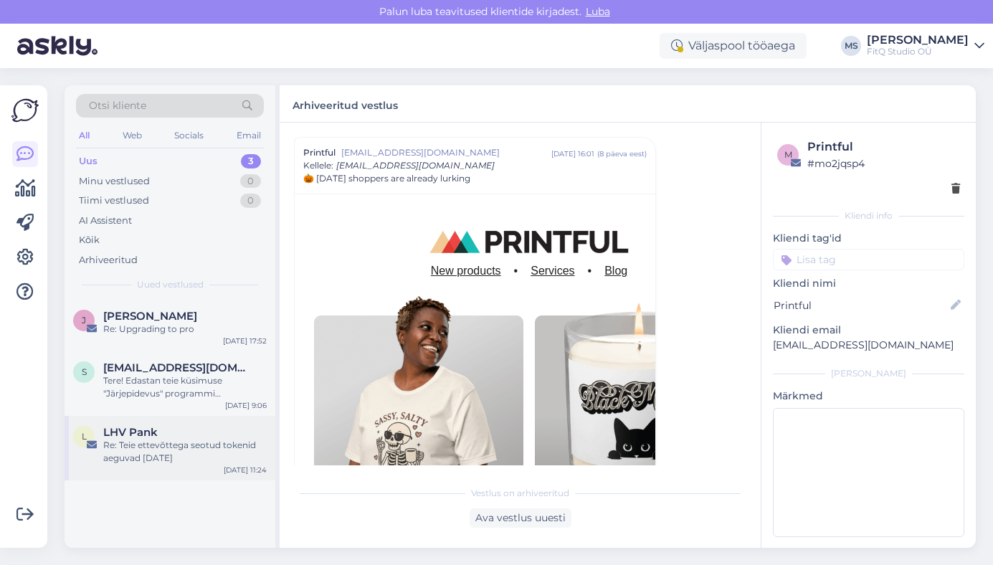
click at [173, 449] on div "Re: Teie ettevõttega seotud tokenid aeguvad [DATE]" at bounding box center [184, 452] width 163 height 26
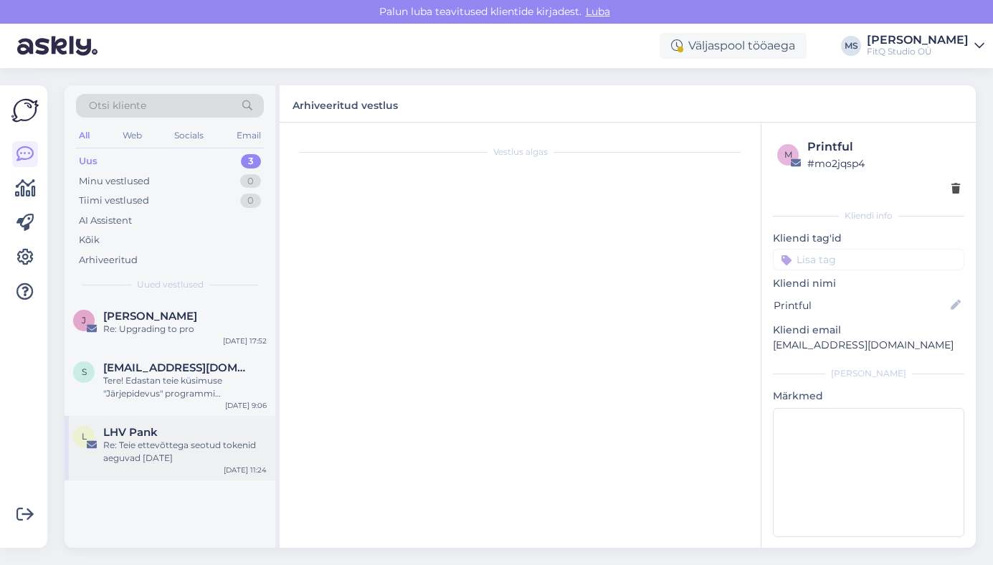
scroll to position [0, 0]
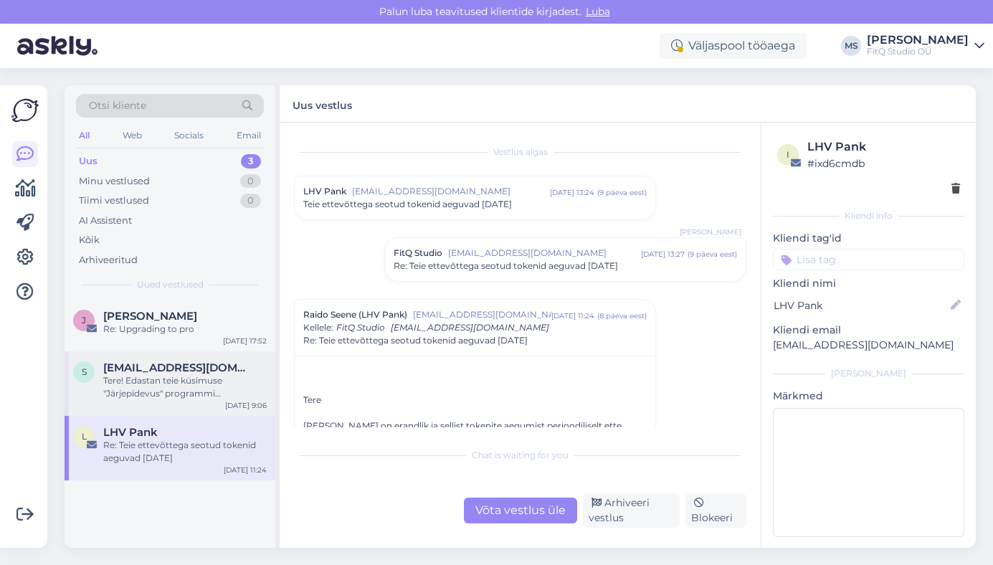
click at [168, 373] on span "[EMAIL_ADDRESS][DOMAIN_NAME]" at bounding box center [177, 367] width 149 height 13
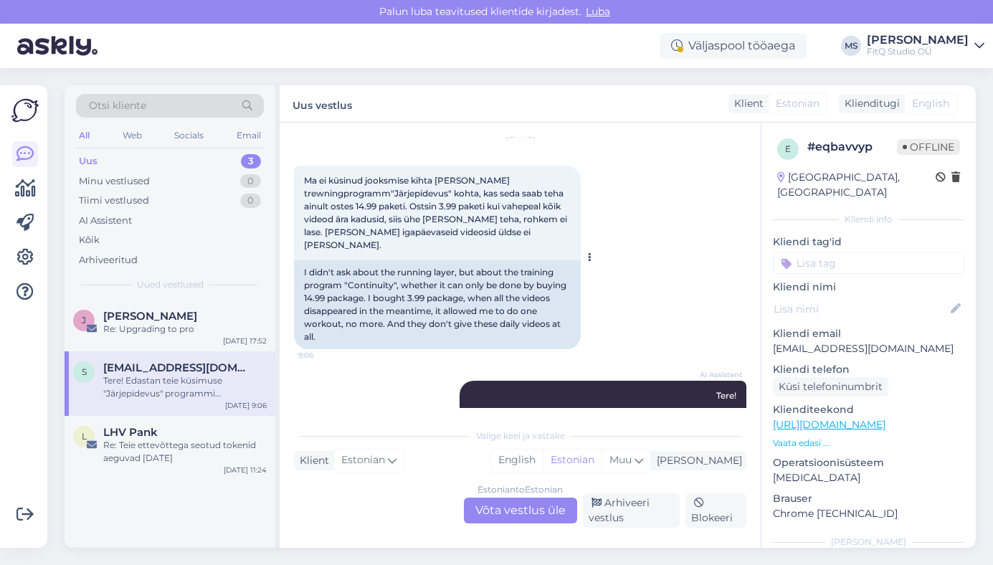
scroll to position [2088, 0]
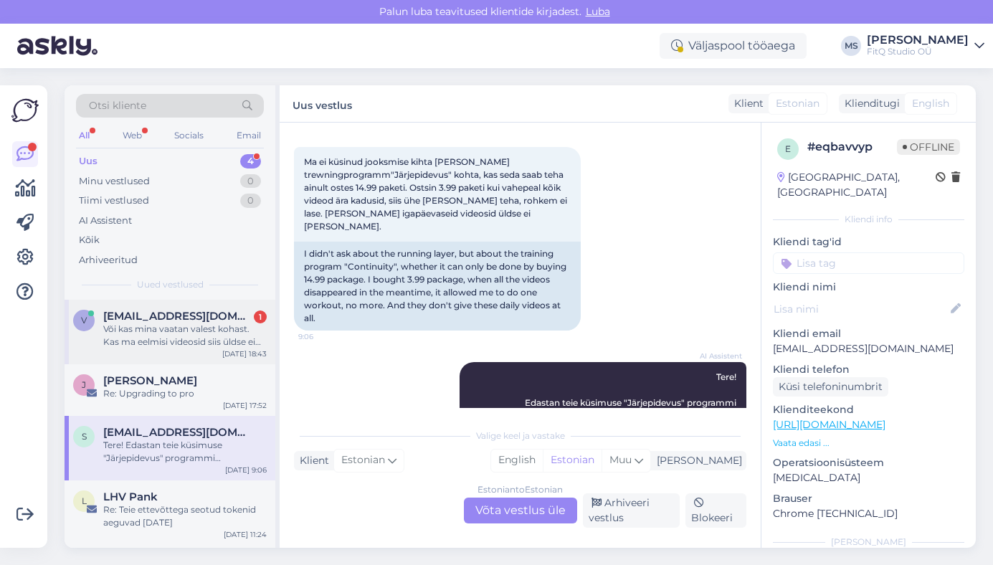
click at [181, 338] on div "Või kas mina vaatan valest kohast. Kas ma eelmisi videosid siis üldse ei näe? N…" at bounding box center [184, 335] width 163 height 26
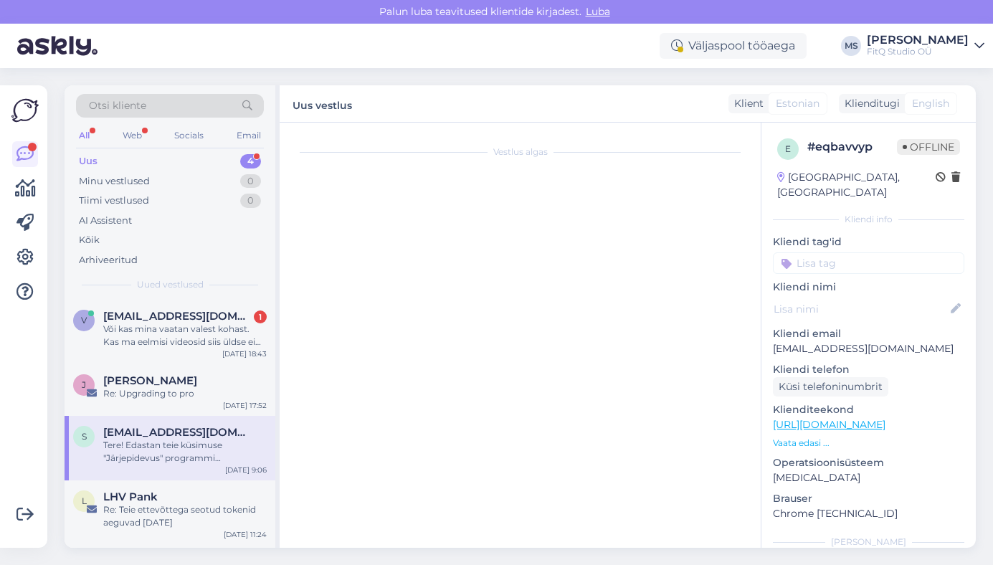
scroll to position [2629, 0]
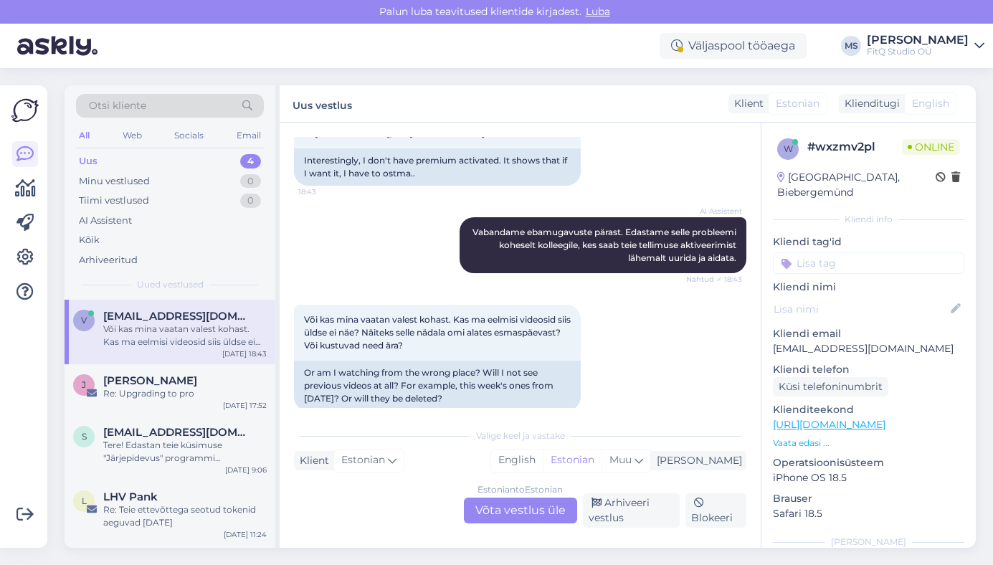
click at [492, 509] on div "Estonian to Estonian Võta vestlus üle" at bounding box center [520, 510] width 113 height 26
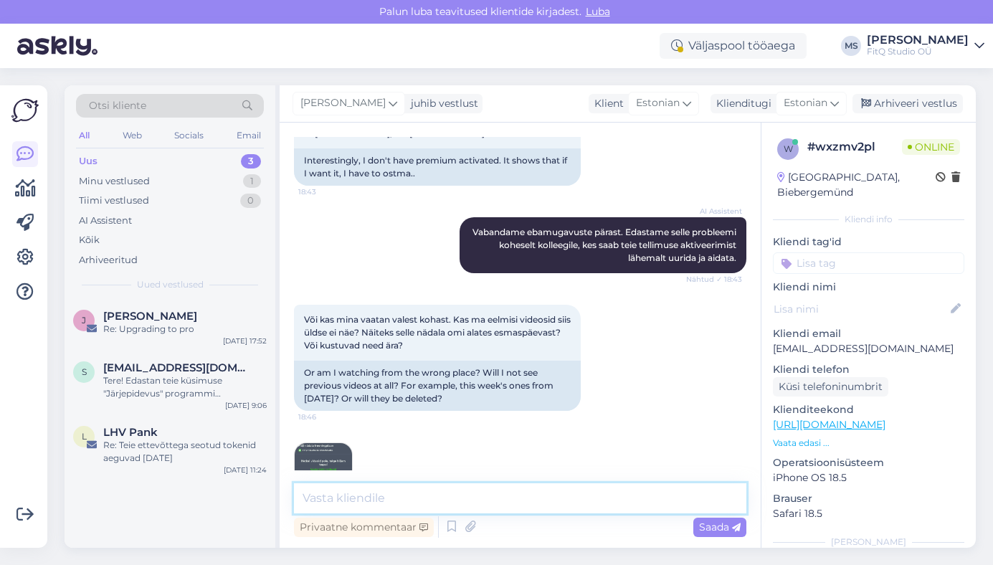
click at [383, 500] on textarea at bounding box center [520, 498] width 452 height 30
click at [321, 443] on img at bounding box center [323, 471] width 57 height 57
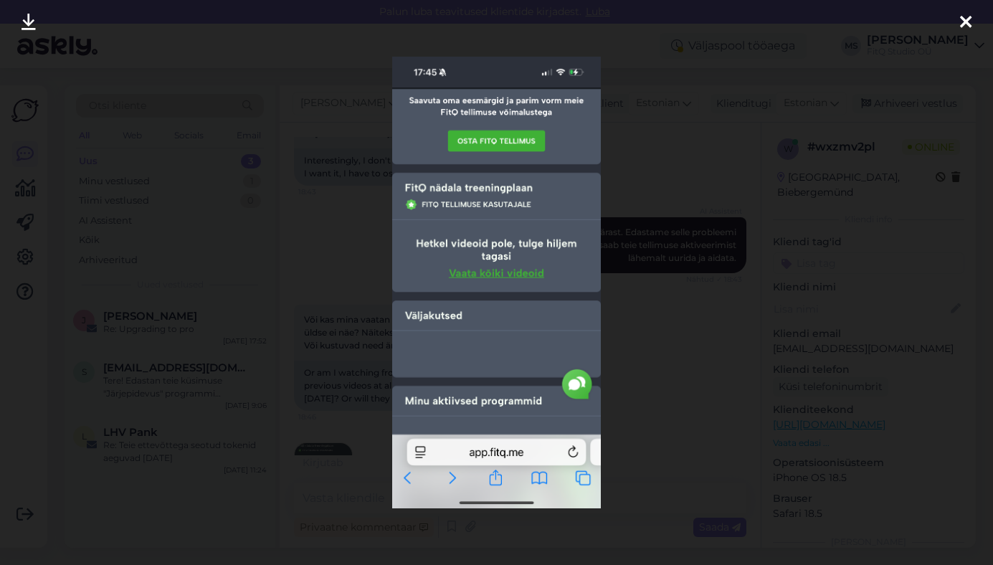
click at [963, 24] on icon at bounding box center [965, 23] width 11 height 19
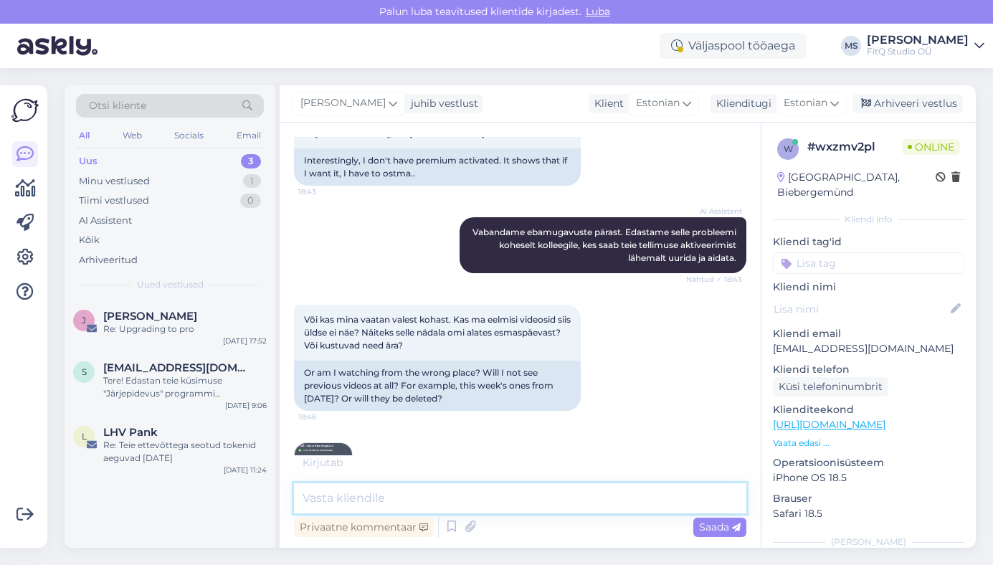
click at [392, 504] on textarea at bounding box center [520, 498] width 452 height 30
paste textarea "https://app.fitq.me/et/settings/payment"
type textarea "mis te sellel lehel näete? https://app.fitq.me/et/settings/payment"
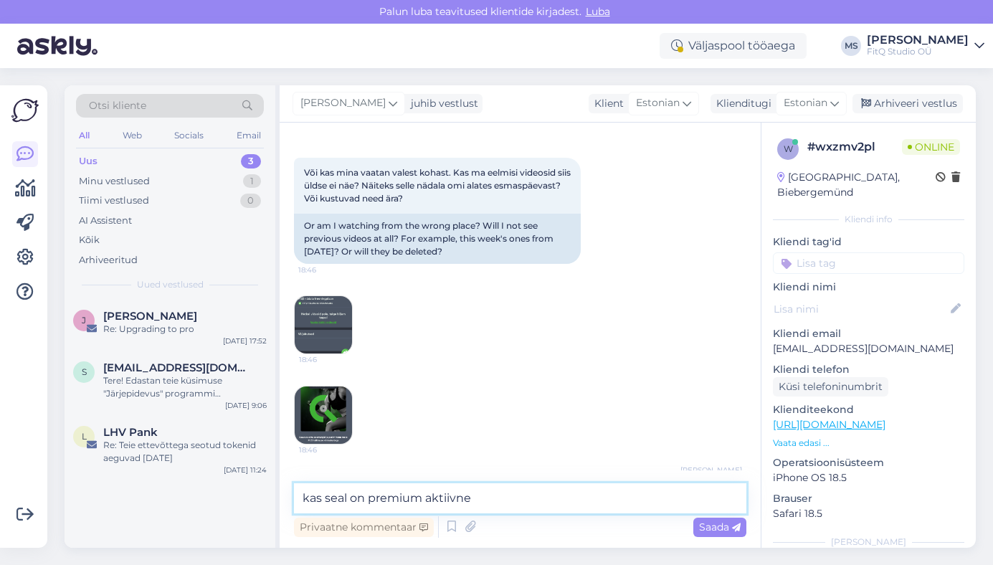
type textarea "kas seal on premium aktiivne?"
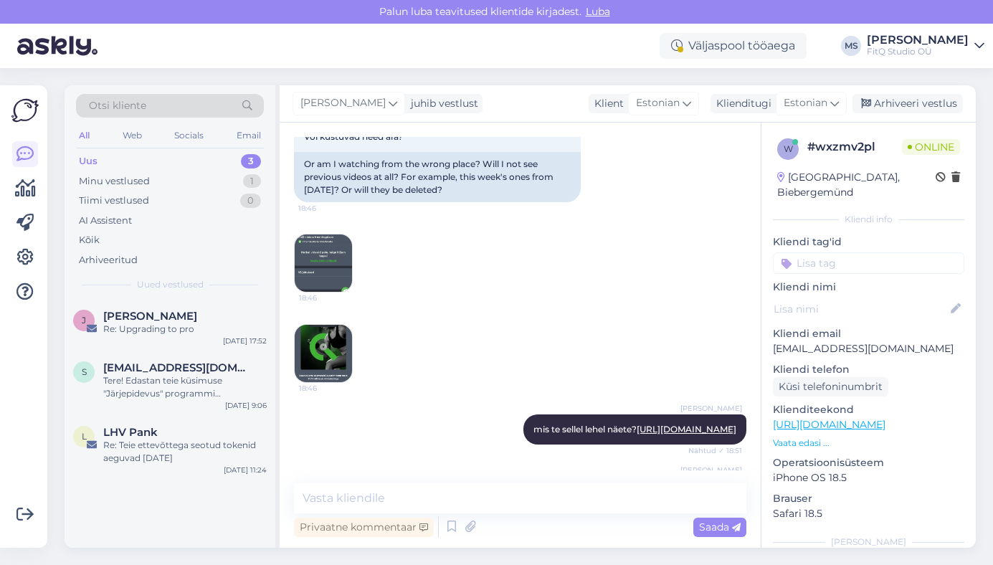
click at [328, 325] on img at bounding box center [323, 353] width 57 height 57
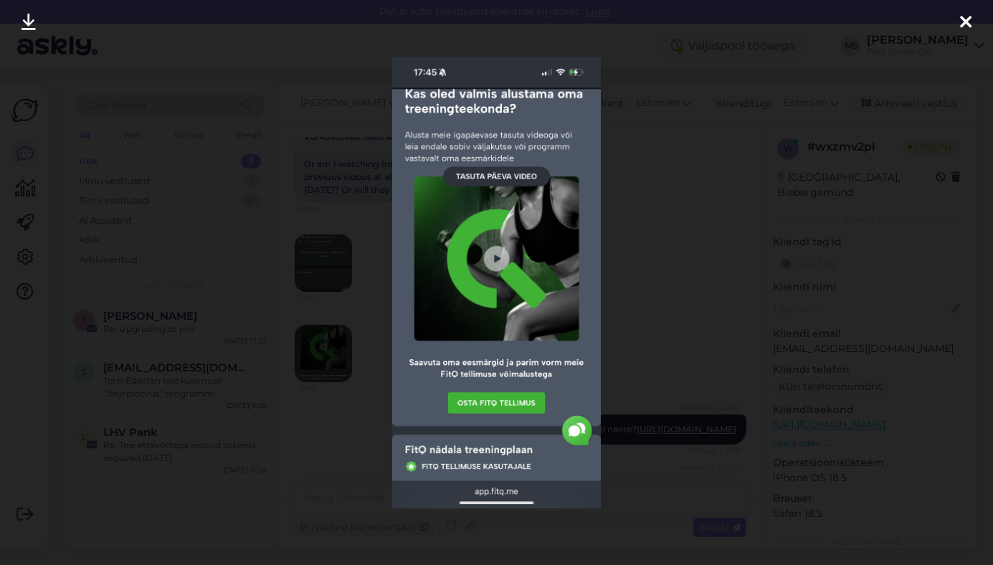
click at [964, 21] on icon at bounding box center [965, 23] width 11 height 19
